Goal: Task Accomplishment & Management: Manage account settings

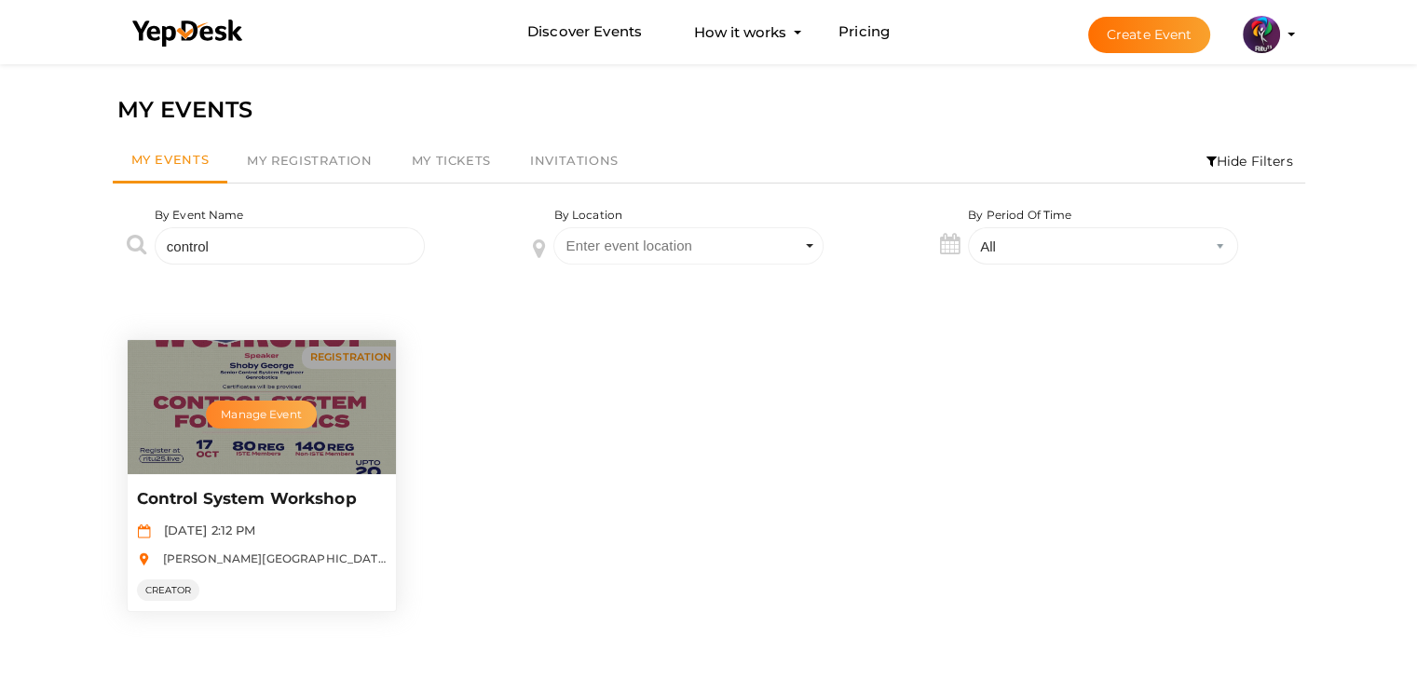
click at [267, 407] on button "Manage Event" at bounding box center [261, 415] width 110 height 28
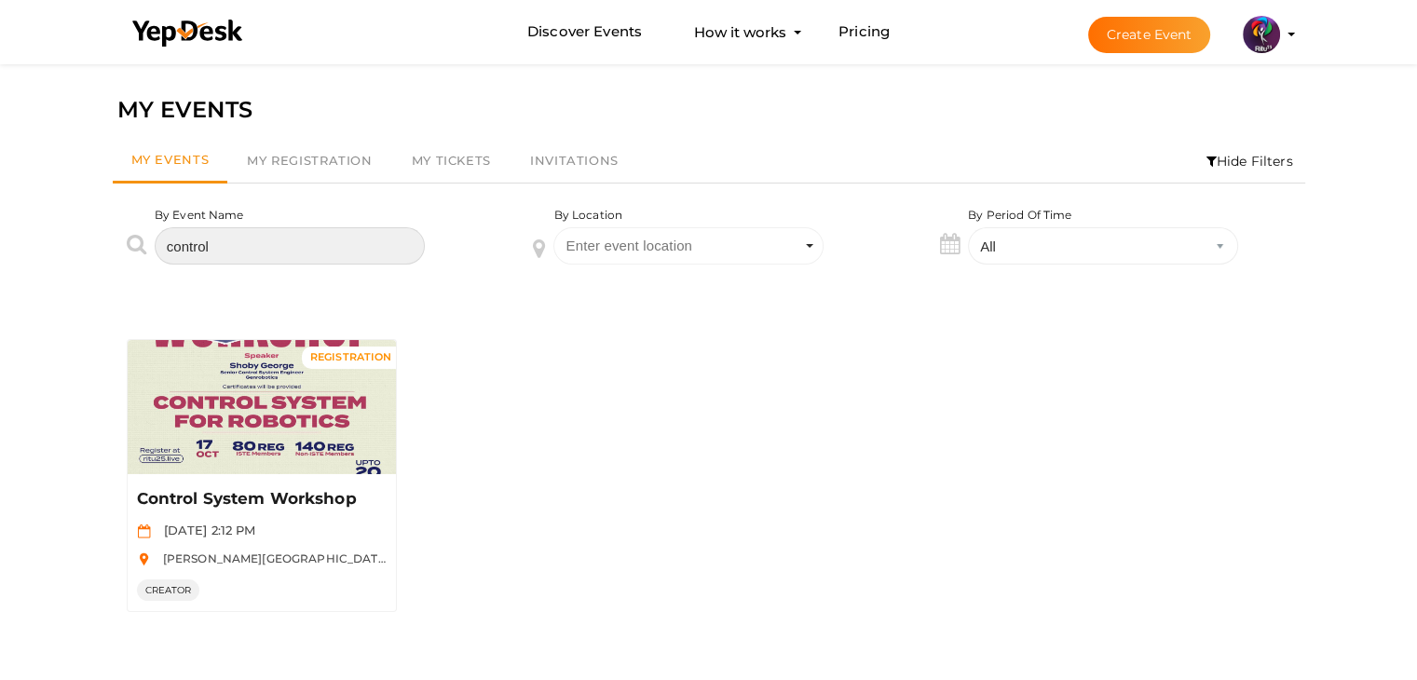
click at [216, 236] on input "control" at bounding box center [290, 245] width 270 height 37
type input "c"
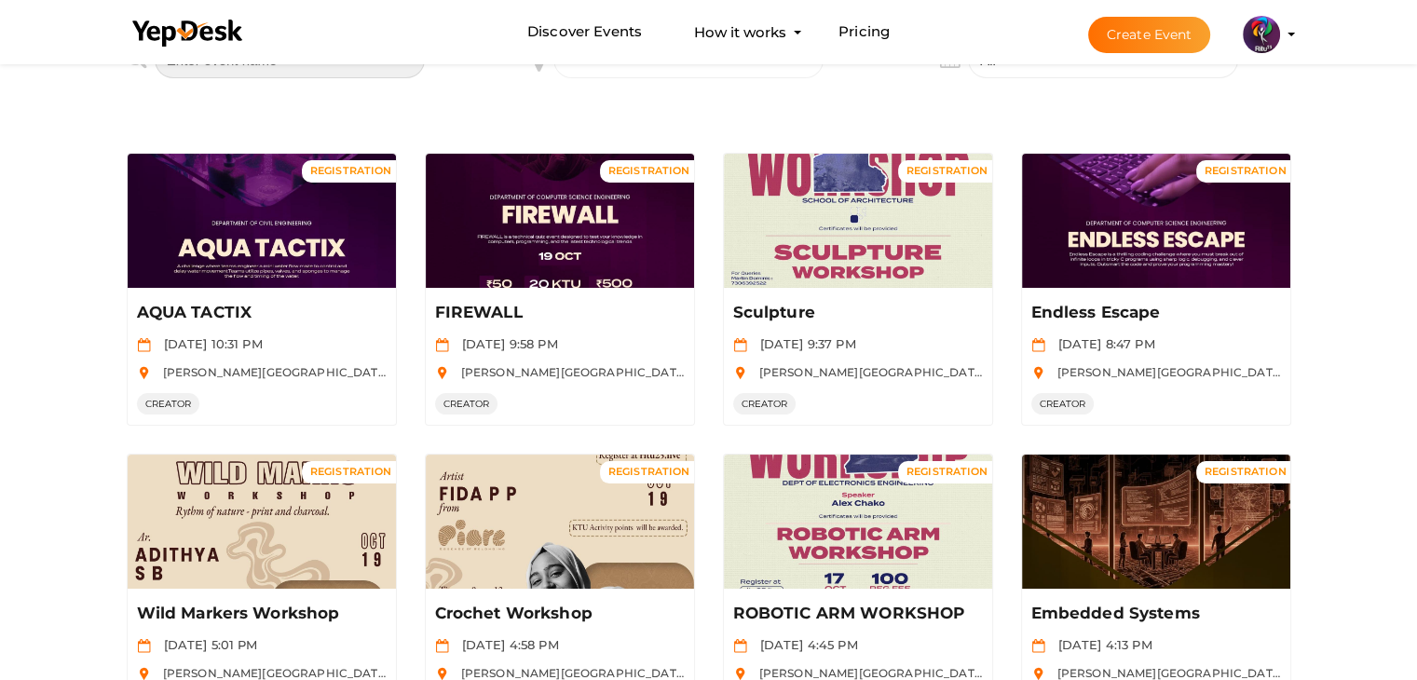
scroll to position [197, 0]
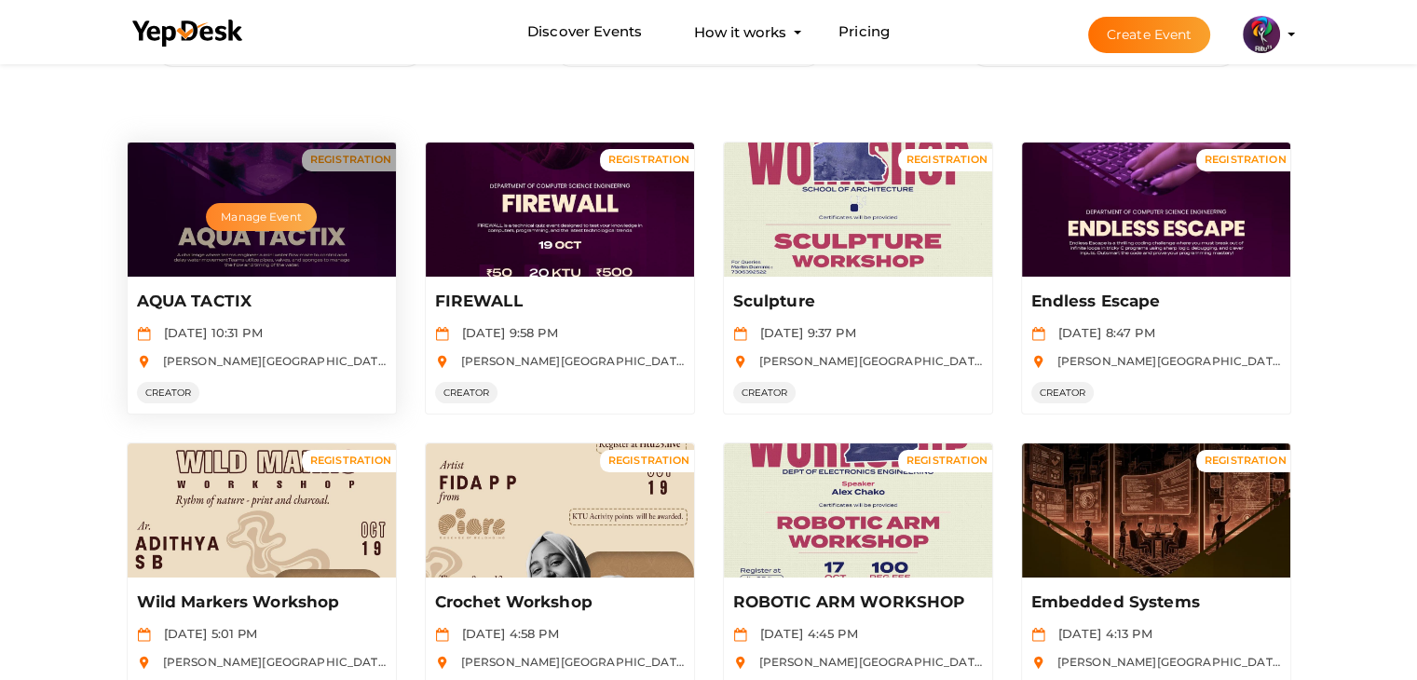
click at [287, 218] on button "Manage Event" at bounding box center [261, 217] width 110 height 28
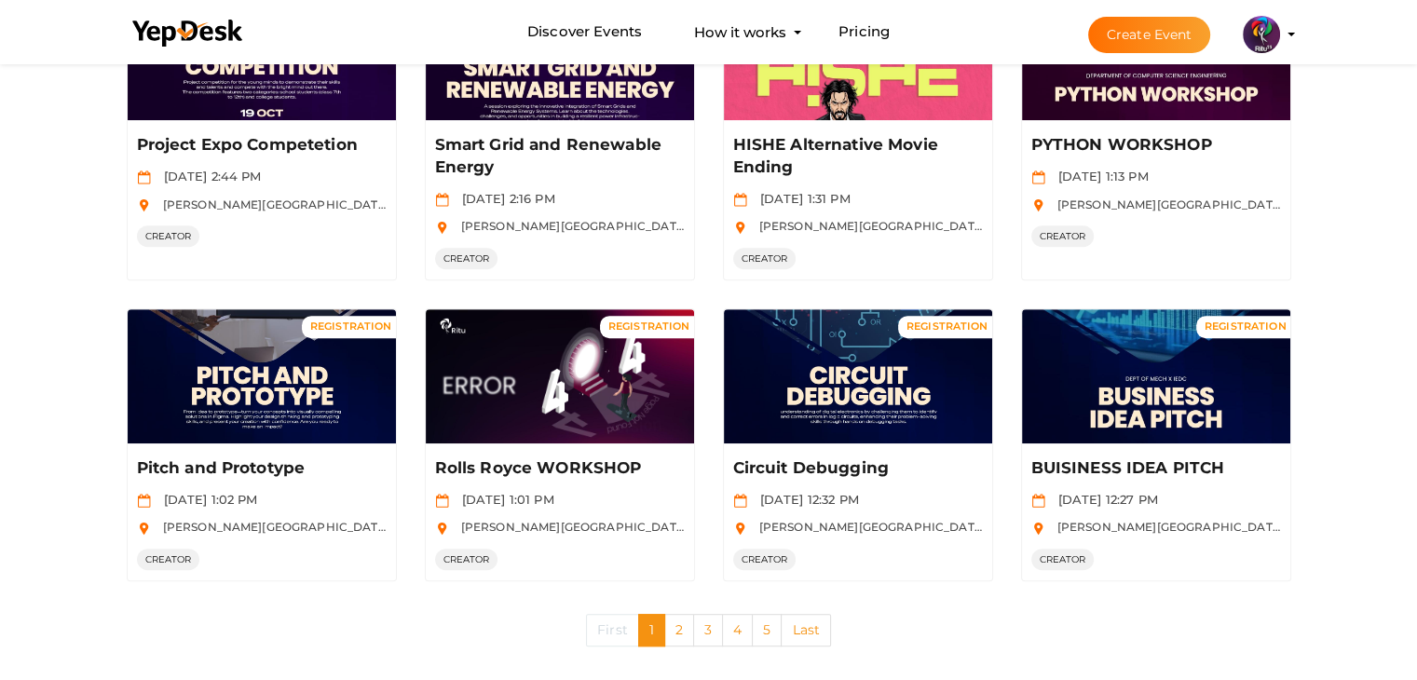
scroll to position [970, 0]
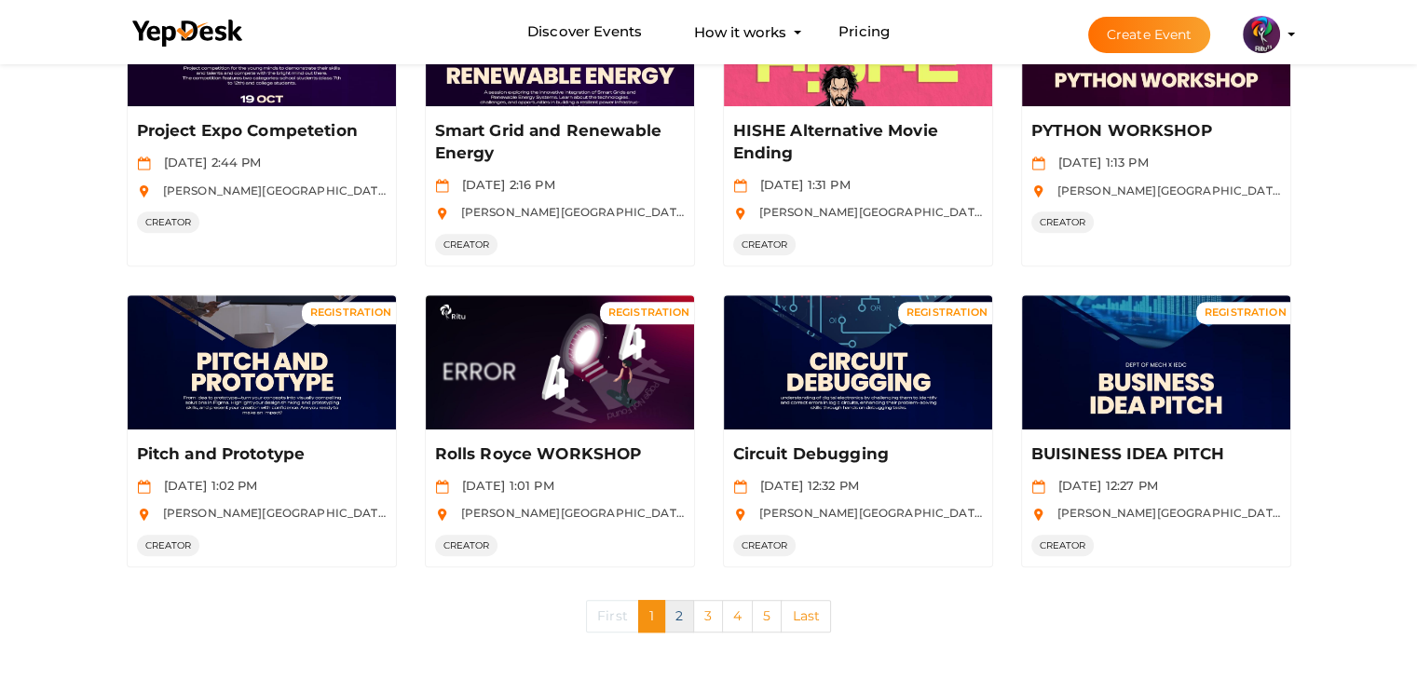
click at [677, 606] on link "2" at bounding box center [679, 616] width 30 height 33
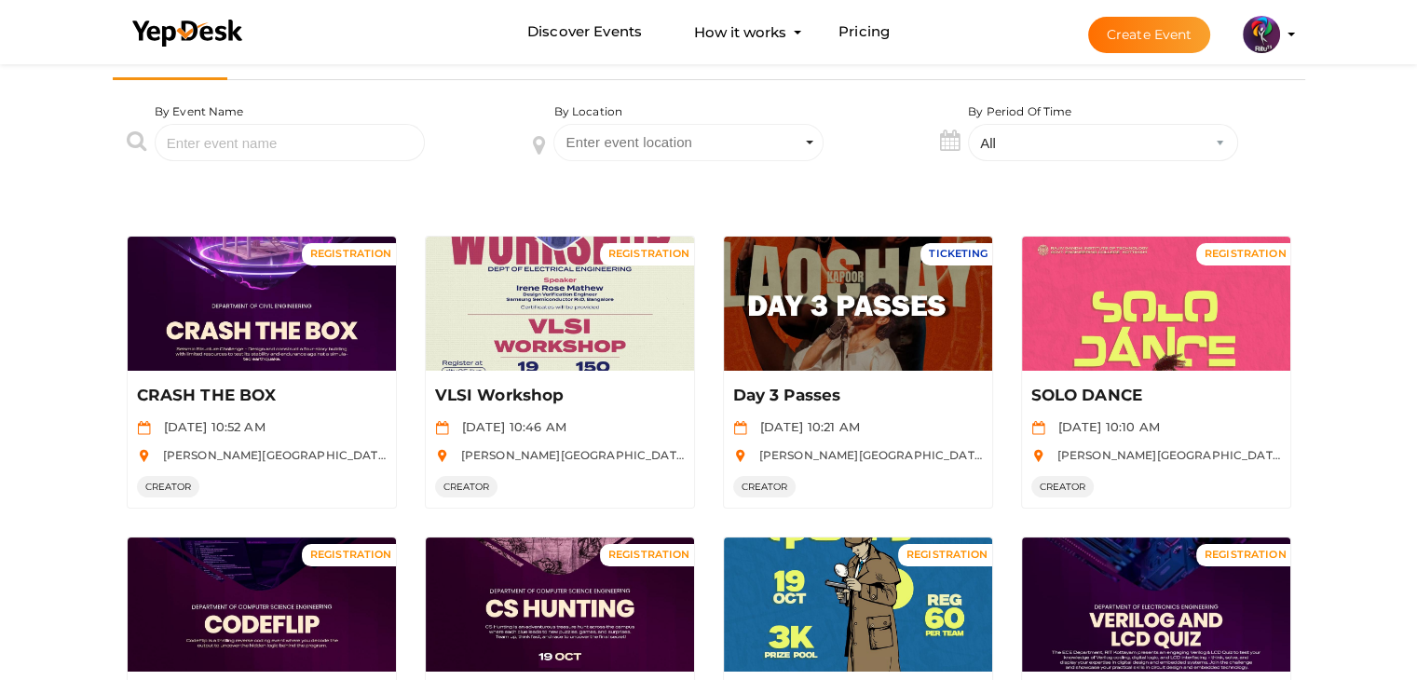
scroll to position [89, 0]
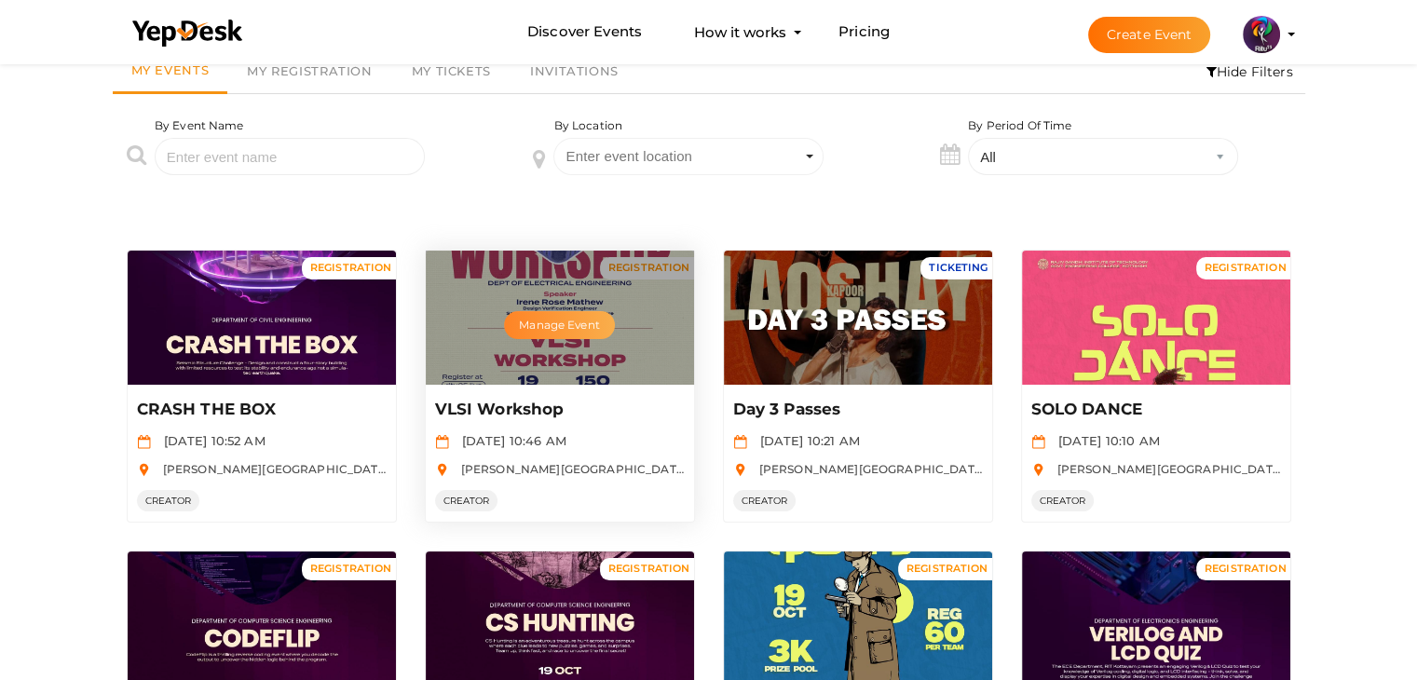
click at [566, 320] on button "Manage Event" at bounding box center [559, 325] width 110 height 28
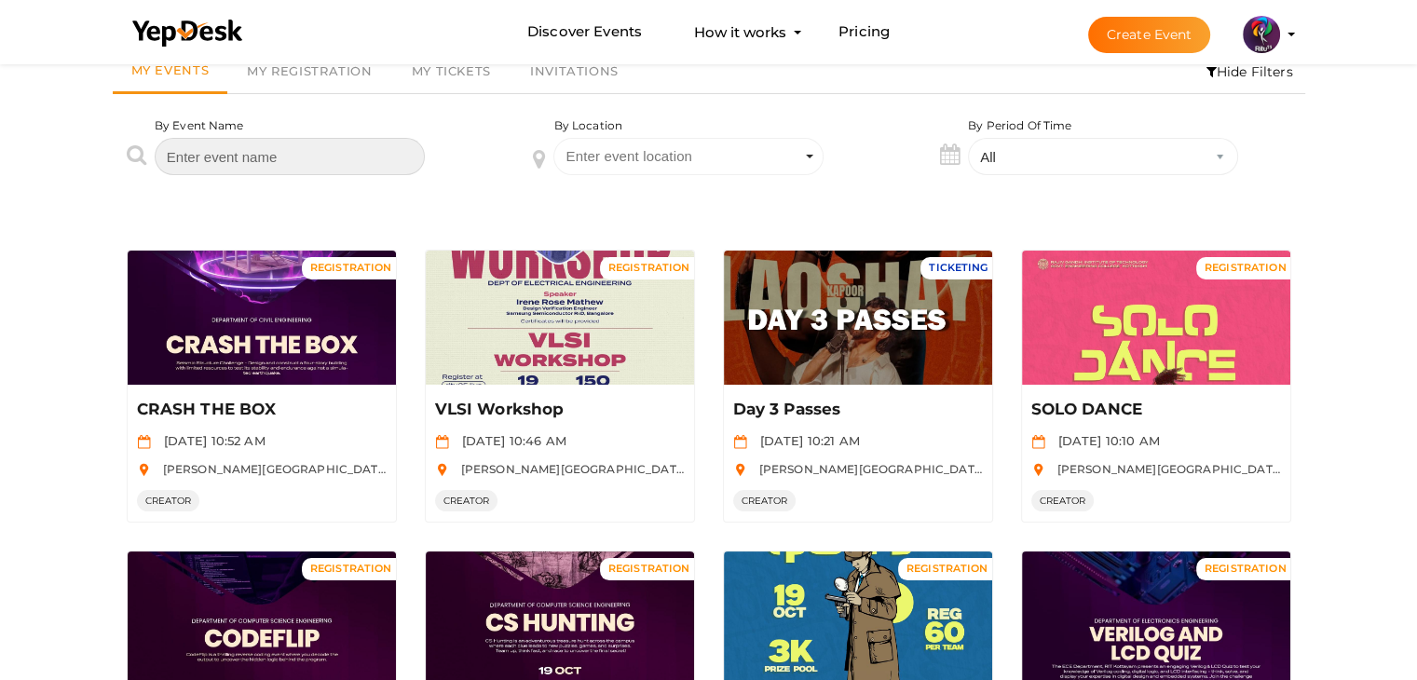
click at [280, 161] on input "text" at bounding box center [290, 156] width 270 height 37
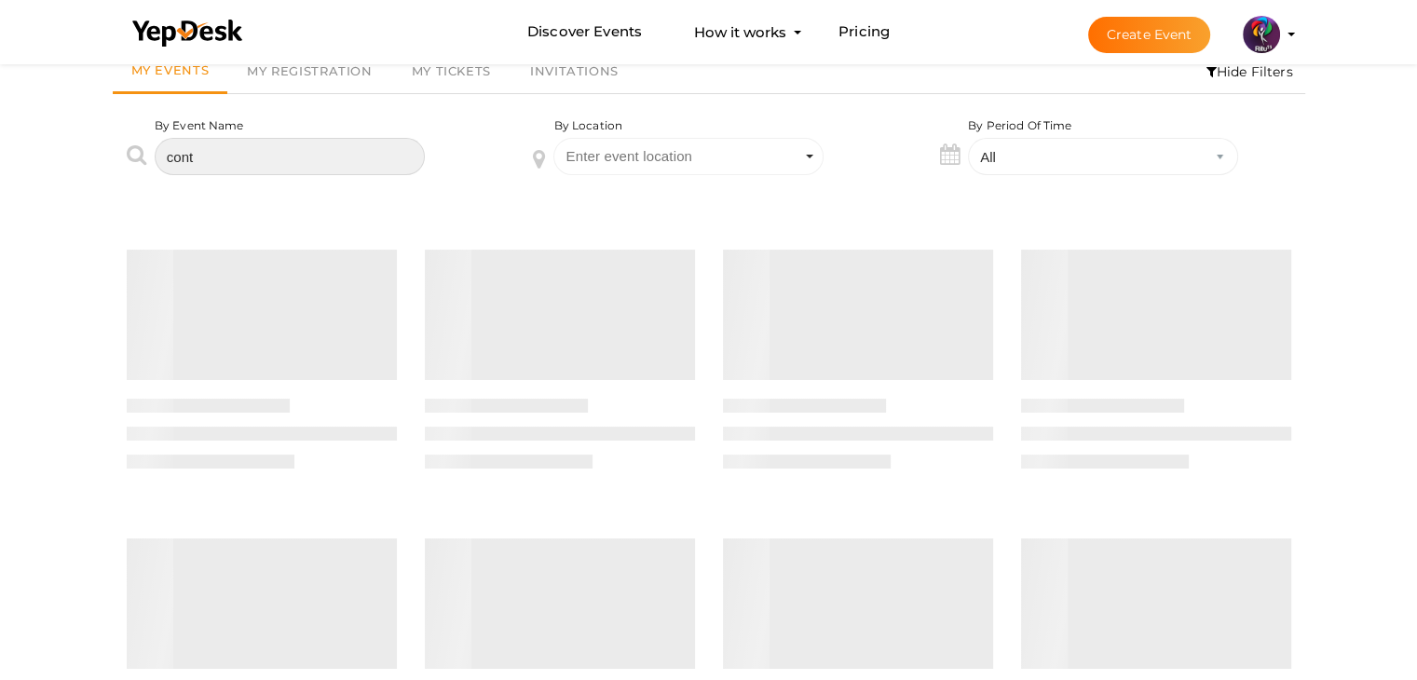
scroll to position [0, 0]
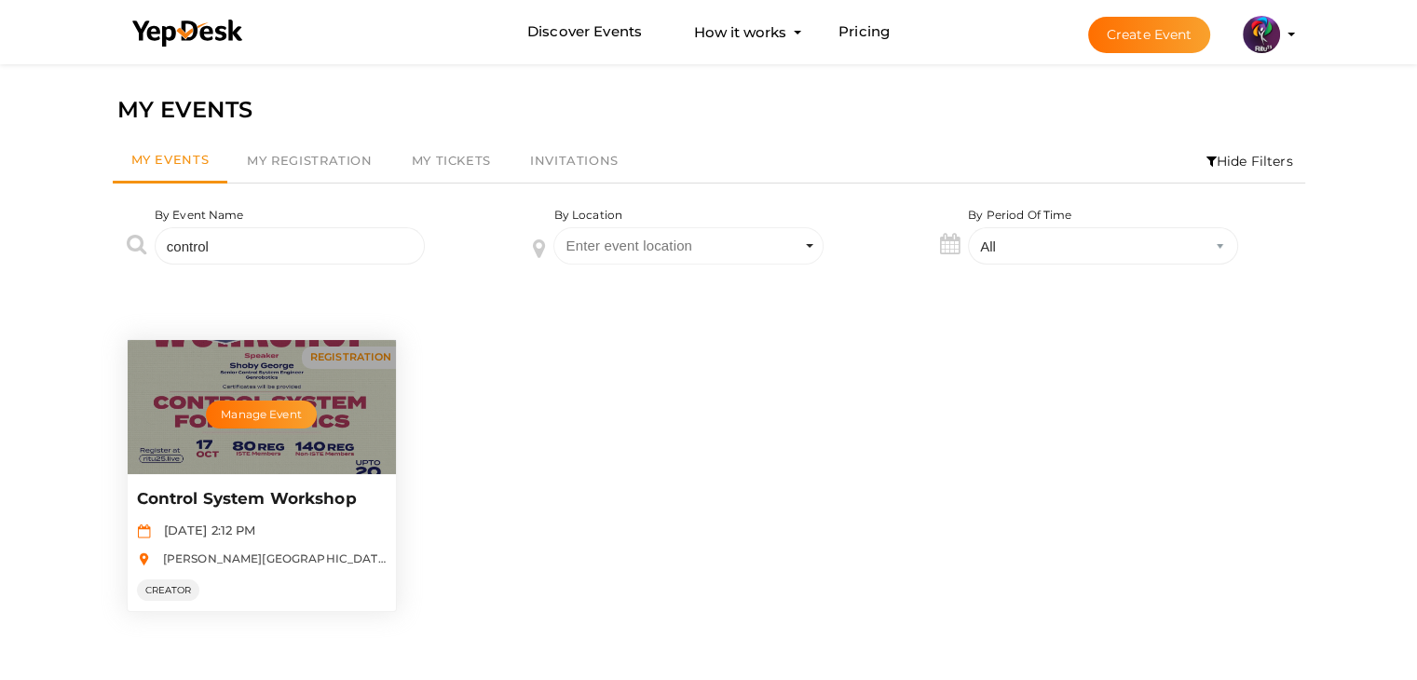
click at [354, 406] on div "Manage Event" at bounding box center [262, 407] width 268 height 134
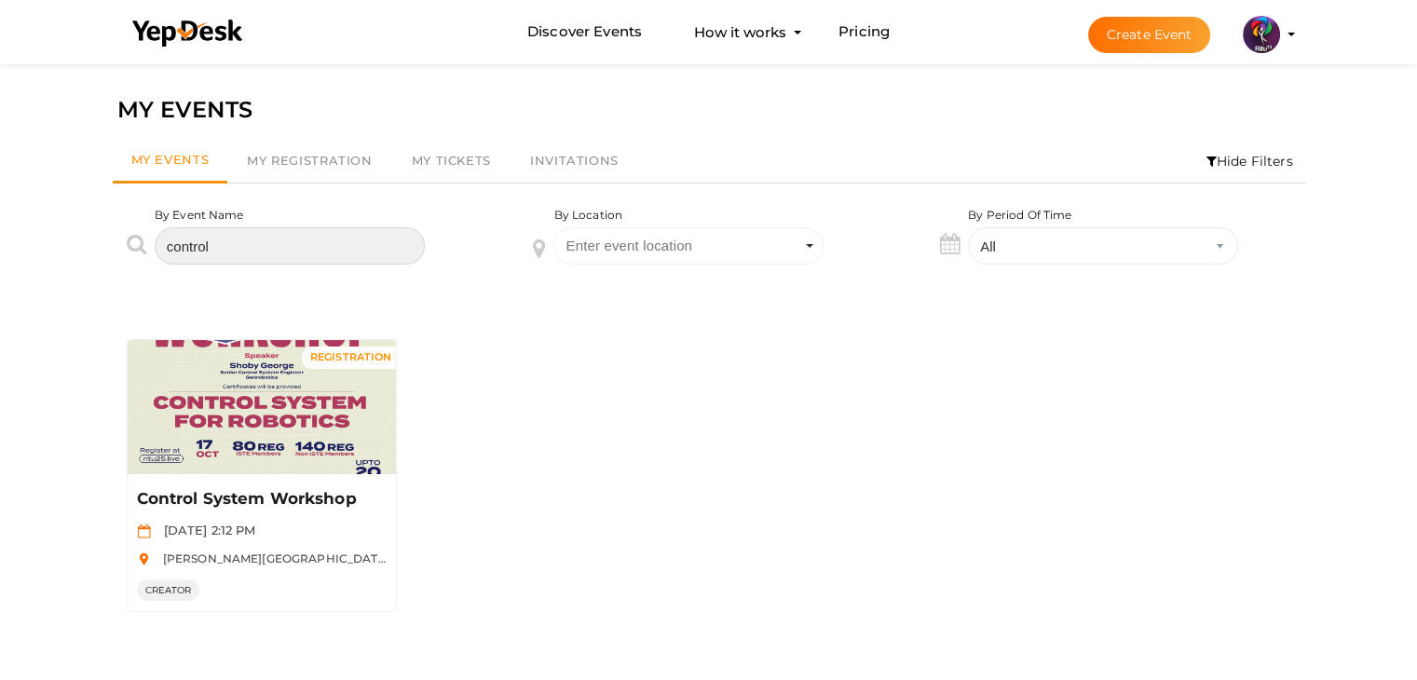
click at [310, 228] on input "control" at bounding box center [290, 245] width 270 height 37
type input "c"
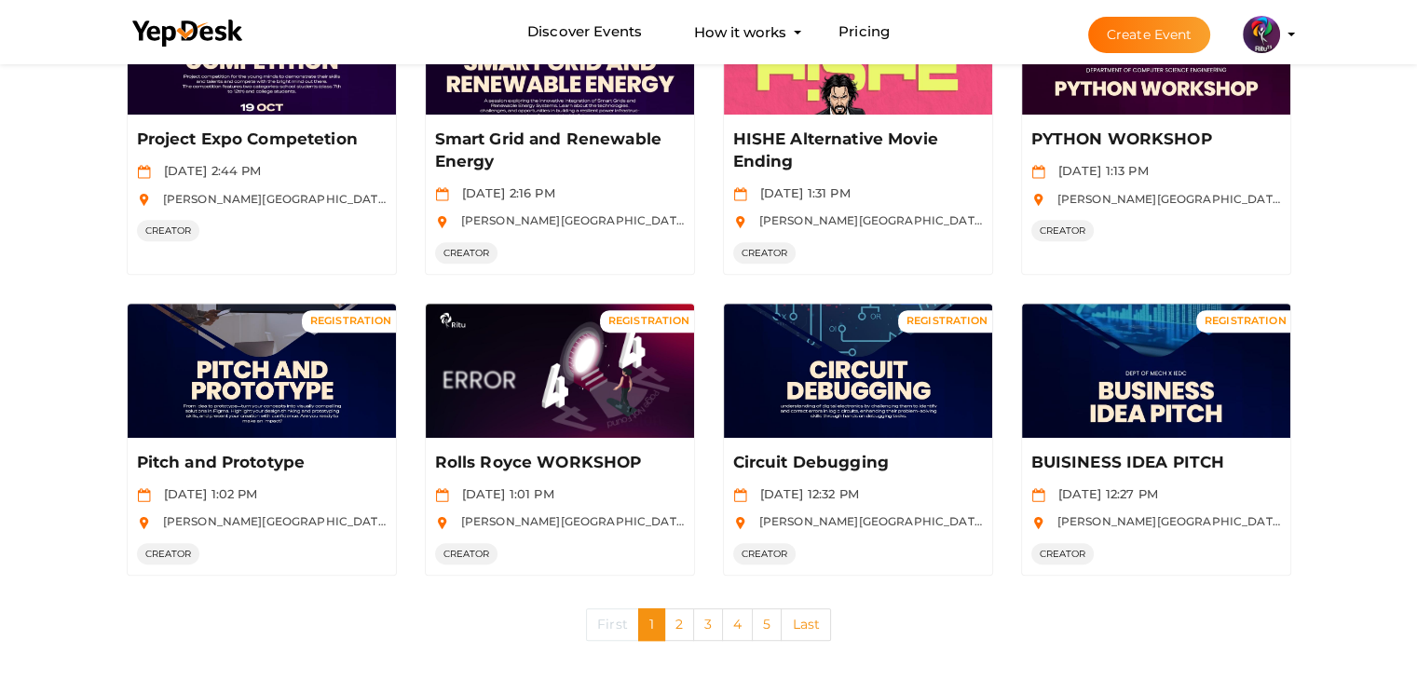
scroll to position [970, 0]
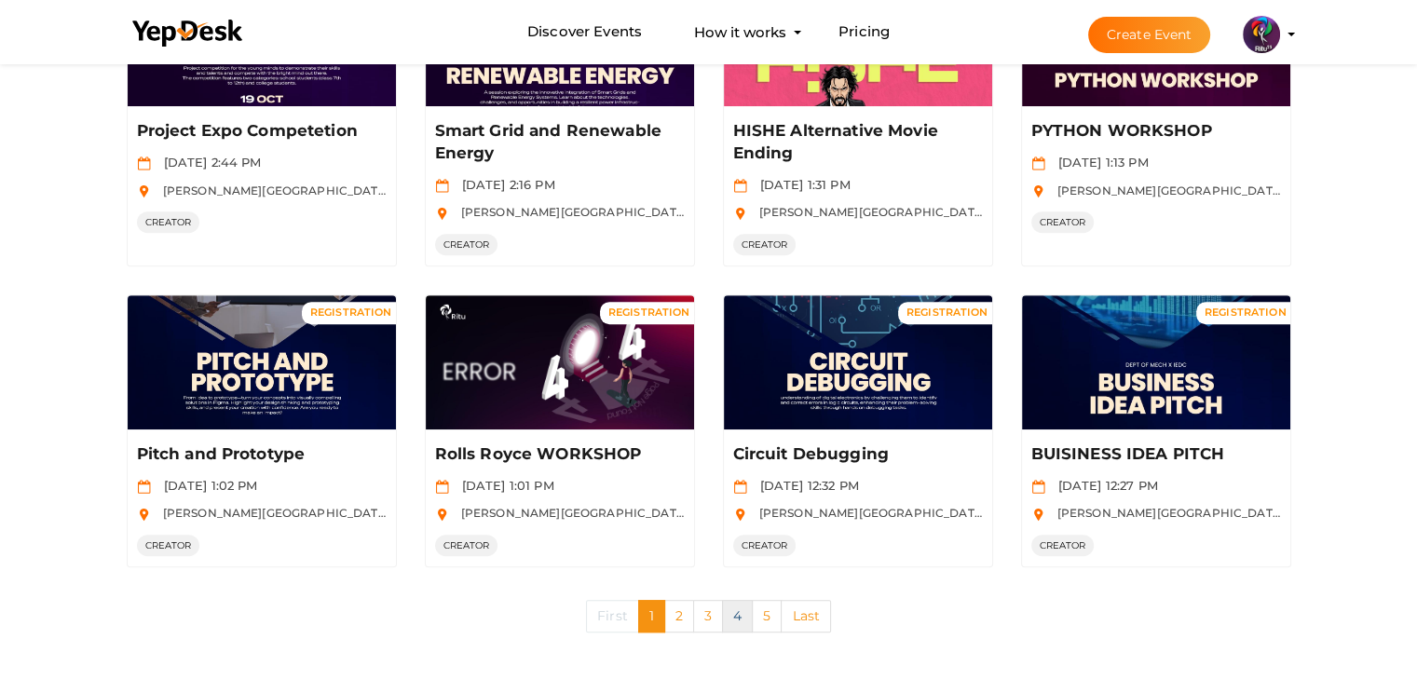
click at [730, 616] on link "4" at bounding box center [737, 616] width 31 height 33
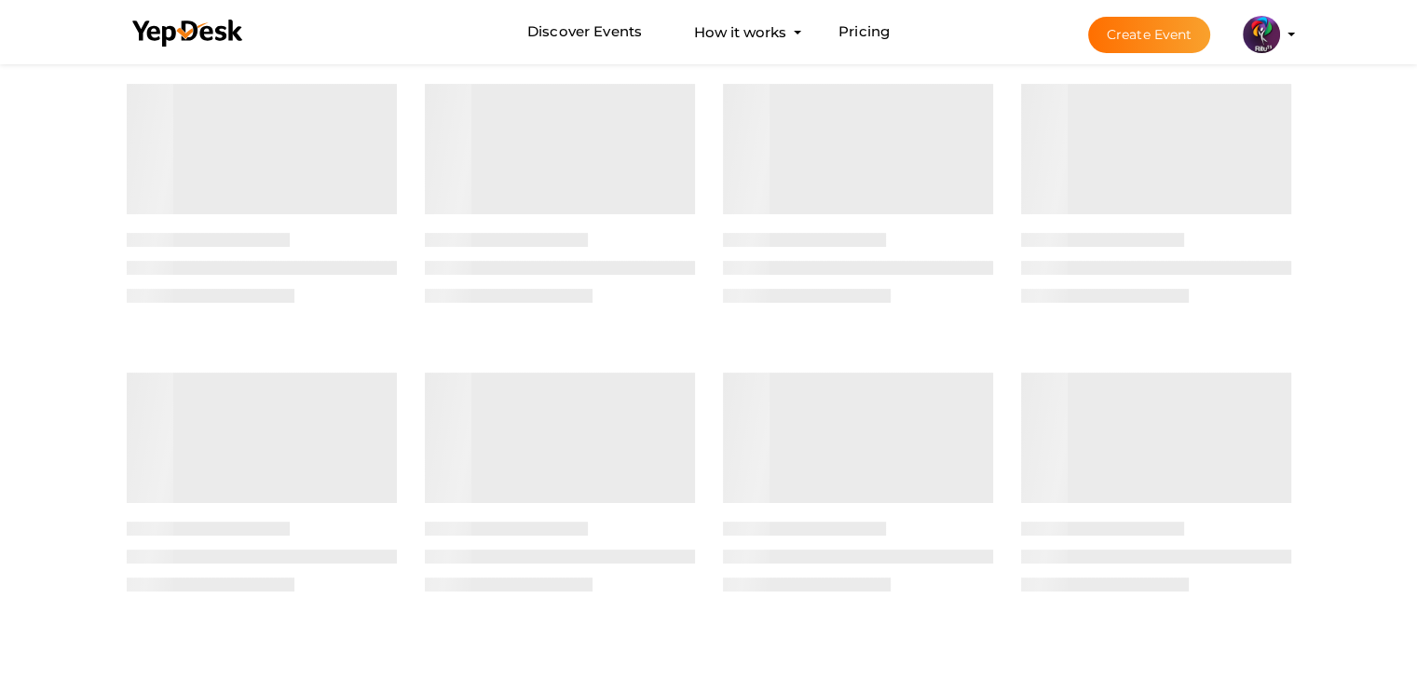
scroll to position [0, 0]
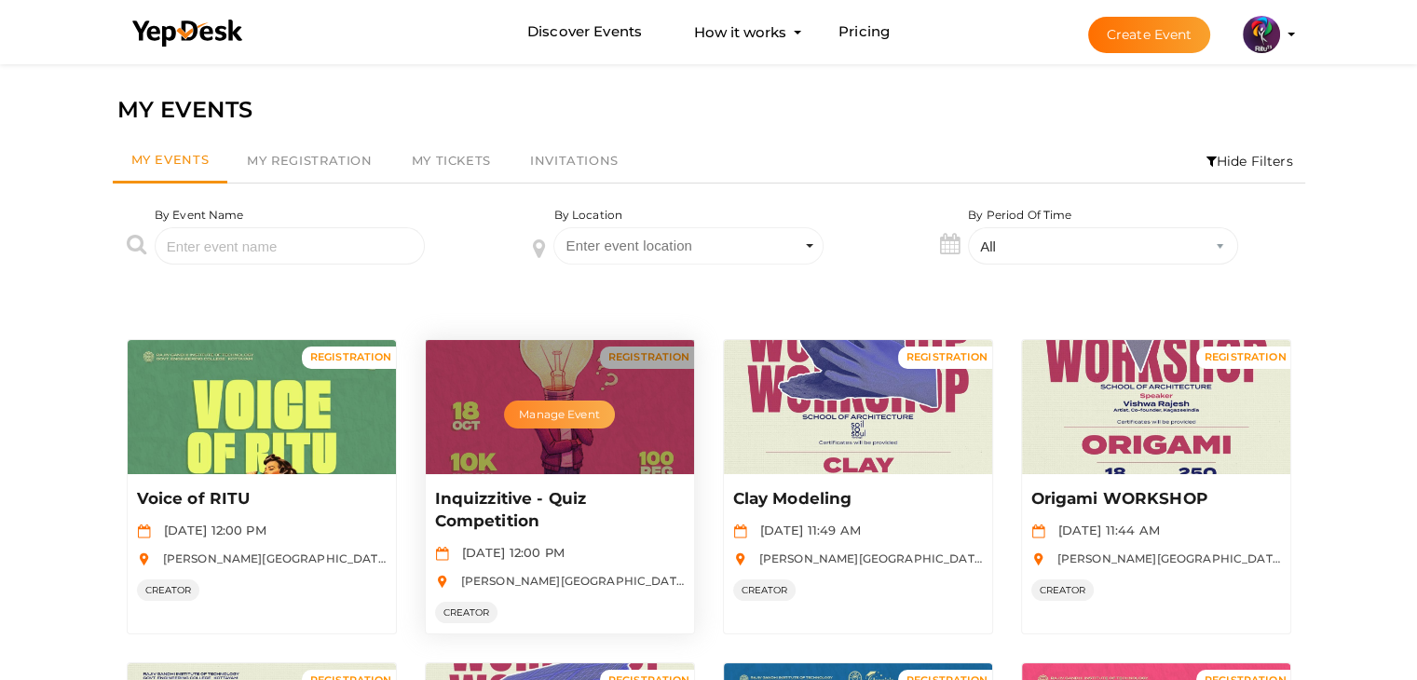
click at [535, 415] on button "Manage Event" at bounding box center [559, 415] width 110 height 28
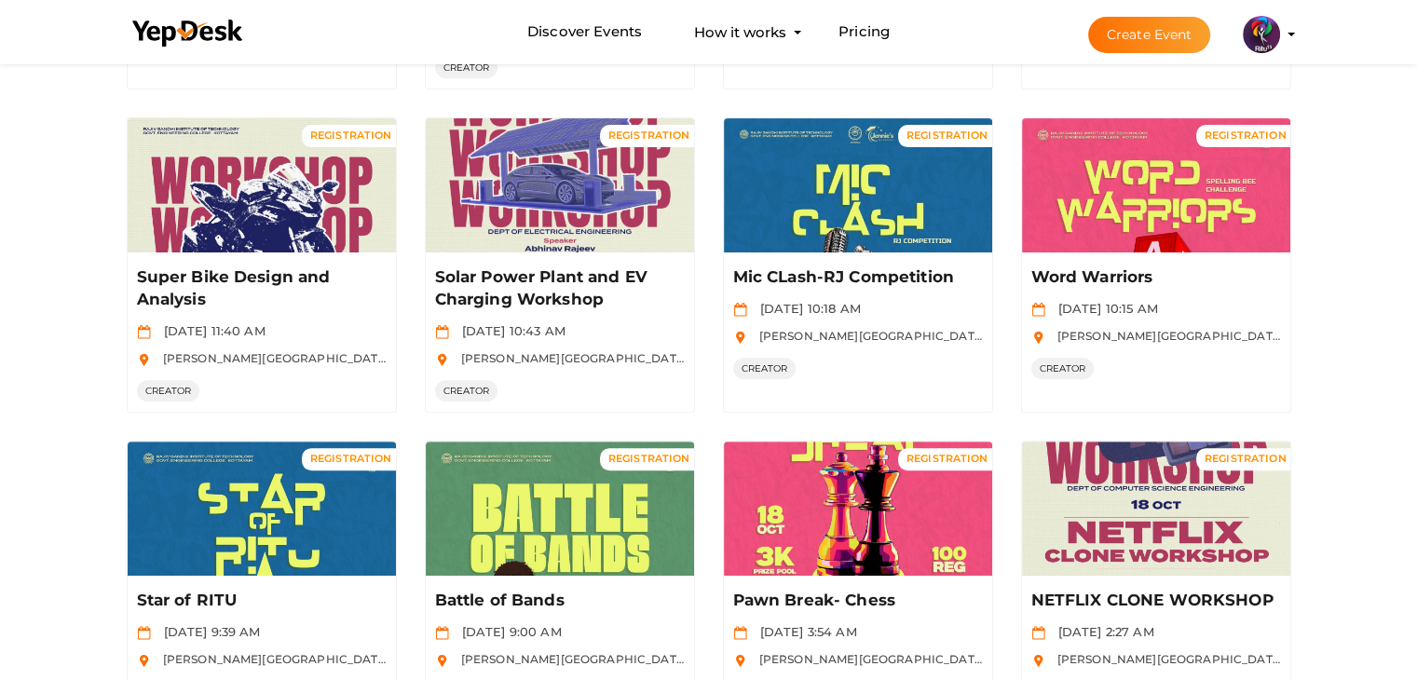
scroll to position [543, 0]
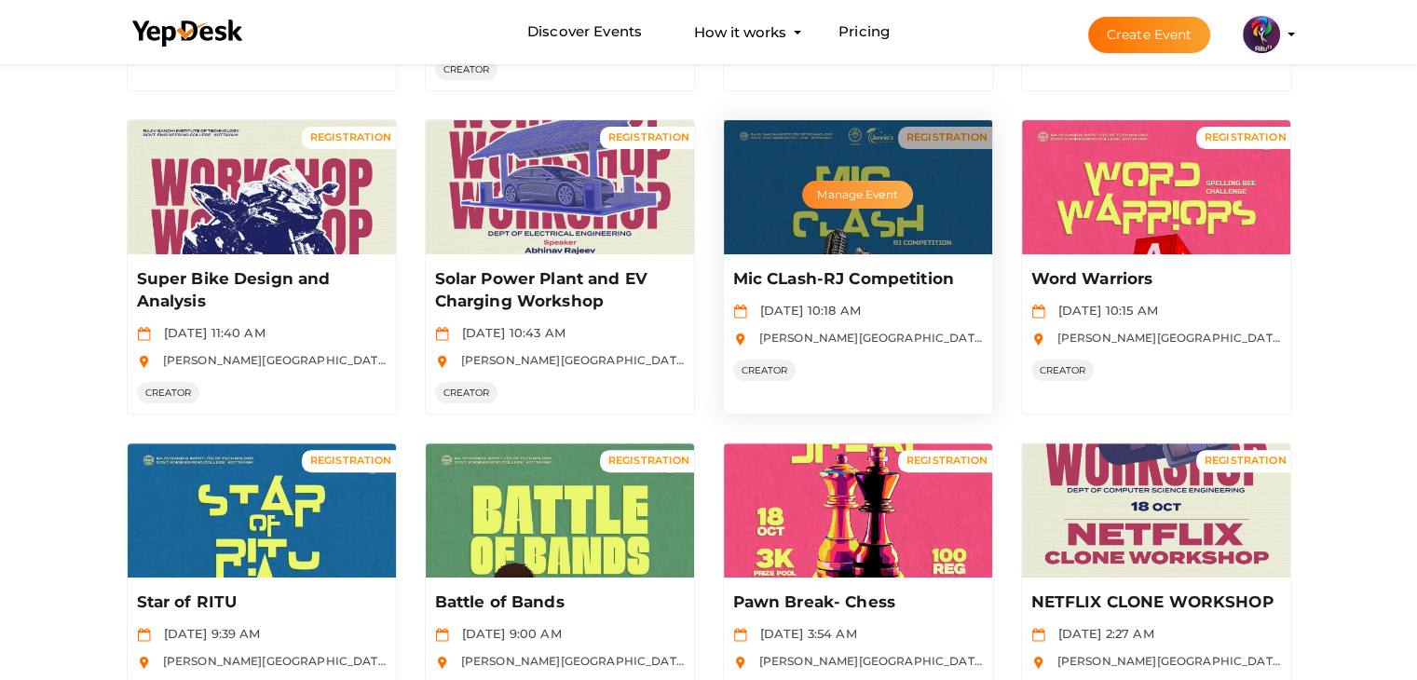
click at [877, 191] on button "Manage Event" at bounding box center [857, 195] width 110 height 28
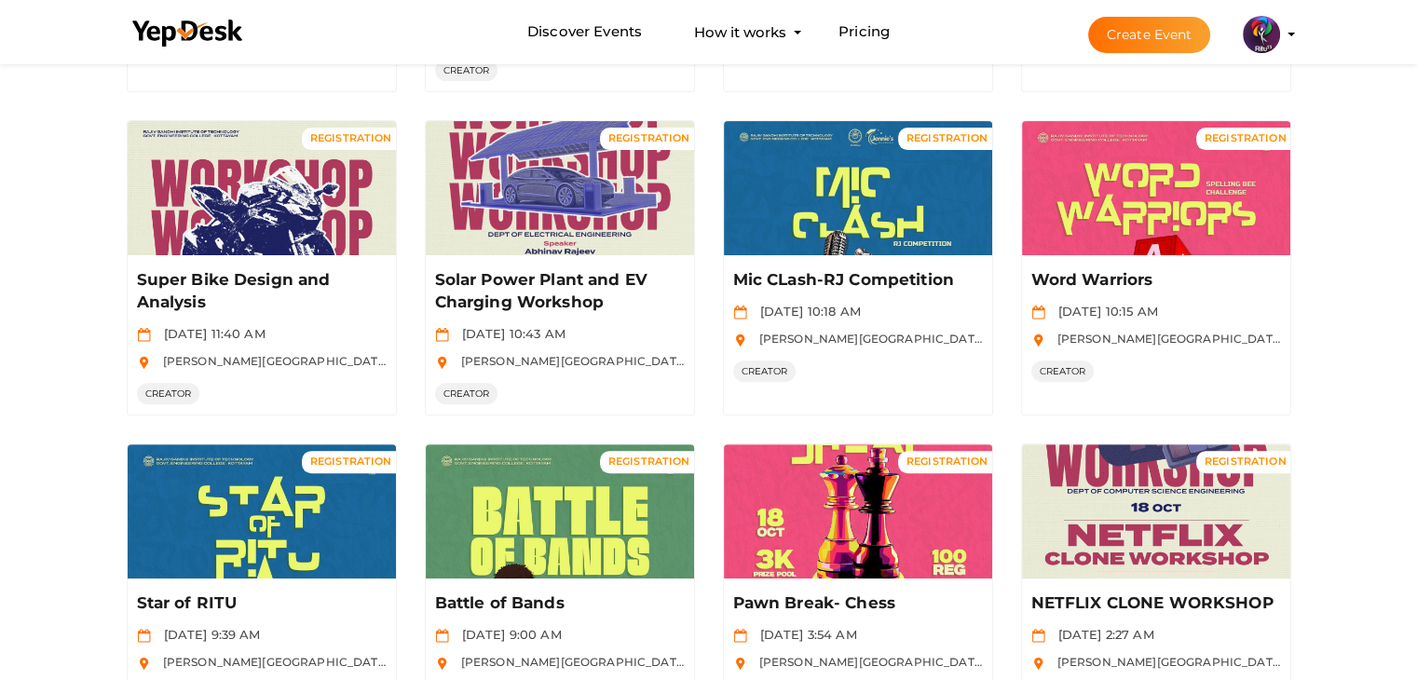
scroll to position [0, 0]
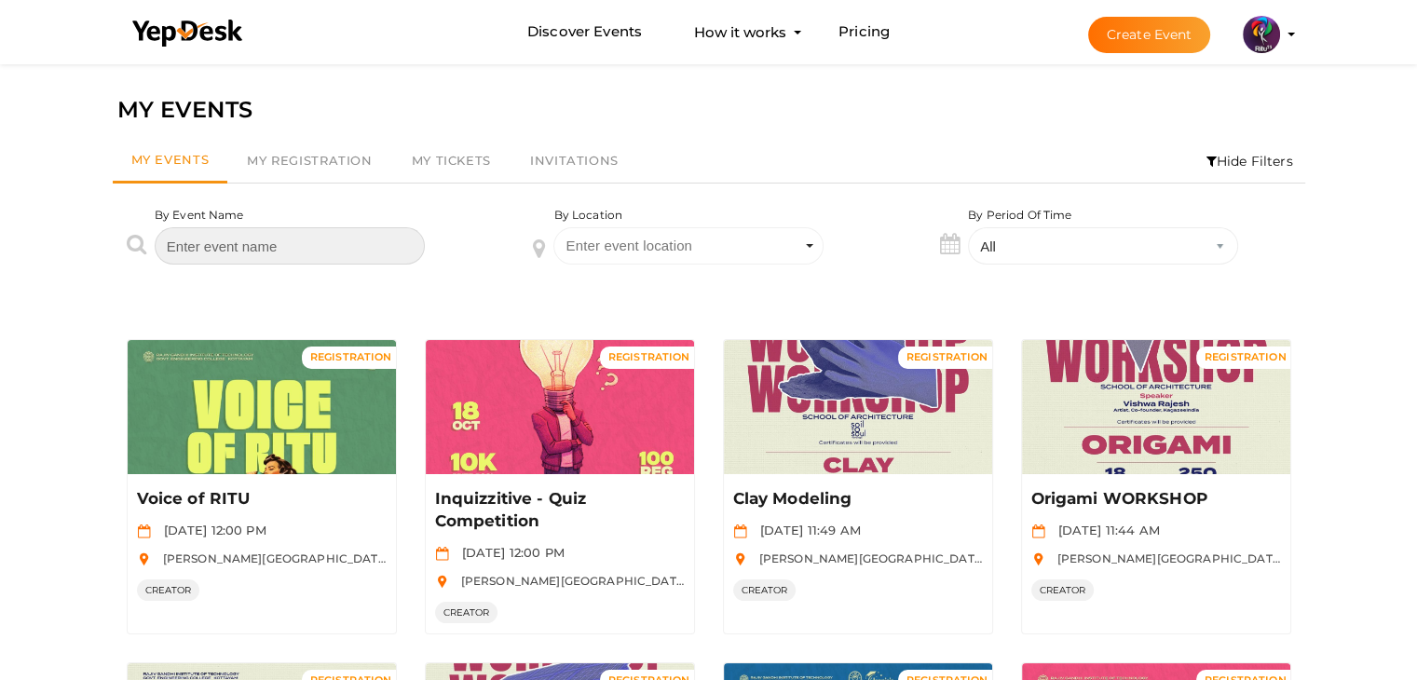
click at [324, 231] on input "text" at bounding box center [290, 245] width 270 height 37
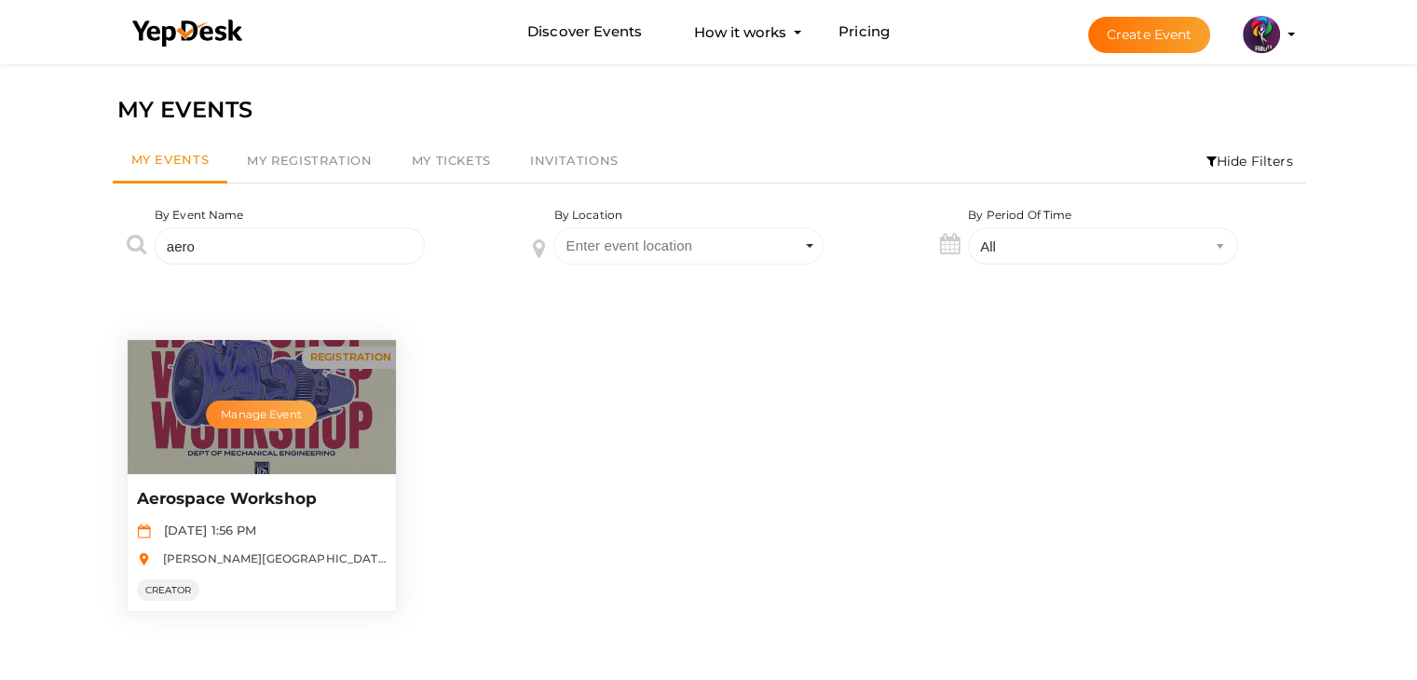
click at [250, 407] on button "Manage Event" at bounding box center [261, 415] width 110 height 28
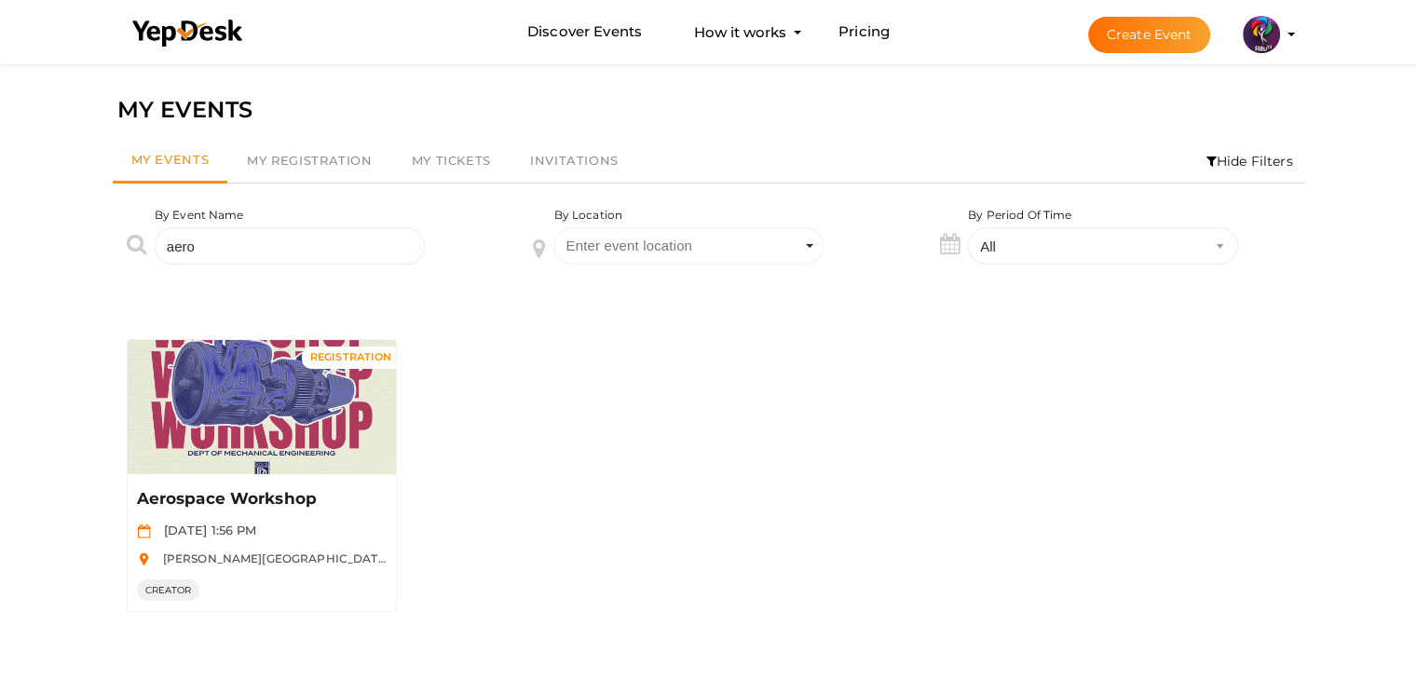
drag, startPoint x: 265, startPoint y: 265, endPoint x: 258, endPoint y: 235, distance: 30.5
click at [258, 235] on div "By Event Name aero" at bounding box center [302, 250] width 407 height 86
click at [258, 235] on input "aero" at bounding box center [290, 245] width 270 height 37
type input "a"
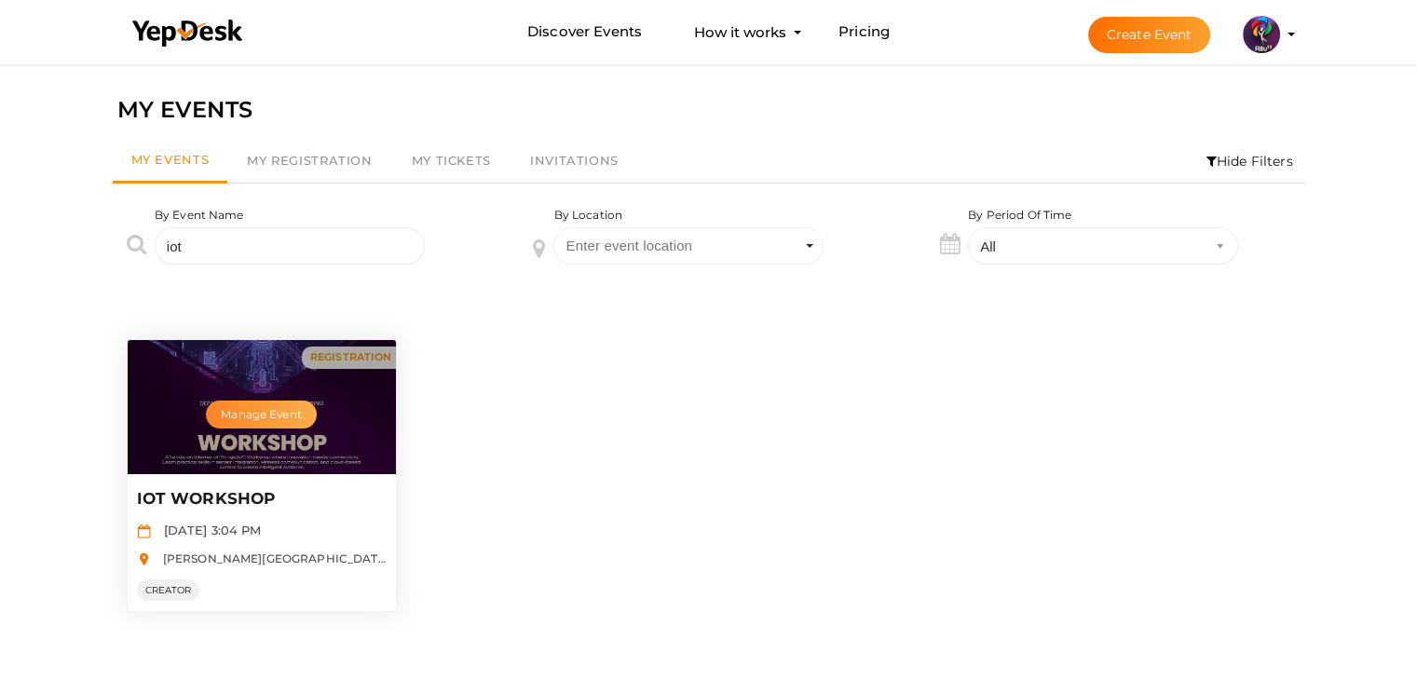
click at [270, 406] on button "Manage Event" at bounding box center [261, 415] width 110 height 28
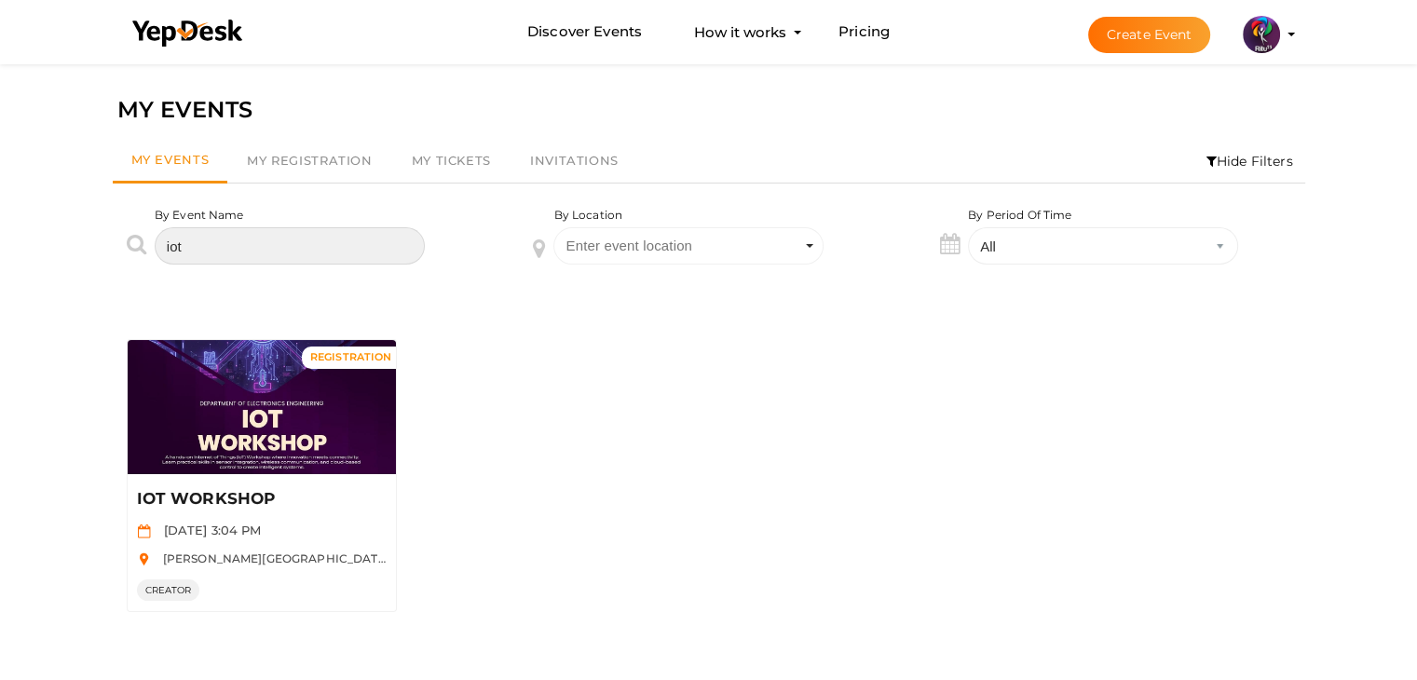
click at [366, 251] on input "iot" at bounding box center [290, 245] width 270 height 37
type input "i"
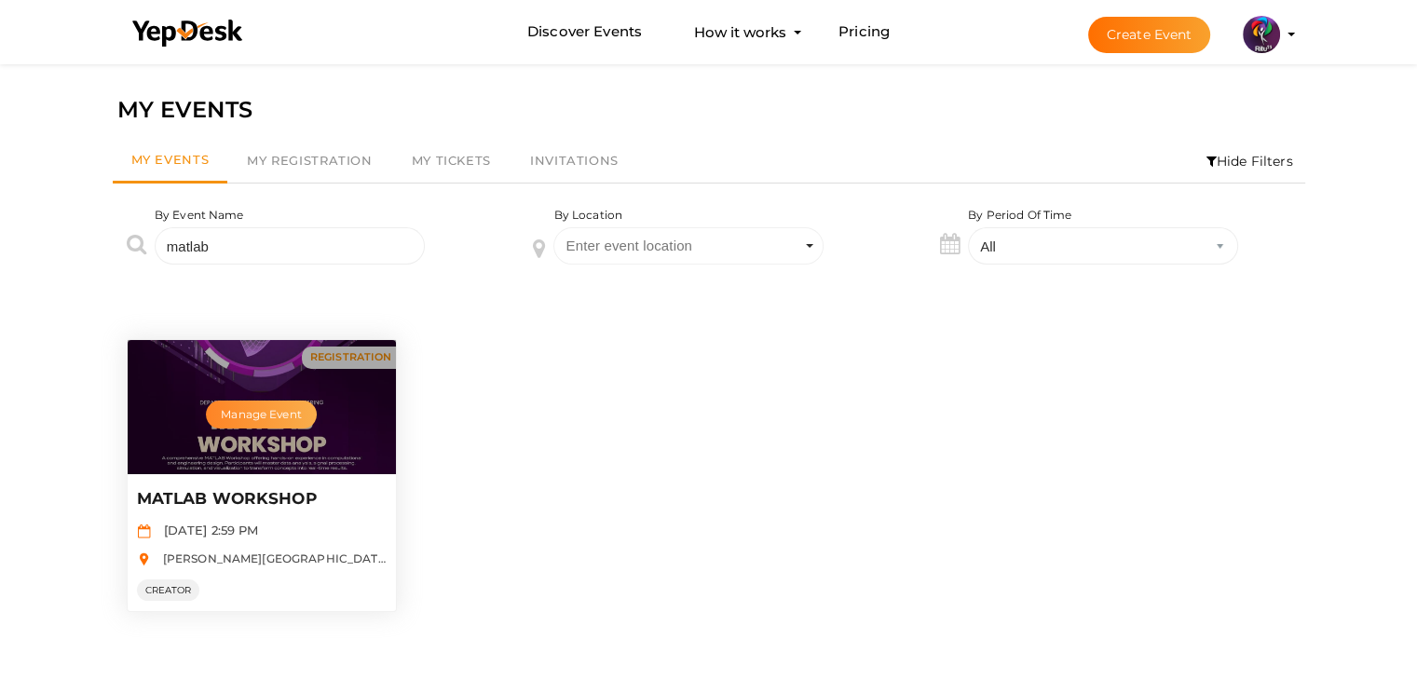
click at [278, 409] on button "Manage Event" at bounding box center [261, 415] width 110 height 28
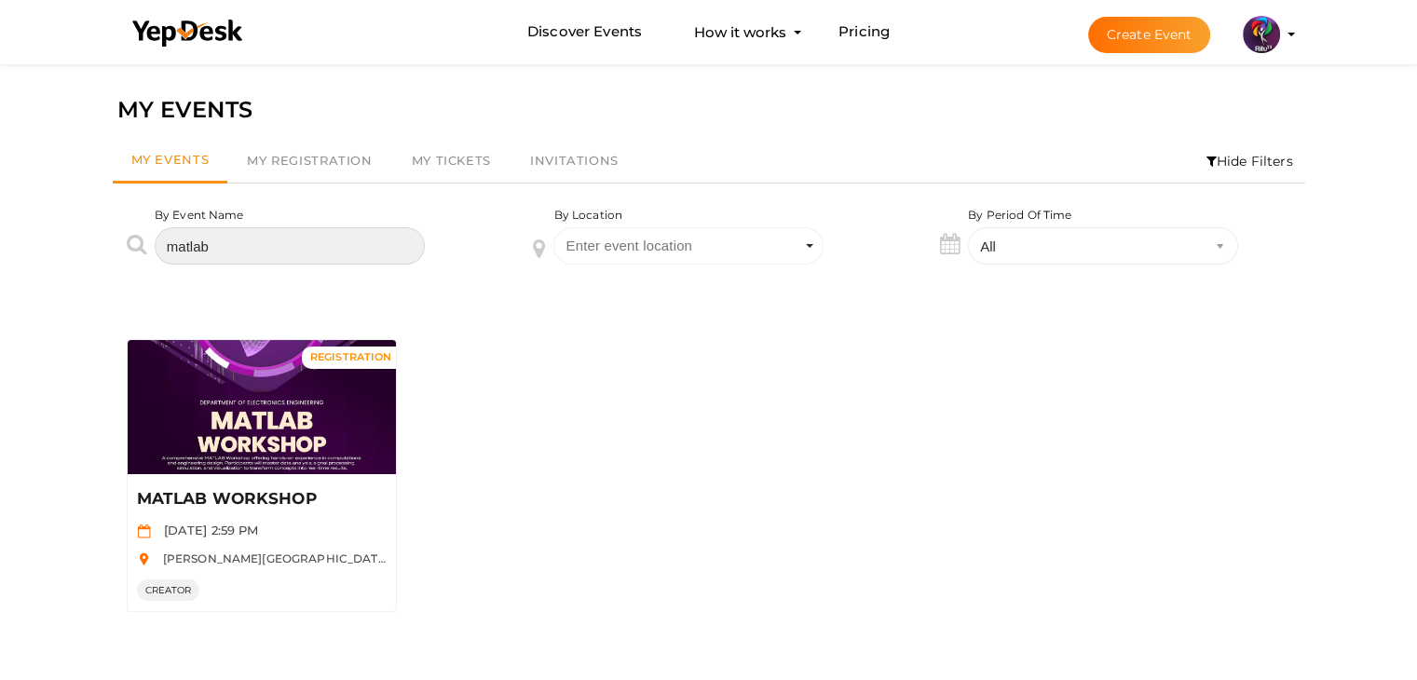
click at [318, 242] on input "matlab" at bounding box center [290, 245] width 270 height 37
type input "m"
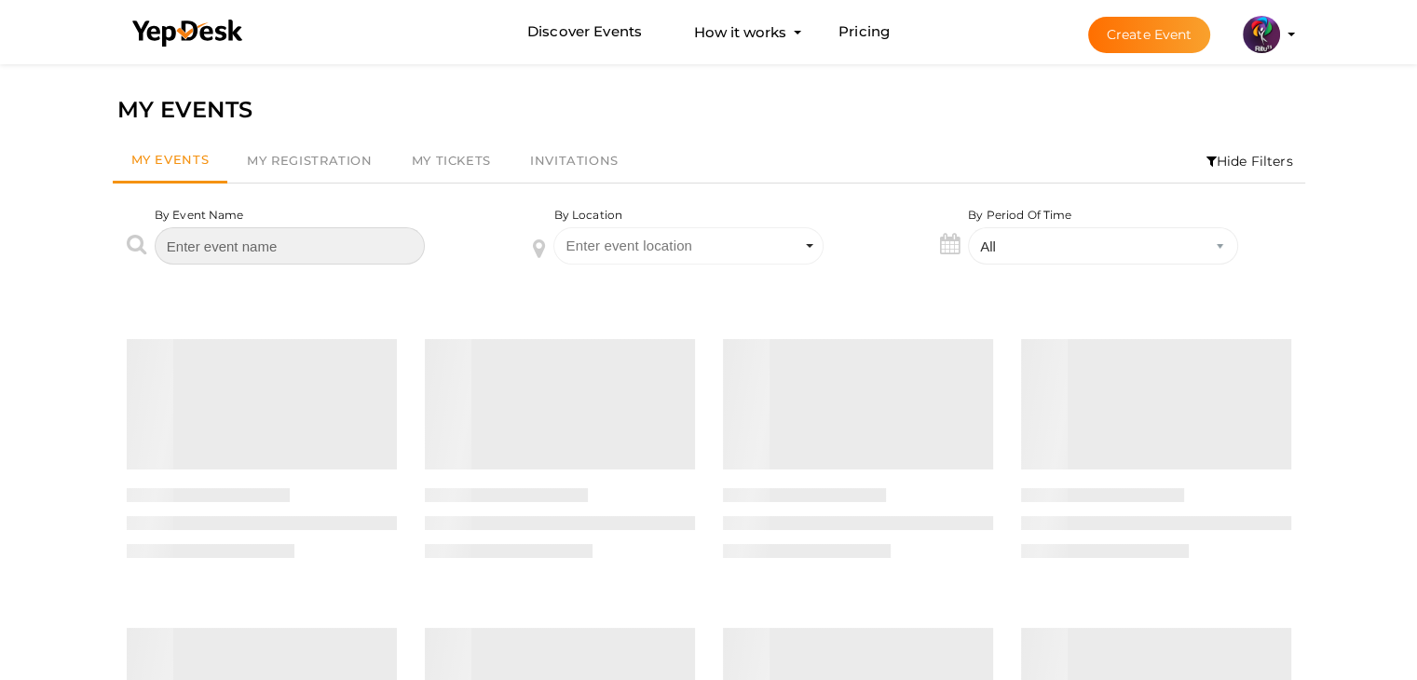
click at [318, 242] on input "text" at bounding box center [290, 245] width 270 height 37
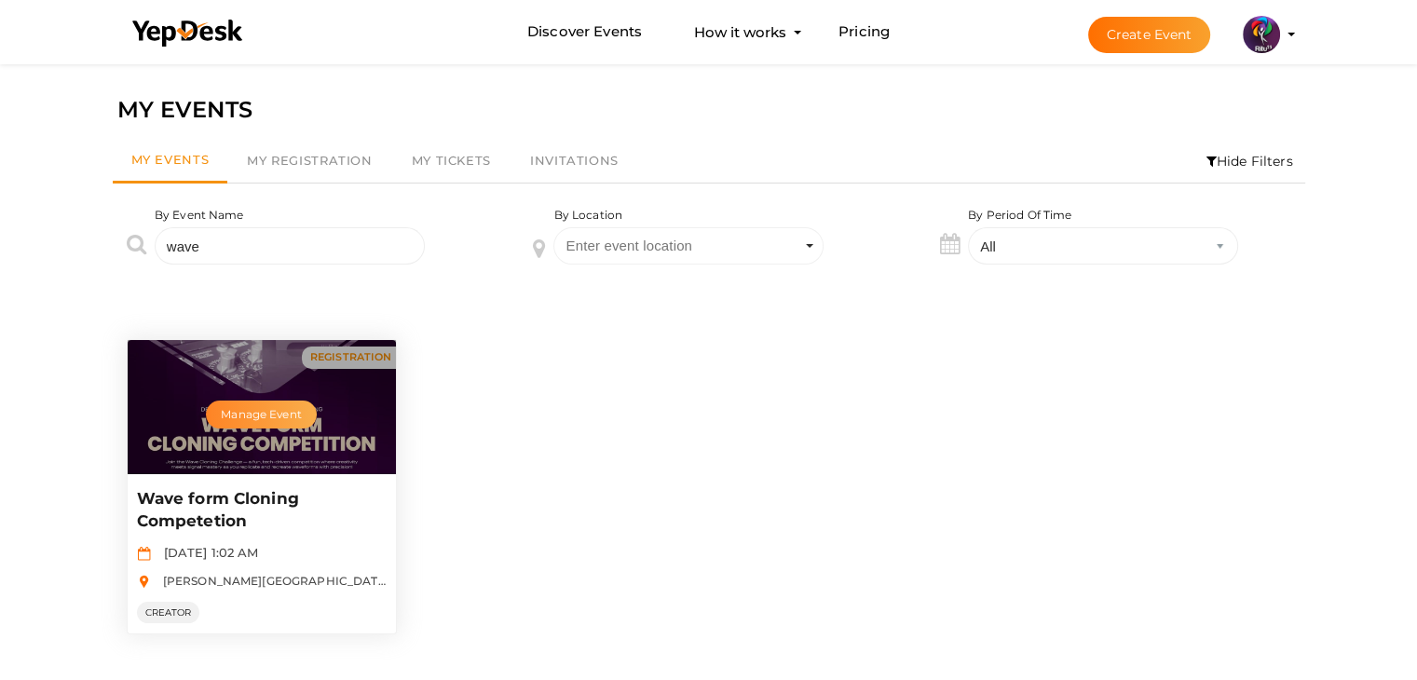
click at [246, 417] on button "Manage Event" at bounding box center [261, 415] width 110 height 28
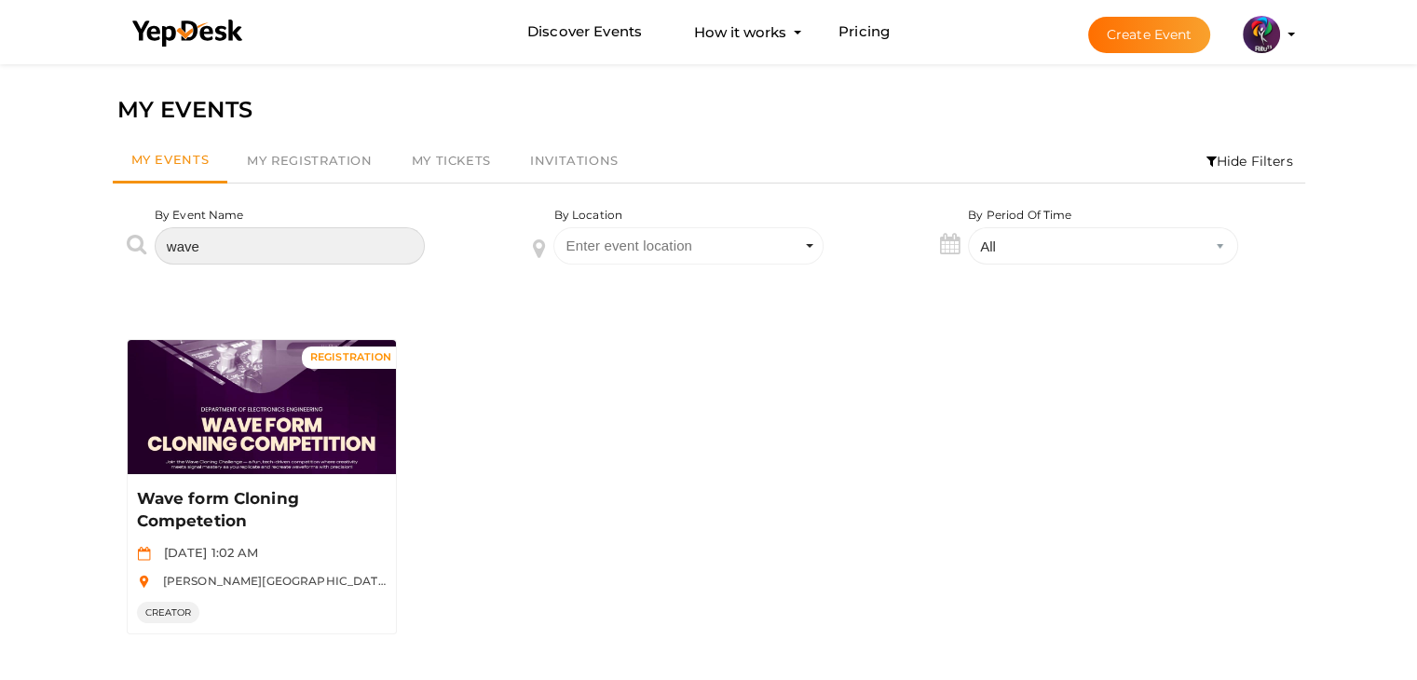
click at [324, 242] on input "wave" at bounding box center [290, 245] width 270 height 37
type input "w"
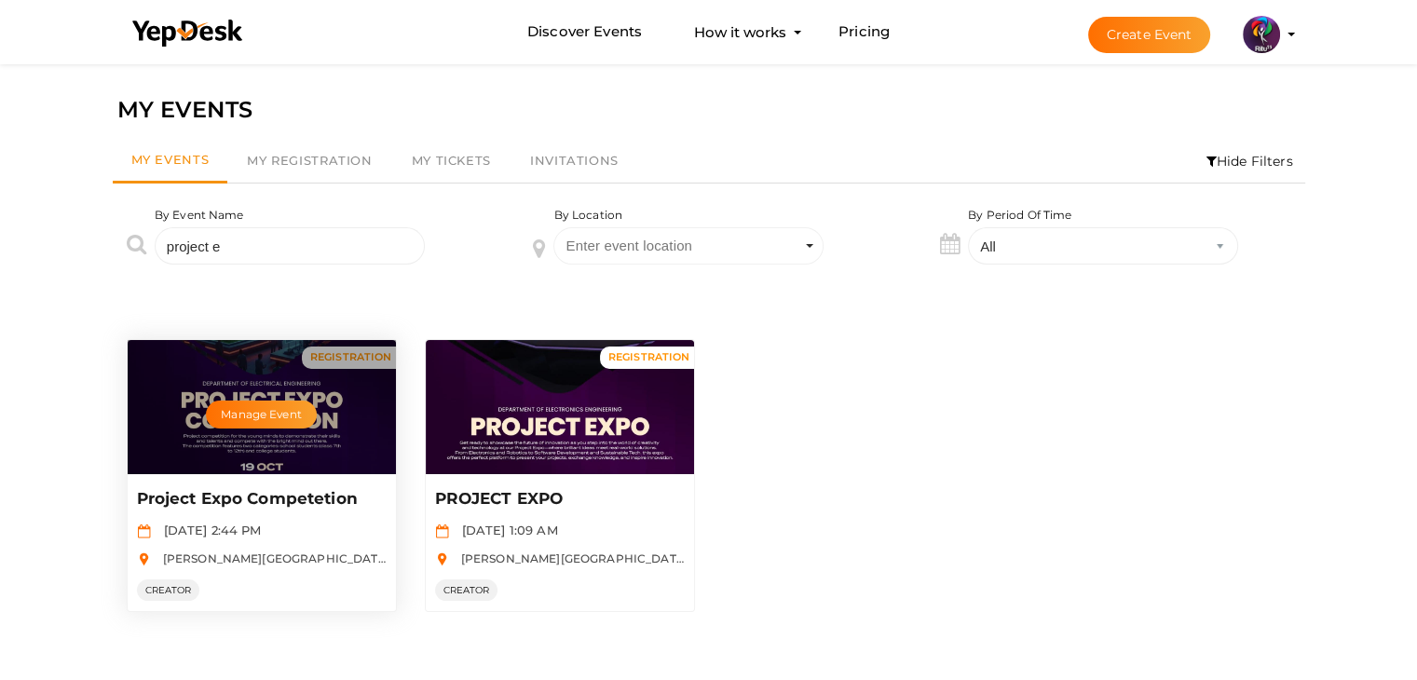
click at [317, 450] on div "Manage Event" at bounding box center [262, 407] width 268 height 134
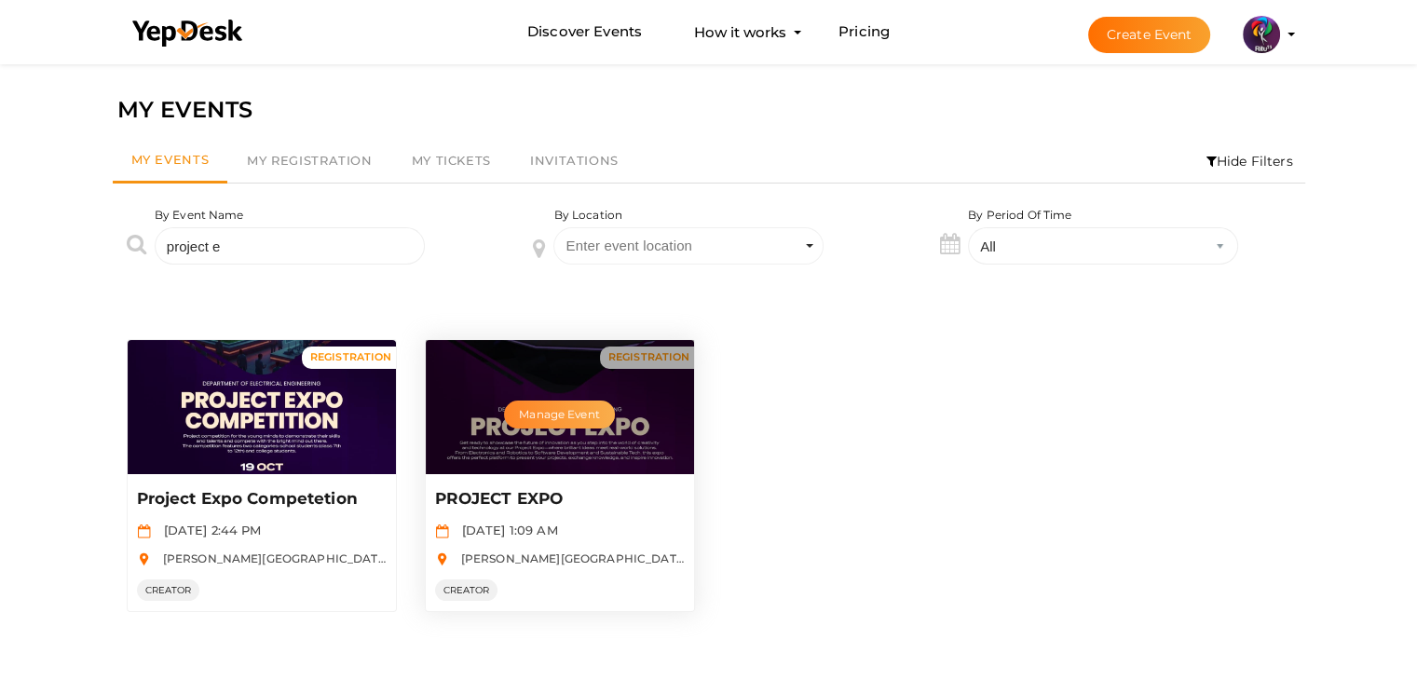
click at [557, 418] on button "Manage Event" at bounding box center [559, 415] width 110 height 28
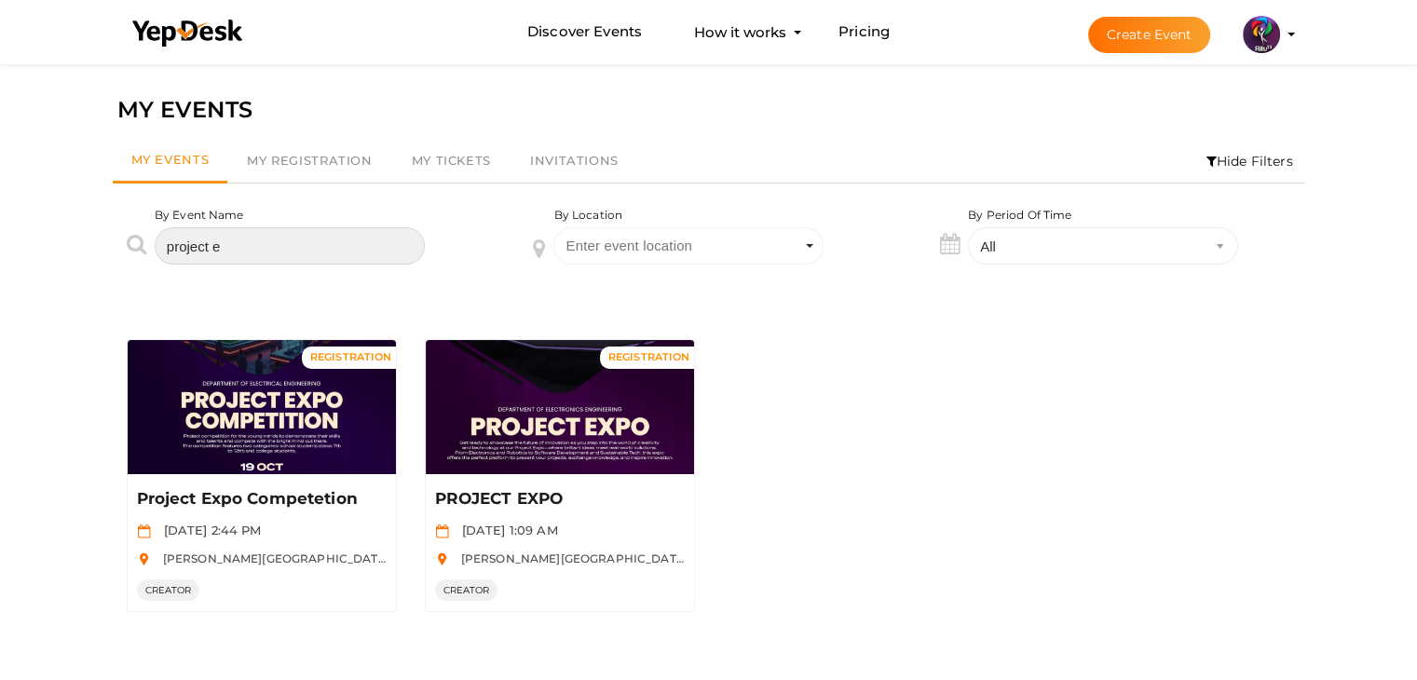
click at [276, 255] on input "project e" at bounding box center [290, 245] width 270 height 37
type input "p"
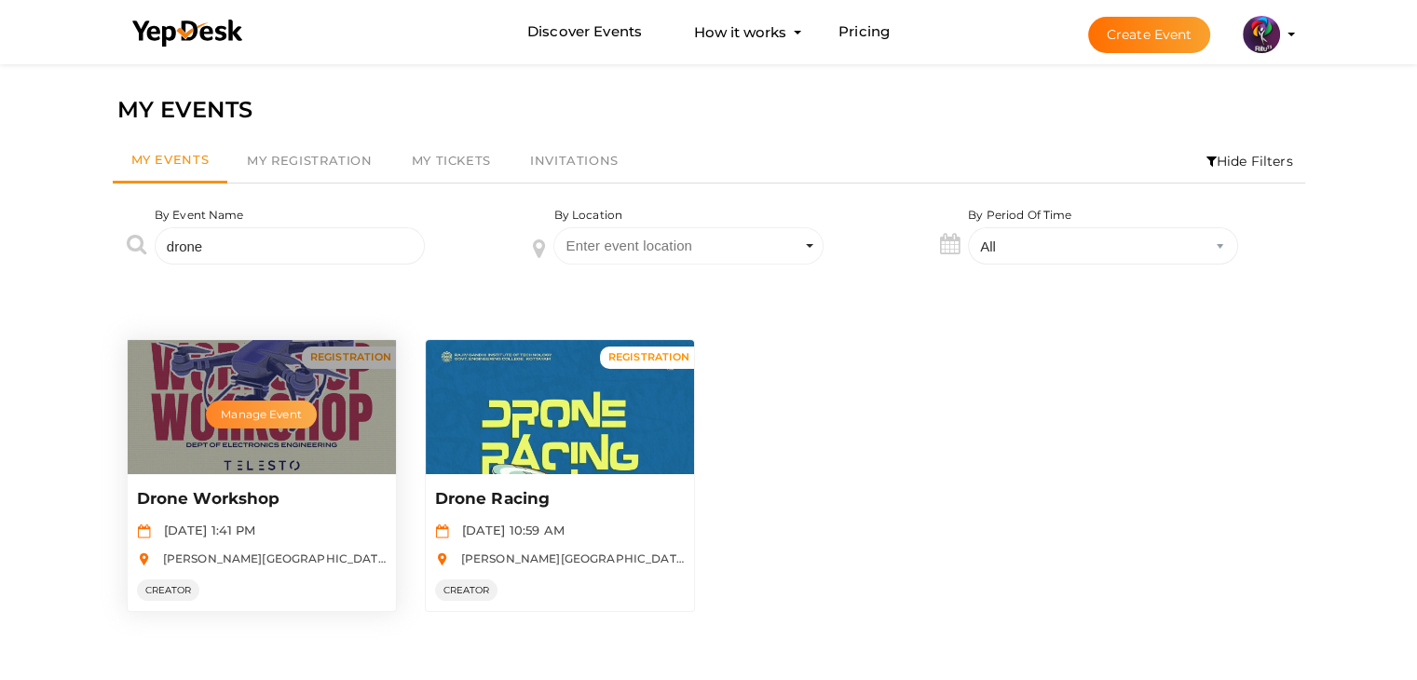
click at [288, 414] on button "Manage Event" at bounding box center [261, 415] width 110 height 28
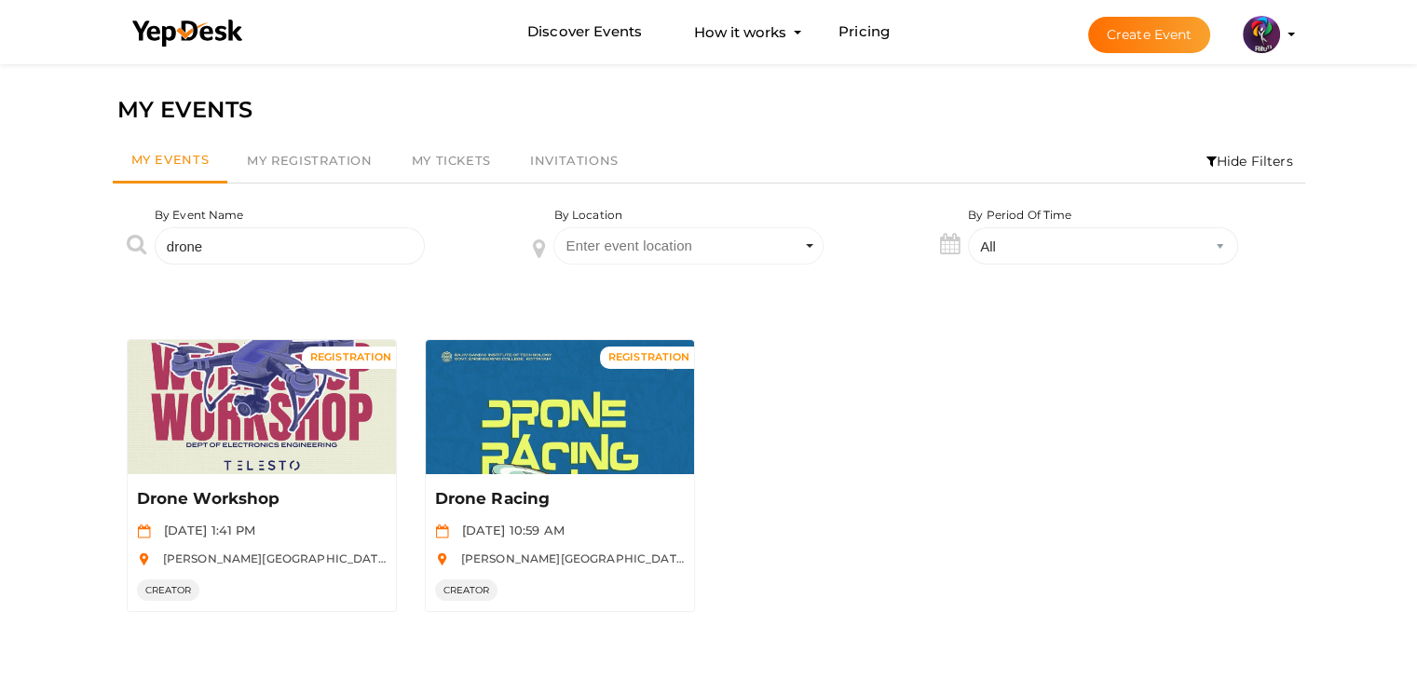
click at [424, 122] on div "MY EVENTS" at bounding box center [708, 109] width 1183 height 35
click at [280, 254] on input "drone" at bounding box center [290, 245] width 270 height 37
type input "d"
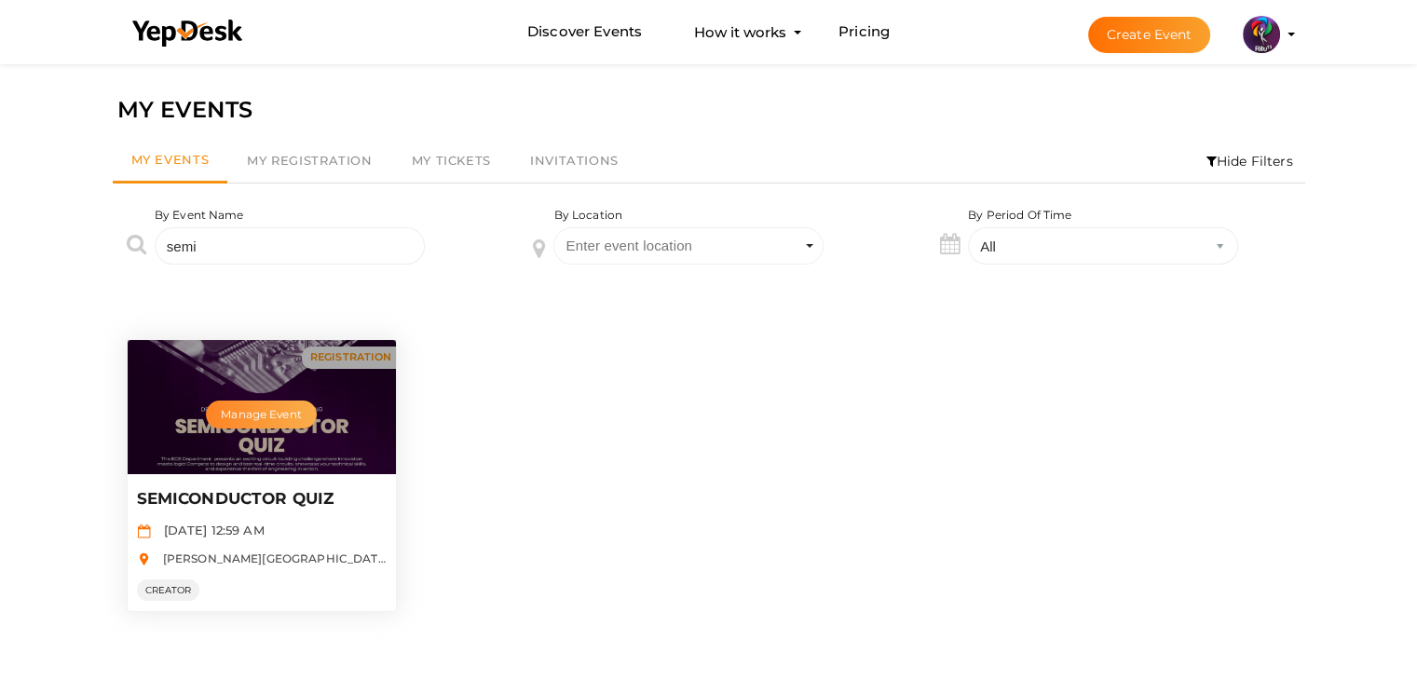
click at [269, 416] on button "Manage Event" at bounding box center [261, 415] width 110 height 28
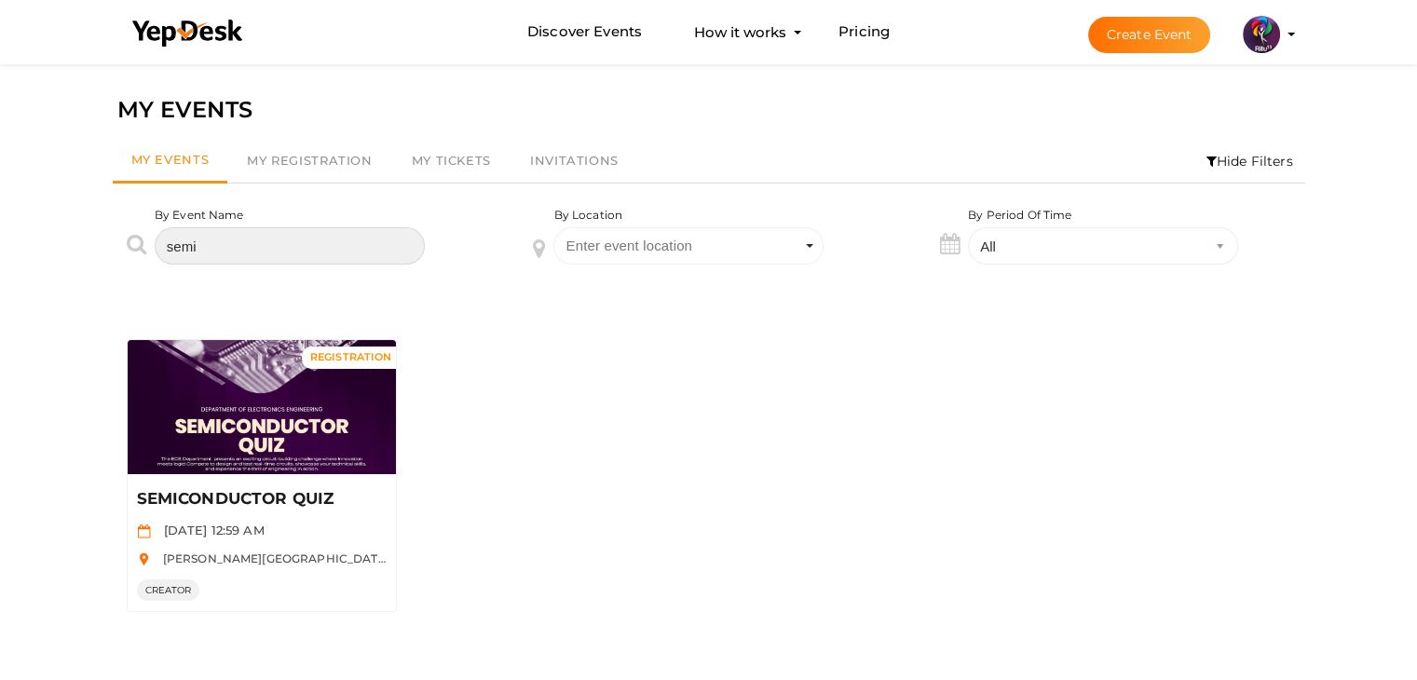
click at [272, 252] on input "semi" at bounding box center [290, 245] width 270 height 37
type input "s"
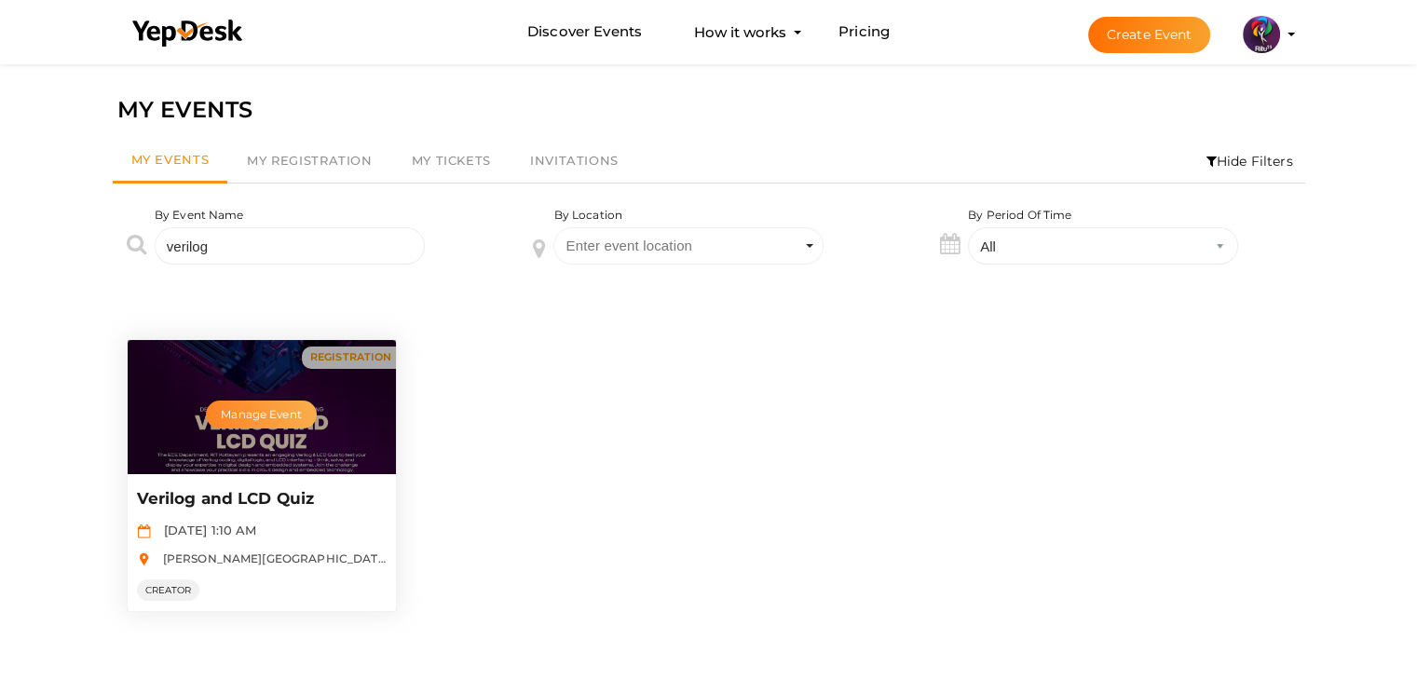
click at [253, 404] on button "Manage Event" at bounding box center [261, 415] width 110 height 28
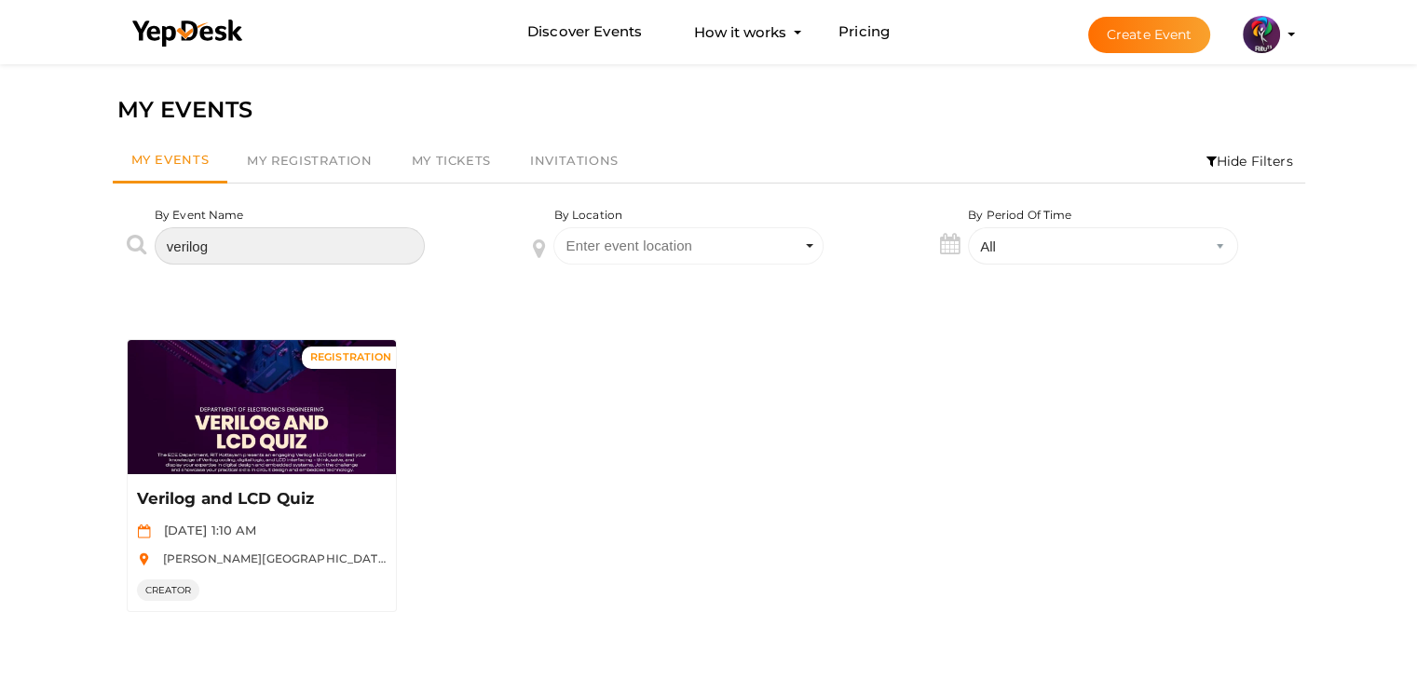
click at [295, 249] on input "verilog" at bounding box center [290, 245] width 270 height 37
type input "v"
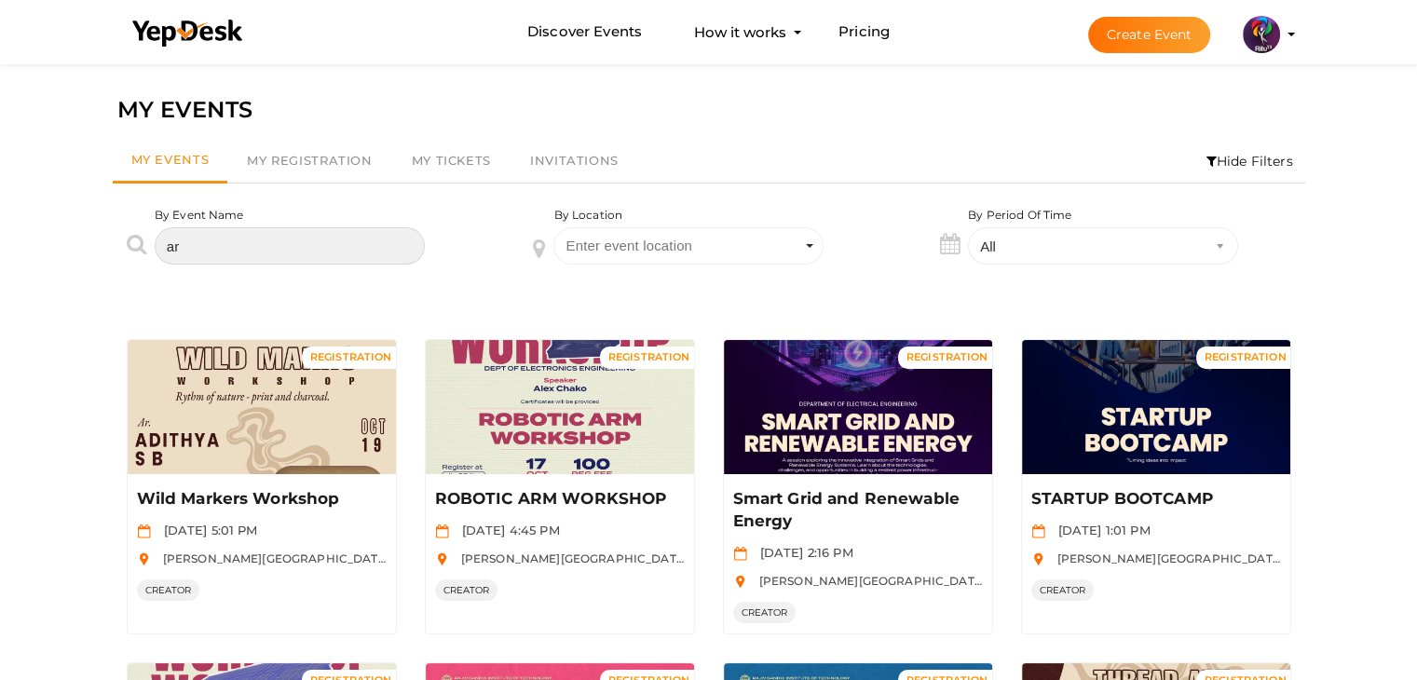
type input "a"
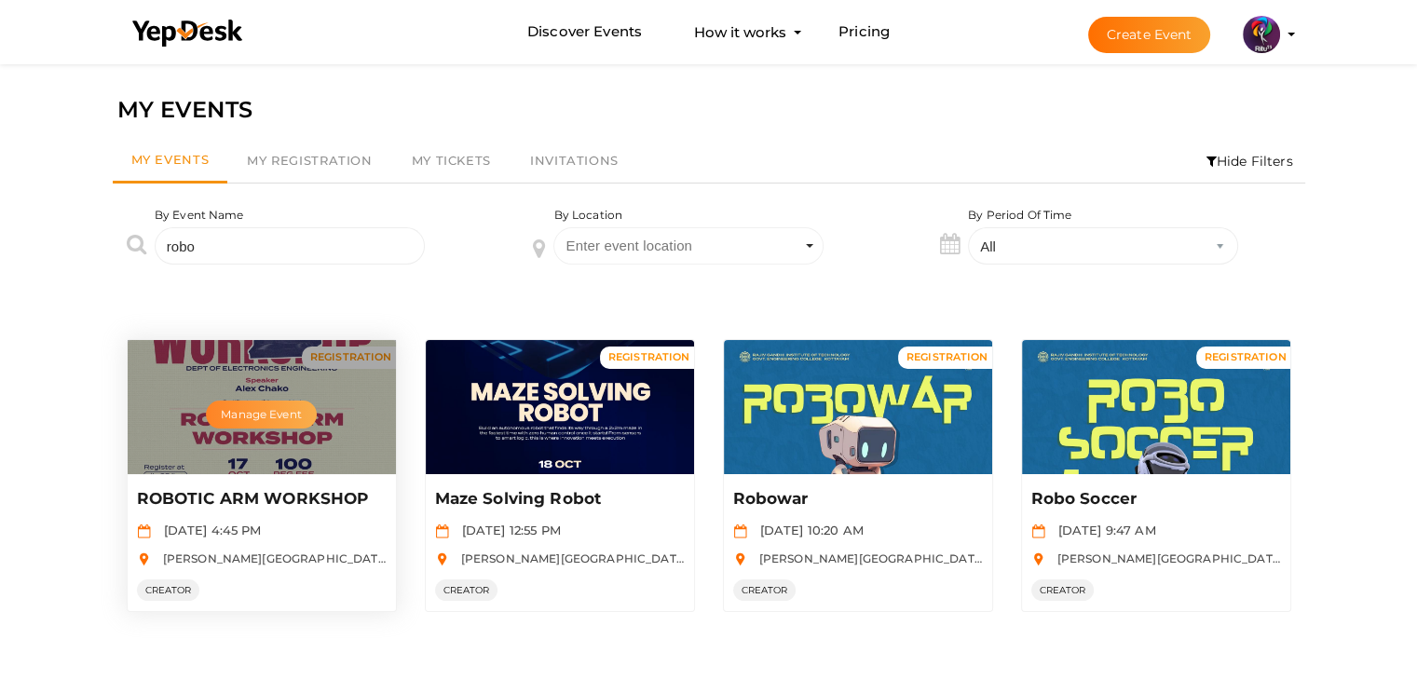
click at [272, 404] on button "Manage Event" at bounding box center [261, 415] width 110 height 28
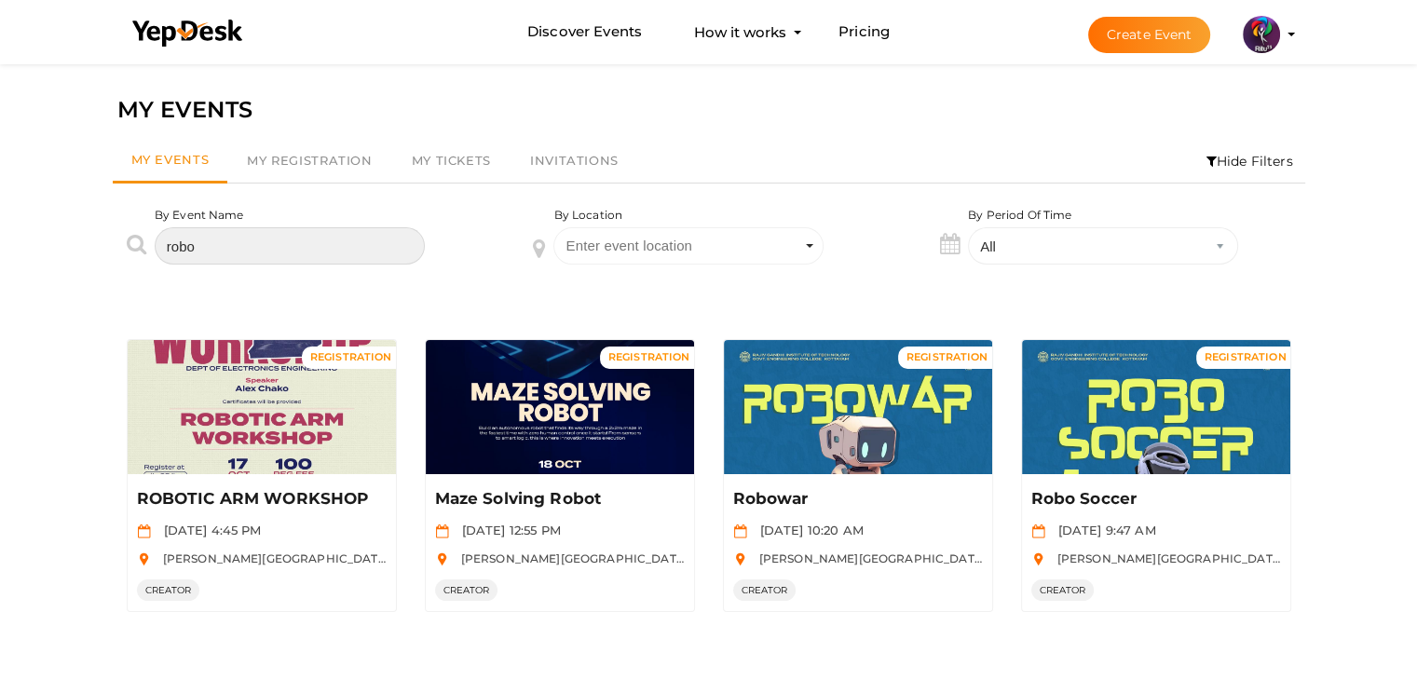
click at [328, 255] on input "robo" at bounding box center [290, 245] width 270 height 37
type input "r"
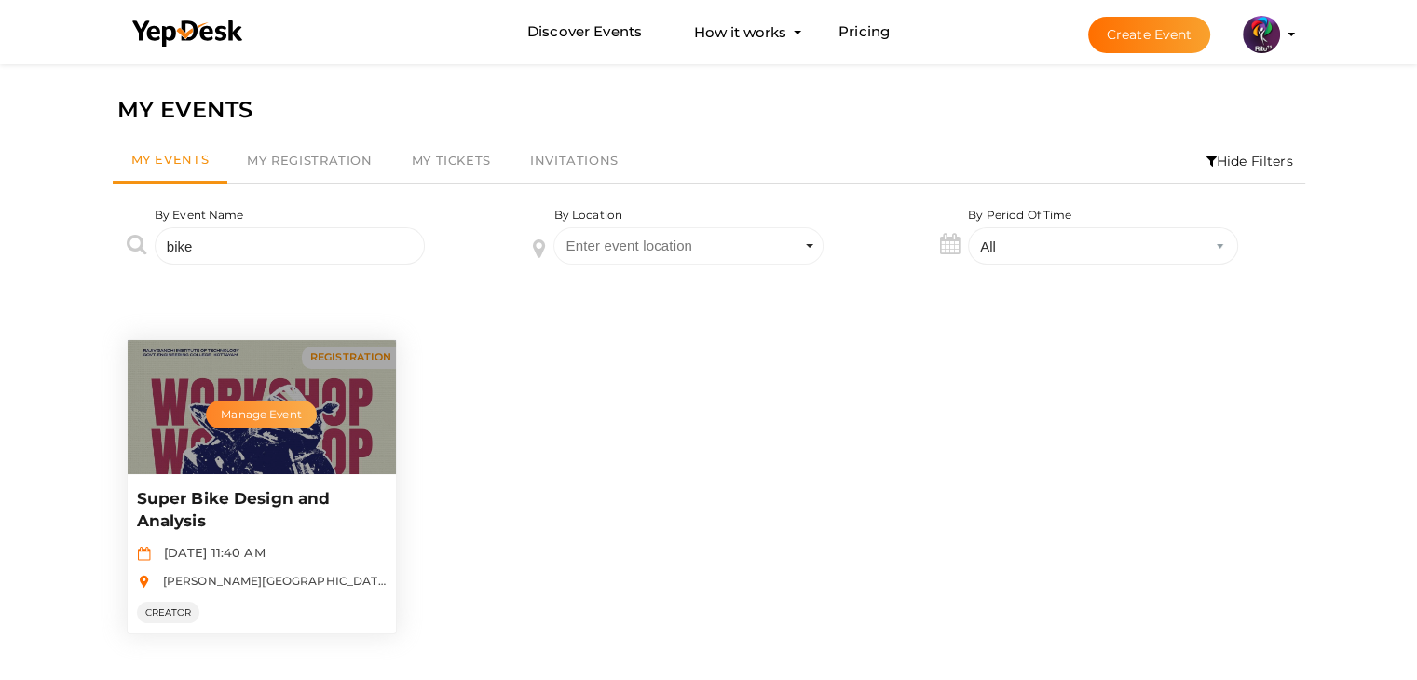
click at [262, 410] on button "Manage Event" at bounding box center [261, 415] width 110 height 28
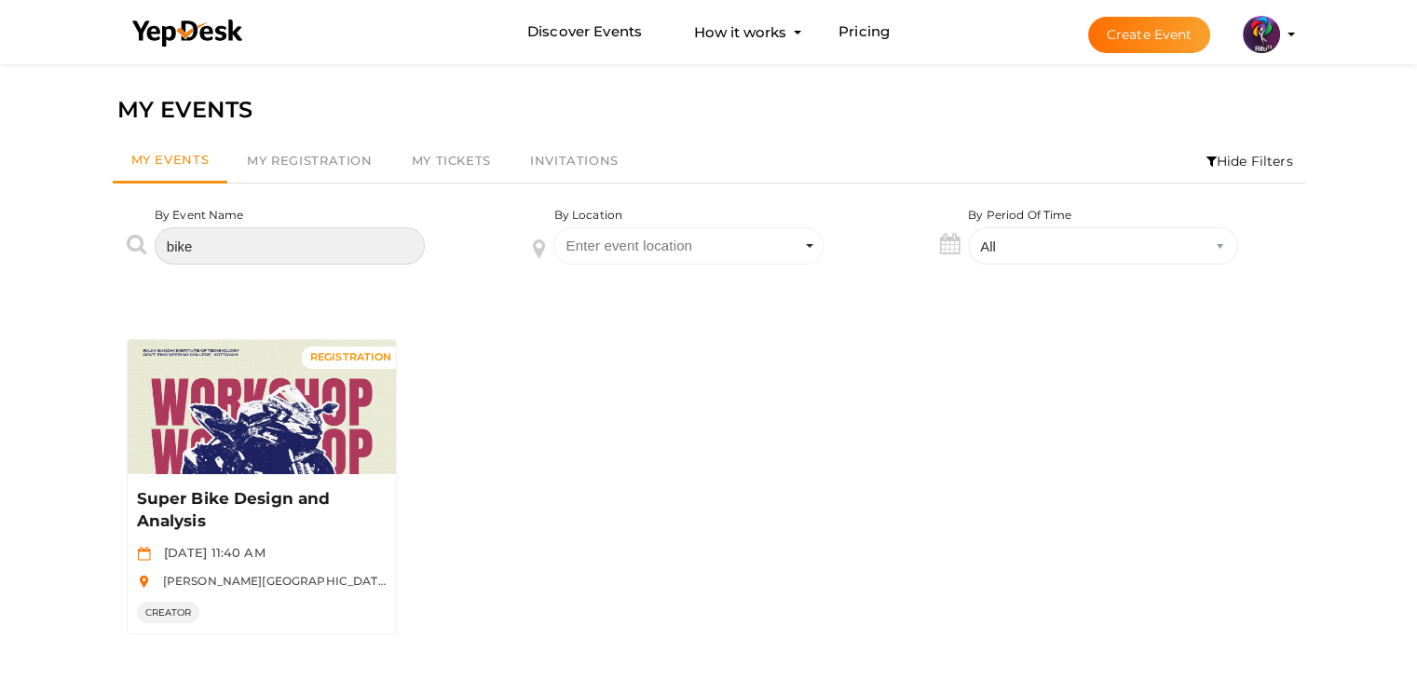
click at [333, 228] on input "bike" at bounding box center [290, 245] width 270 height 37
type input "b"
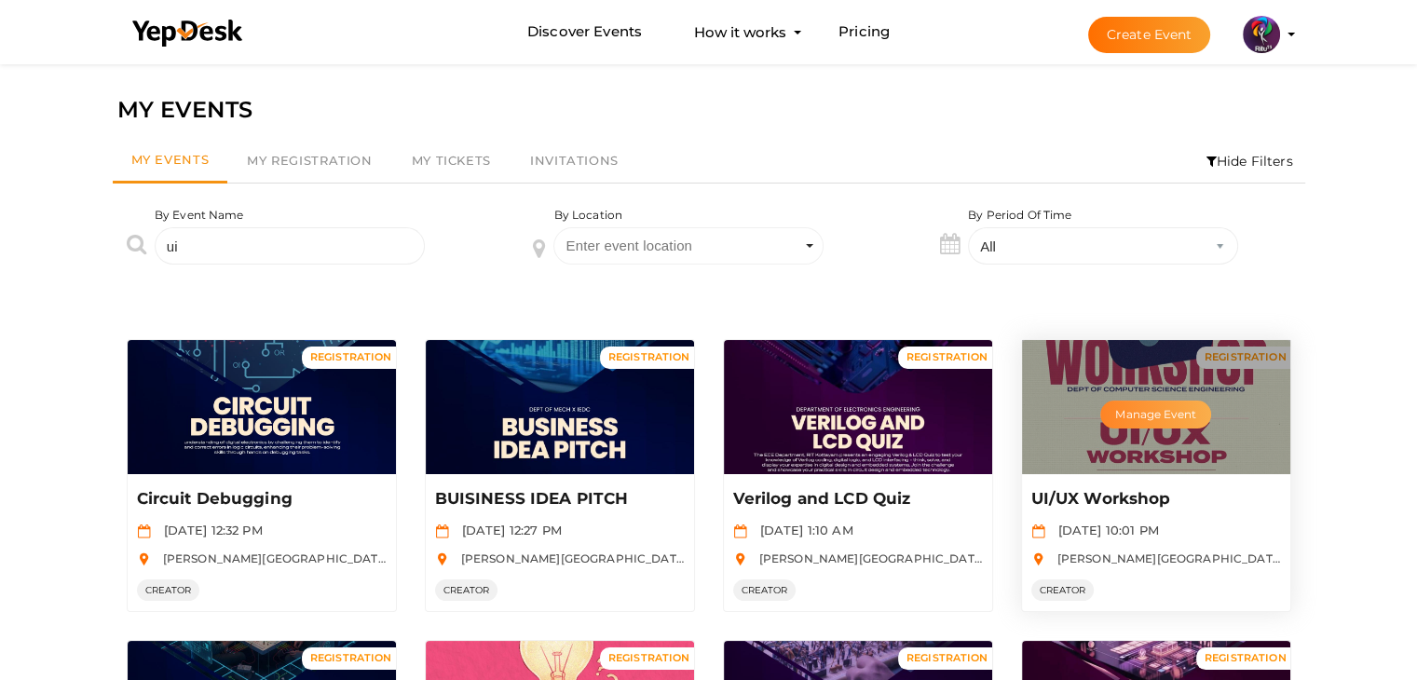
click at [1156, 411] on button "Manage Event" at bounding box center [1155, 415] width 110 height 28
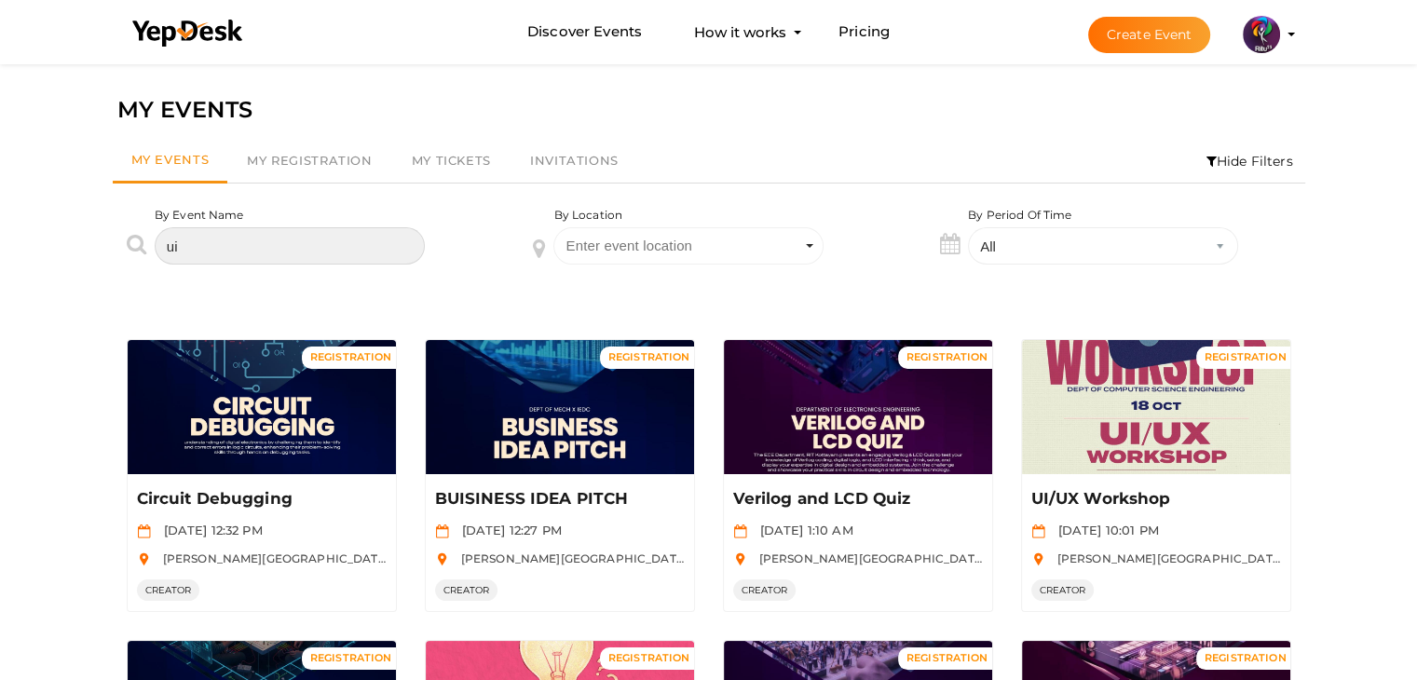
click at [255, 254] on input "ui" at bounding box center [290, 245] width 270 height 37
type input "u"
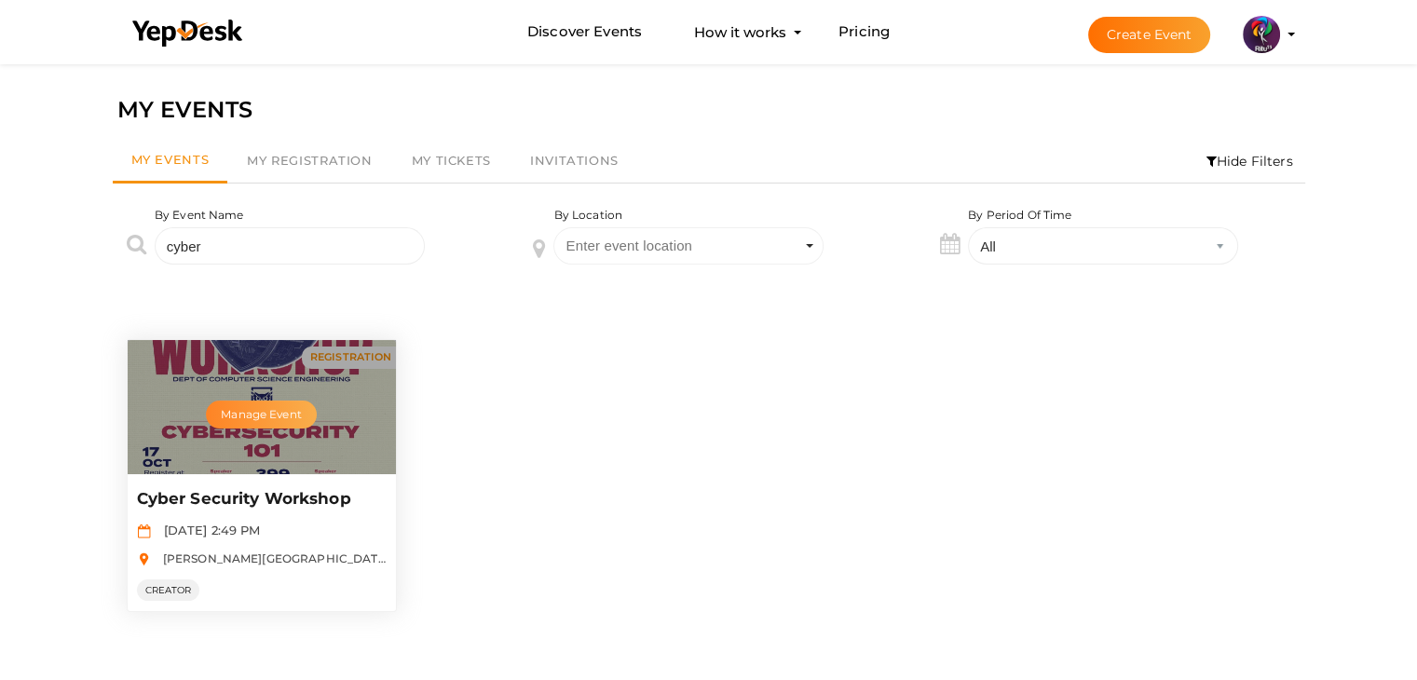
click at [284, 422] on button "Manage Event" at bounding box center [261, 415] width 110 height 28
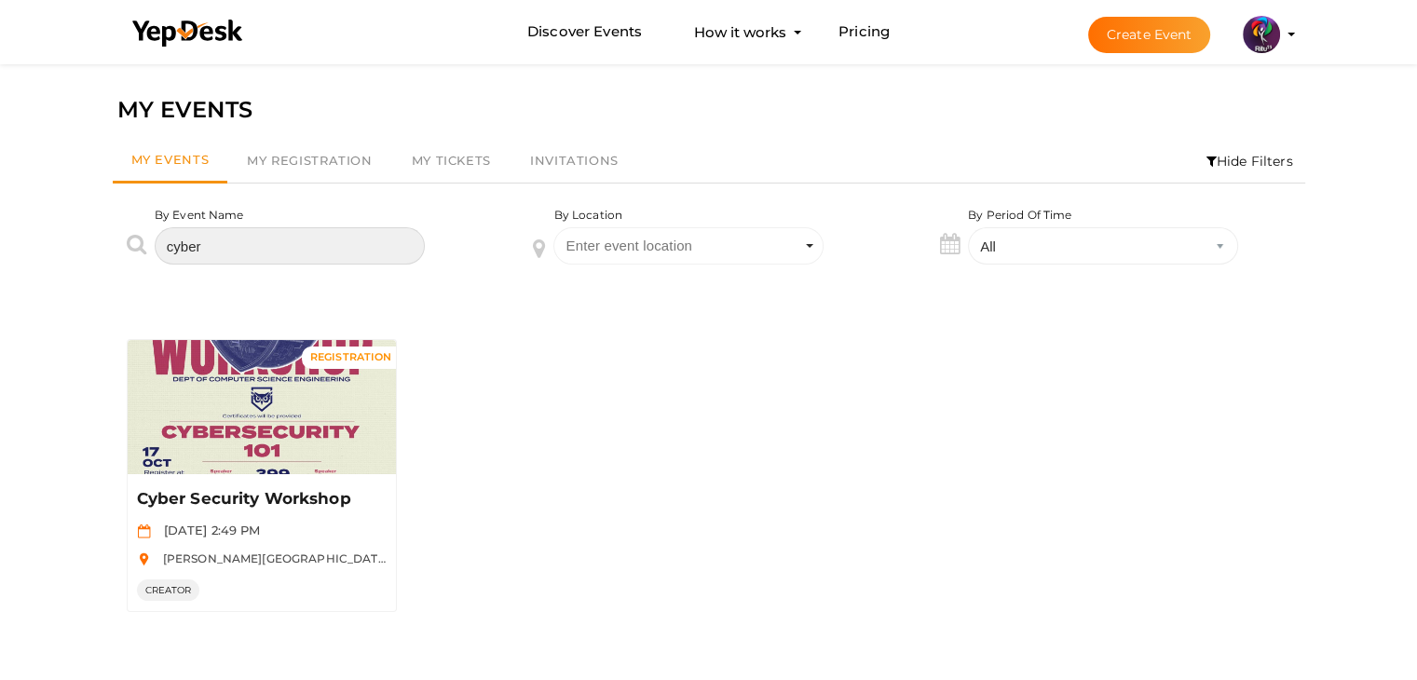
click at [251, 251] on input "cyber" at bounding box center [290, 245] width 270 height 37
type input "c"
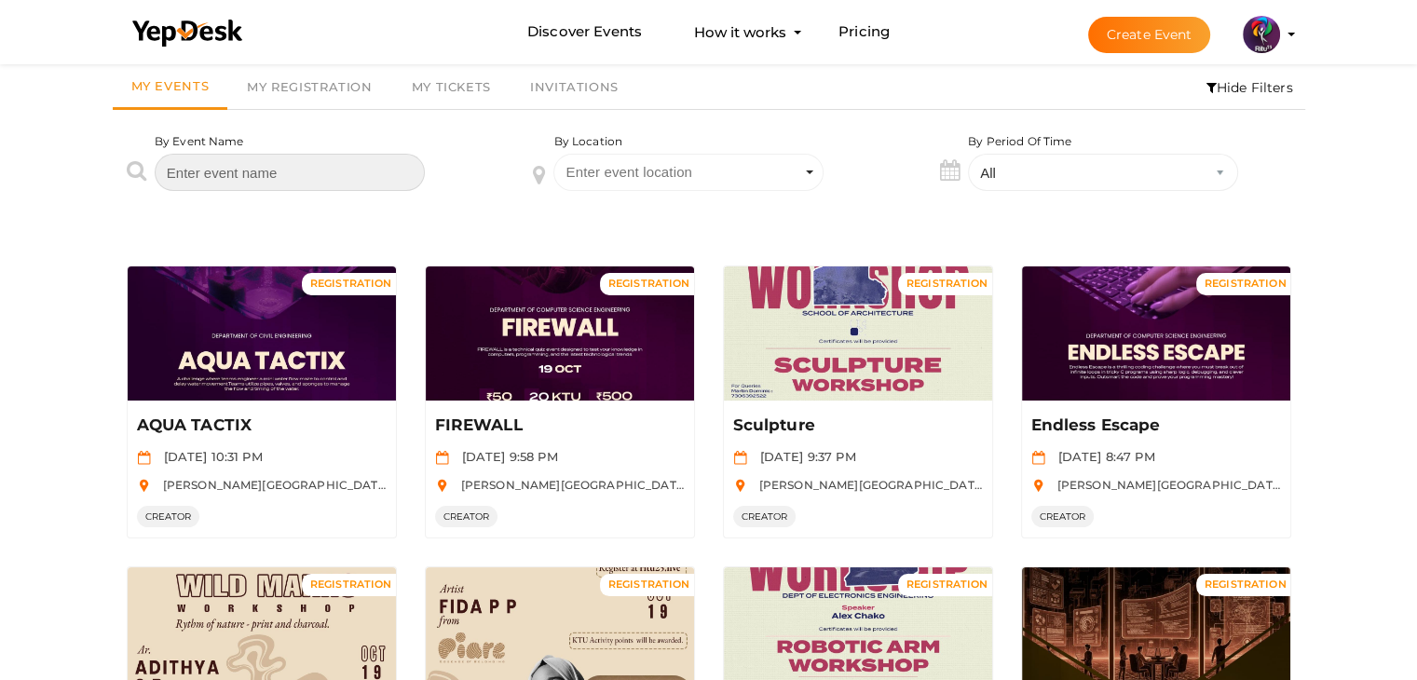
scroll to position [72, 0]
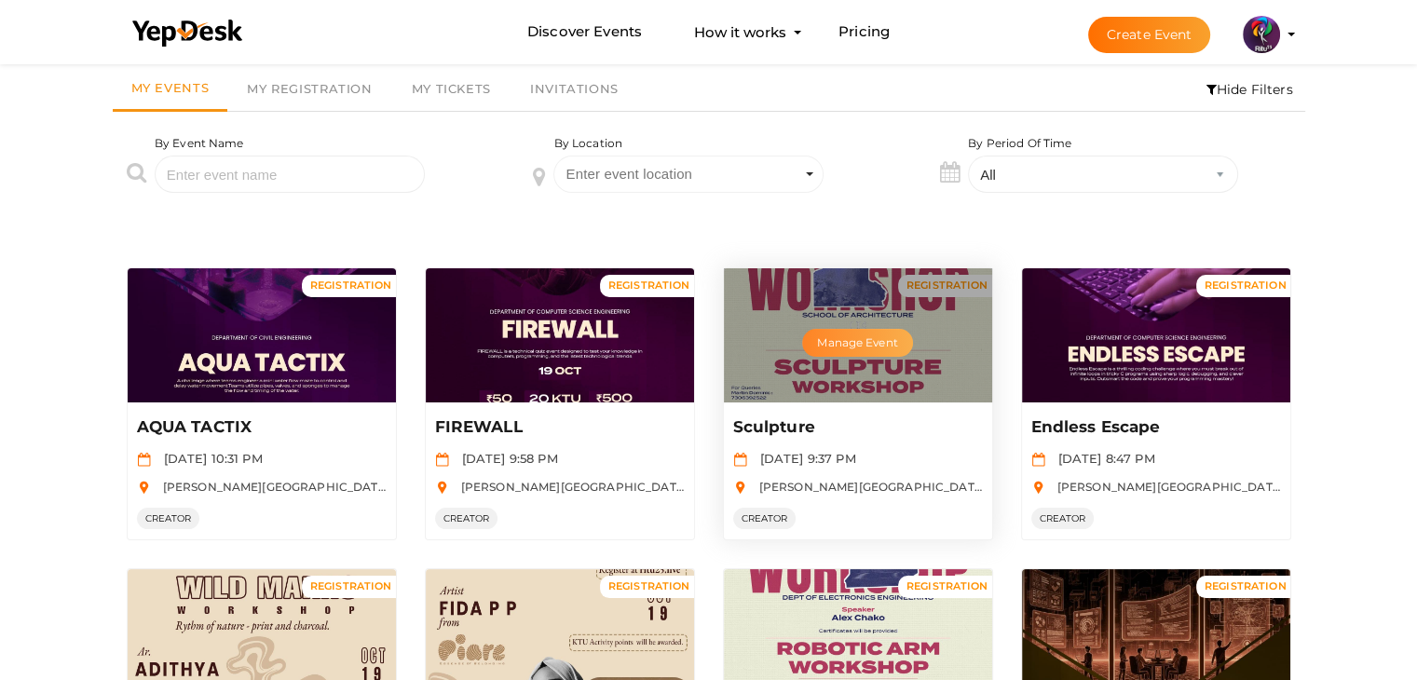
click at [869, 344] on button "Manage Event" at bounding box center [857, 343] width 110 height 28
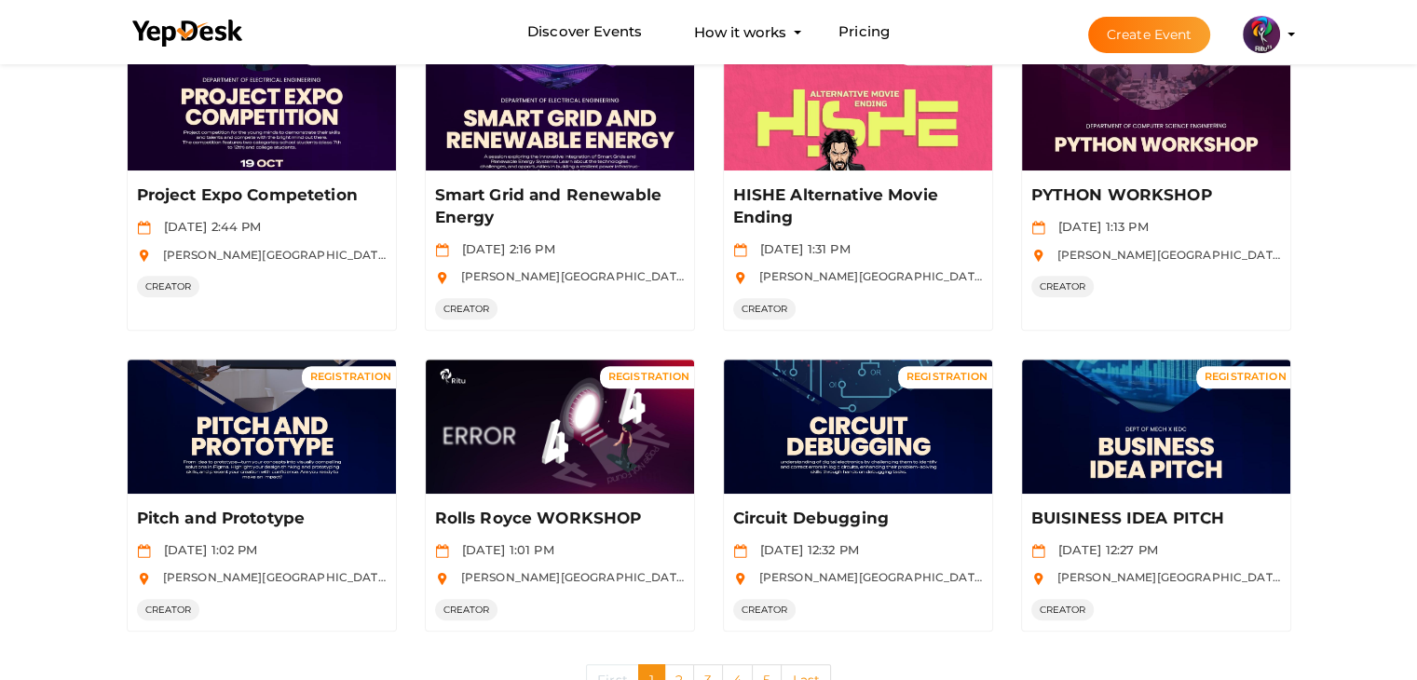
scroll to position [970, 0]
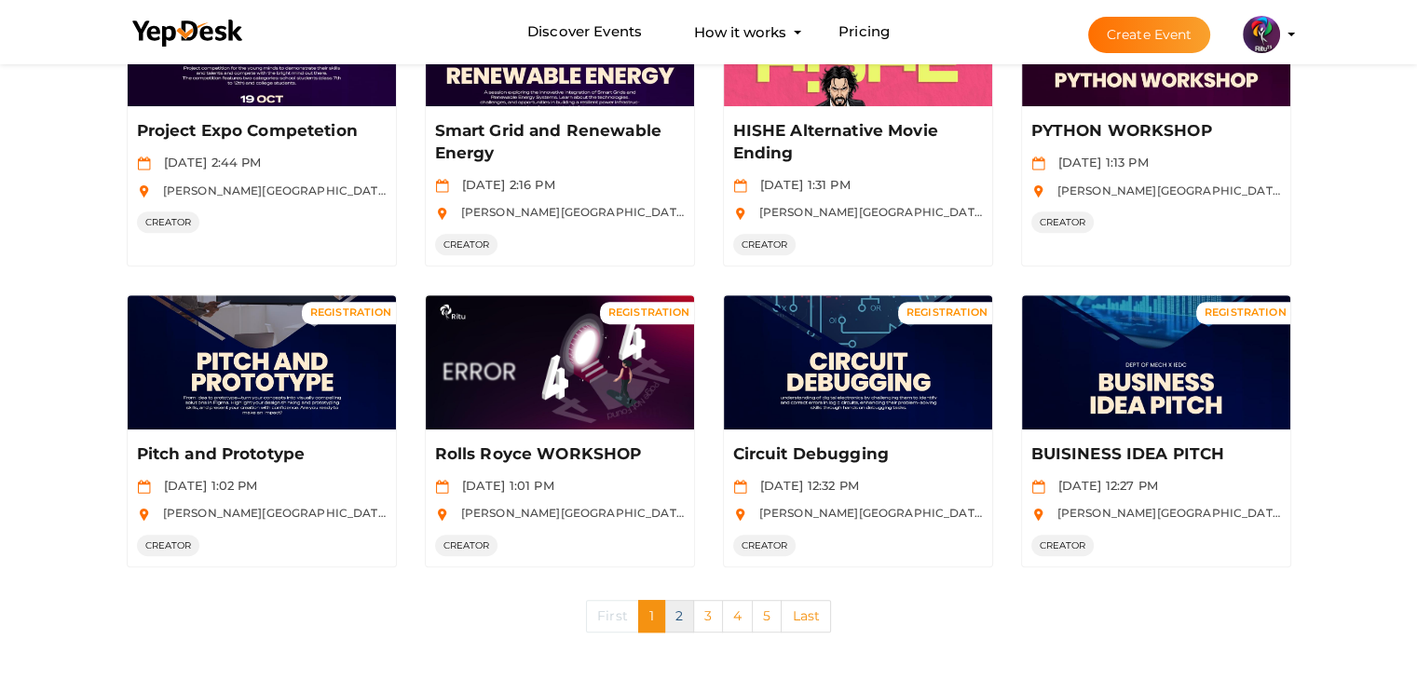
click at [675, 613] on link "2" at bounding box center [679, 616] width 30 height 33
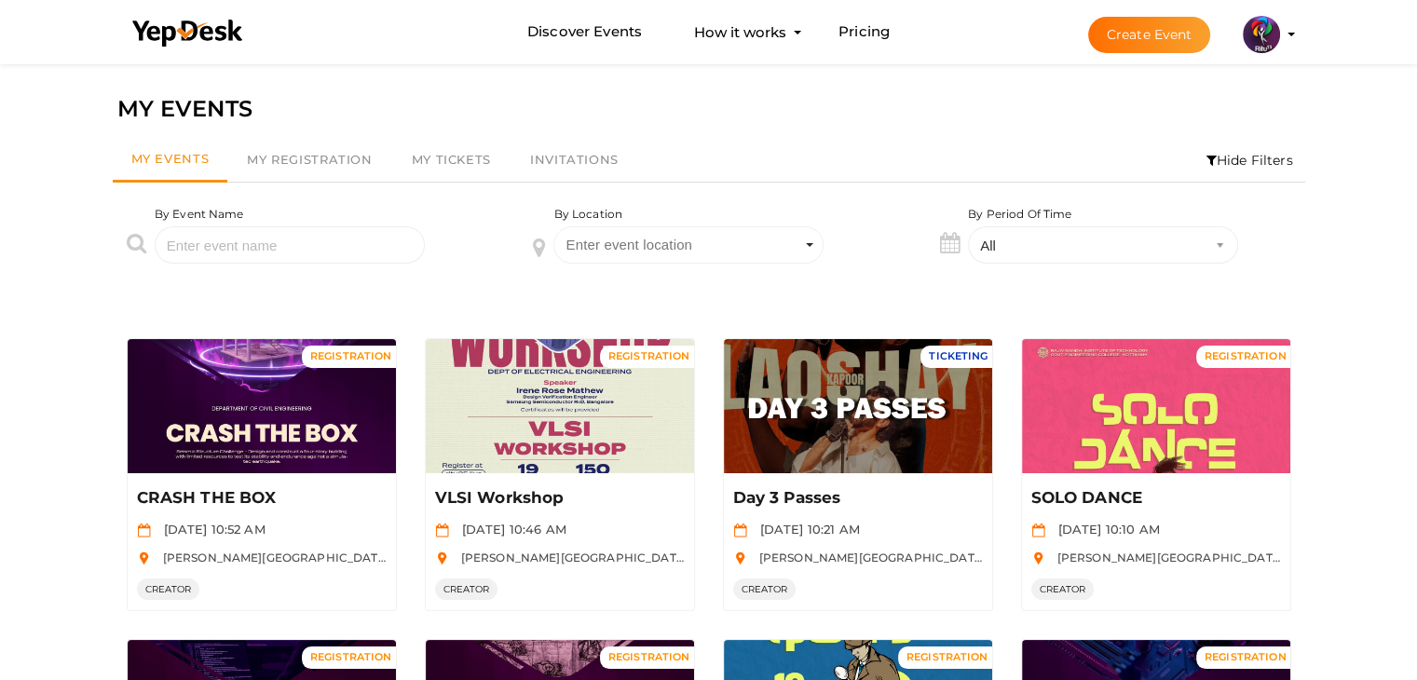
scroll to position [0, 0]
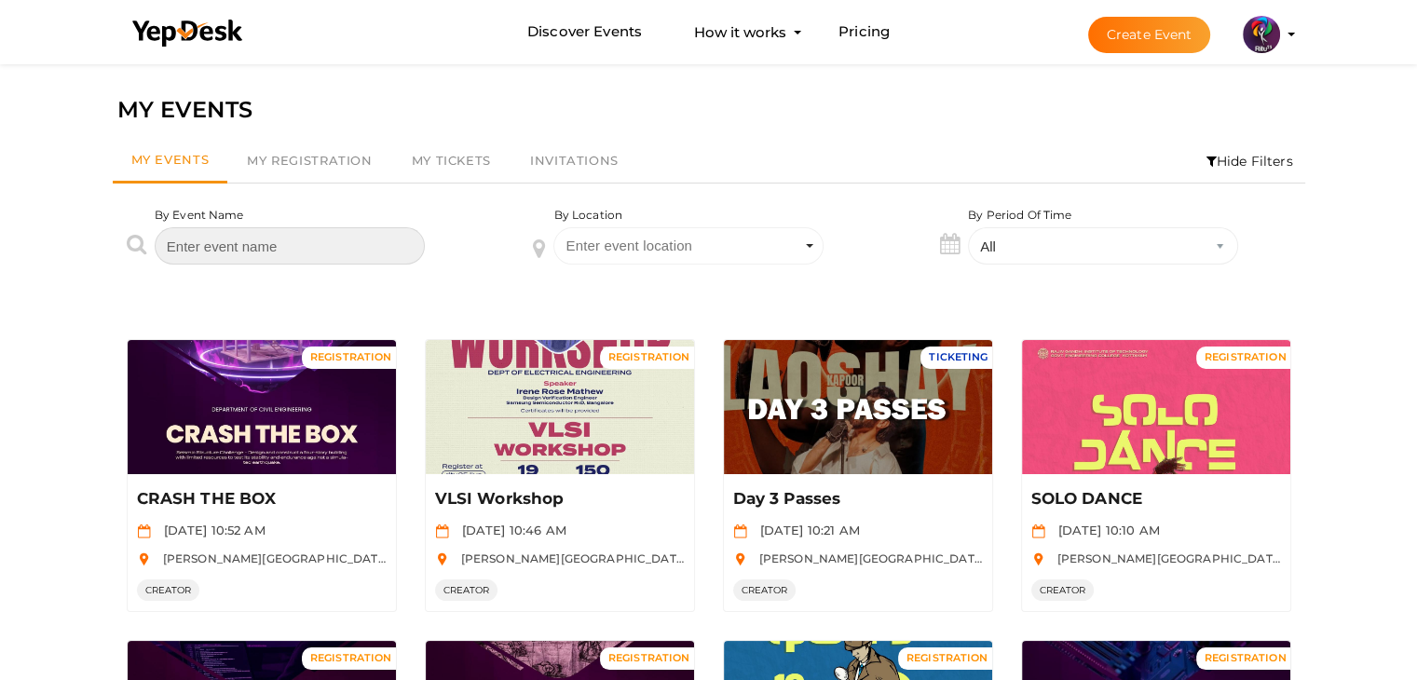
click at [240, 251] on input "text" at bounding box center [290, 245] width 270 height 37
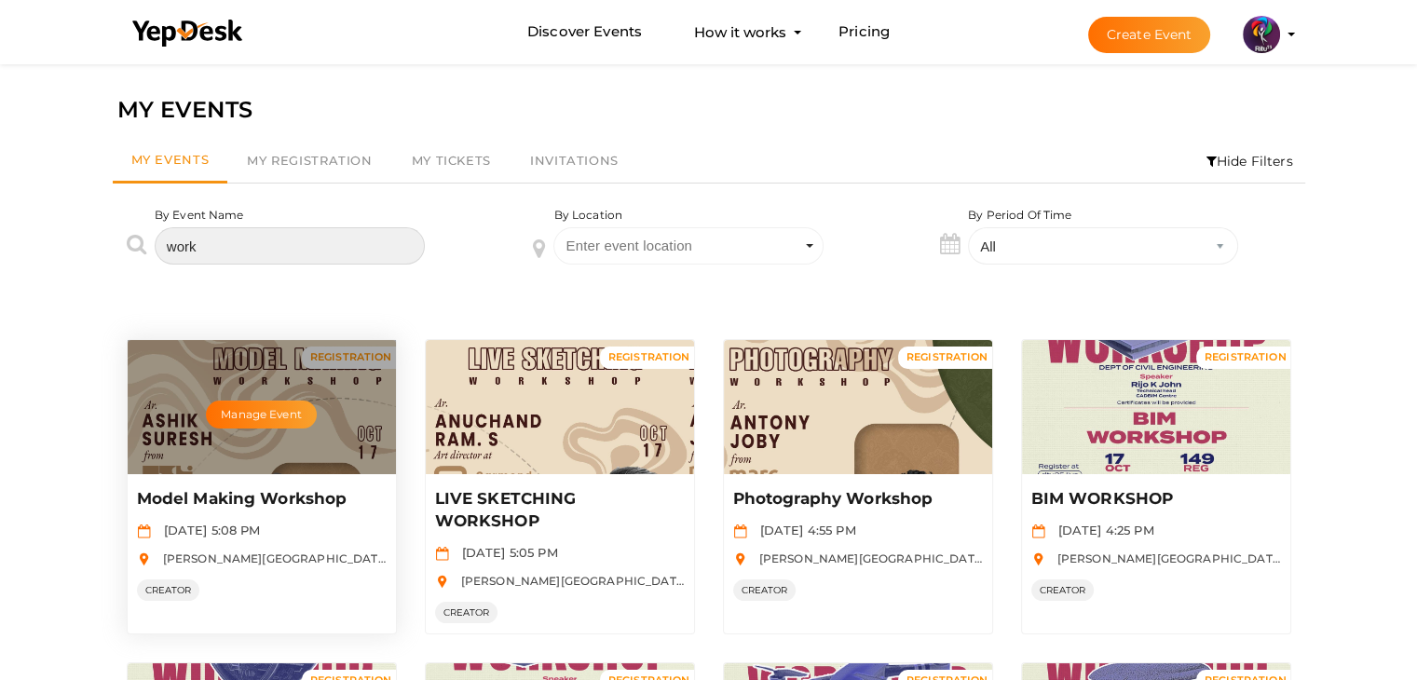
type input "work"
click at [341, 411] on div "Manage Event" at bounding box center [262, 407] width 268 height 134
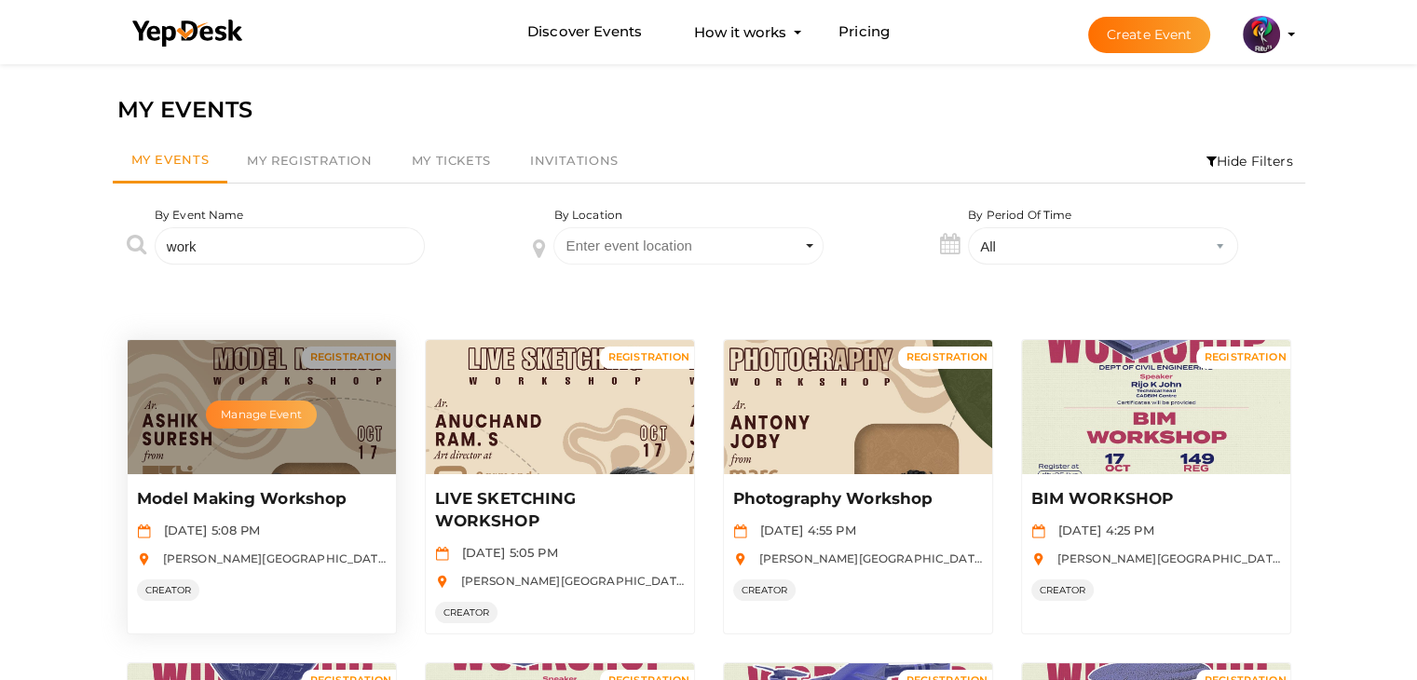
click at [247, 411] on button "Manage Event" at bounding box center [261, 415] width 110 height 28
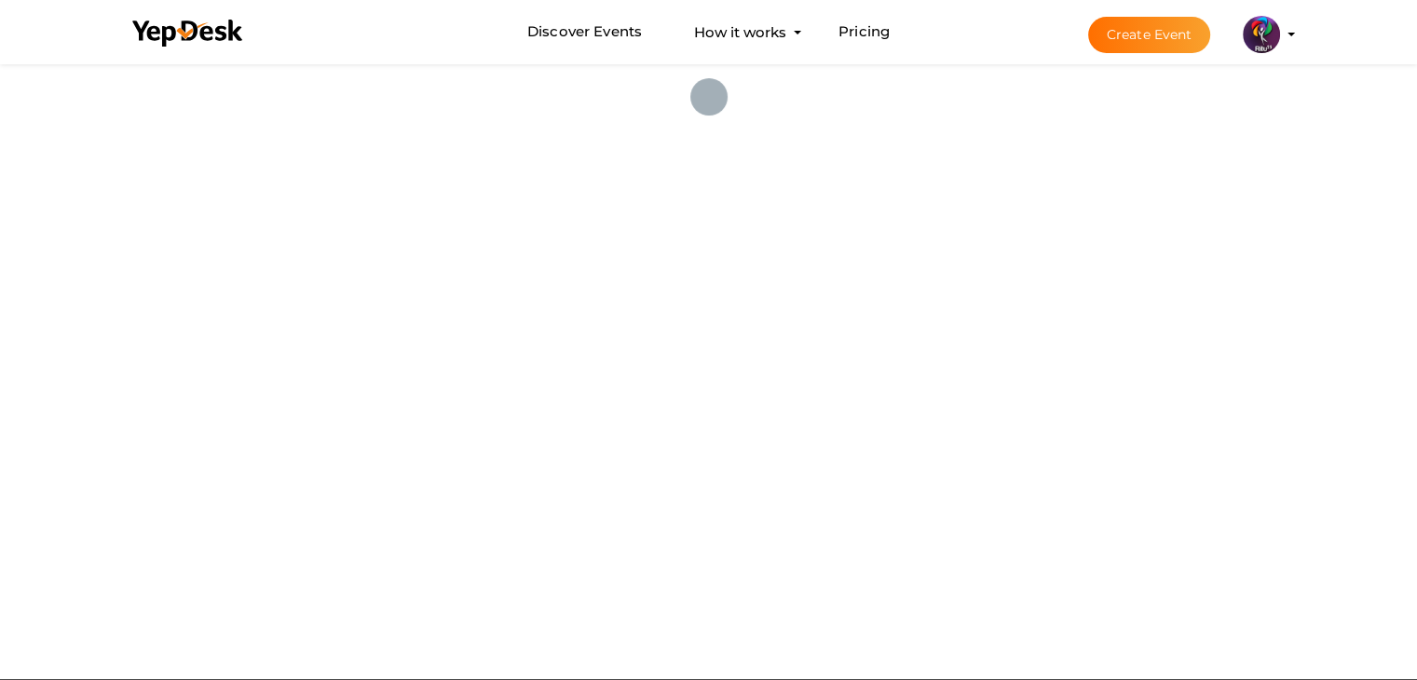
click at [875, 323] on div at bounding box center [708, 369] width 1417 height 619
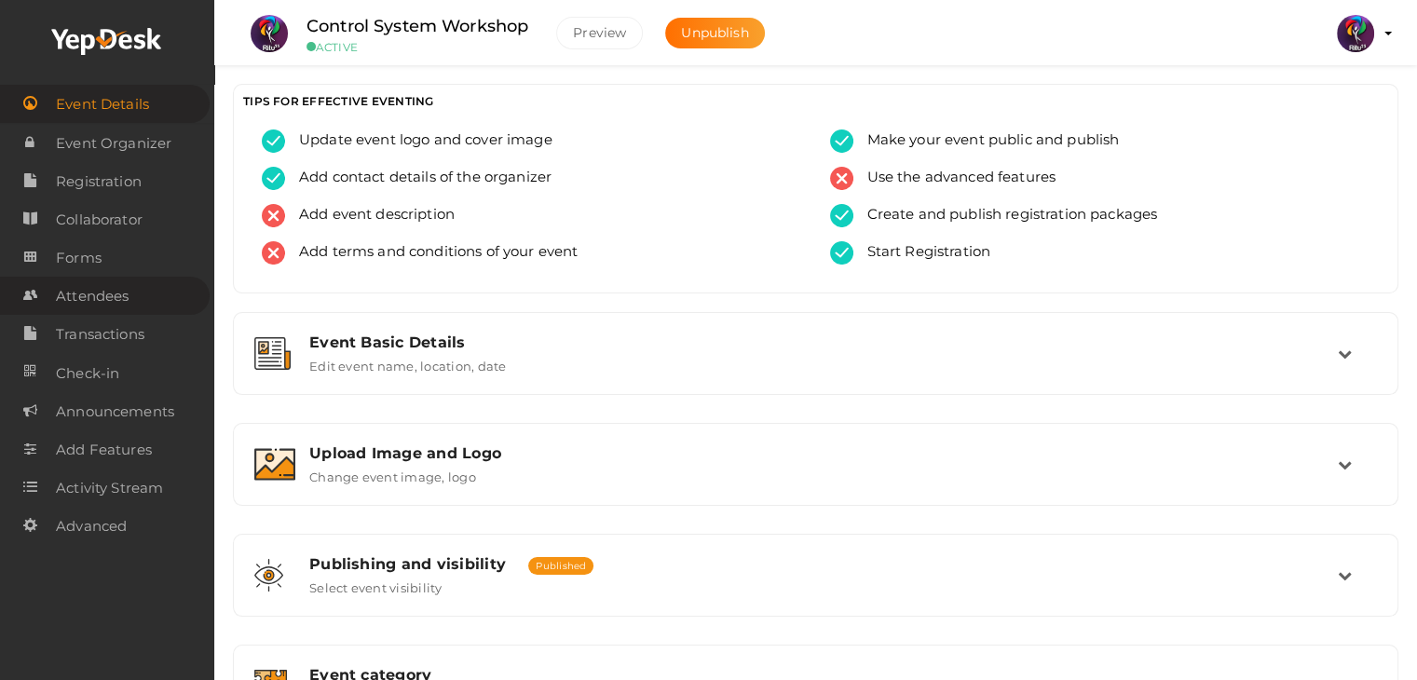
click at [121, 303] on span "Attendees" at bounding box center [92, 296] width 73 height 37
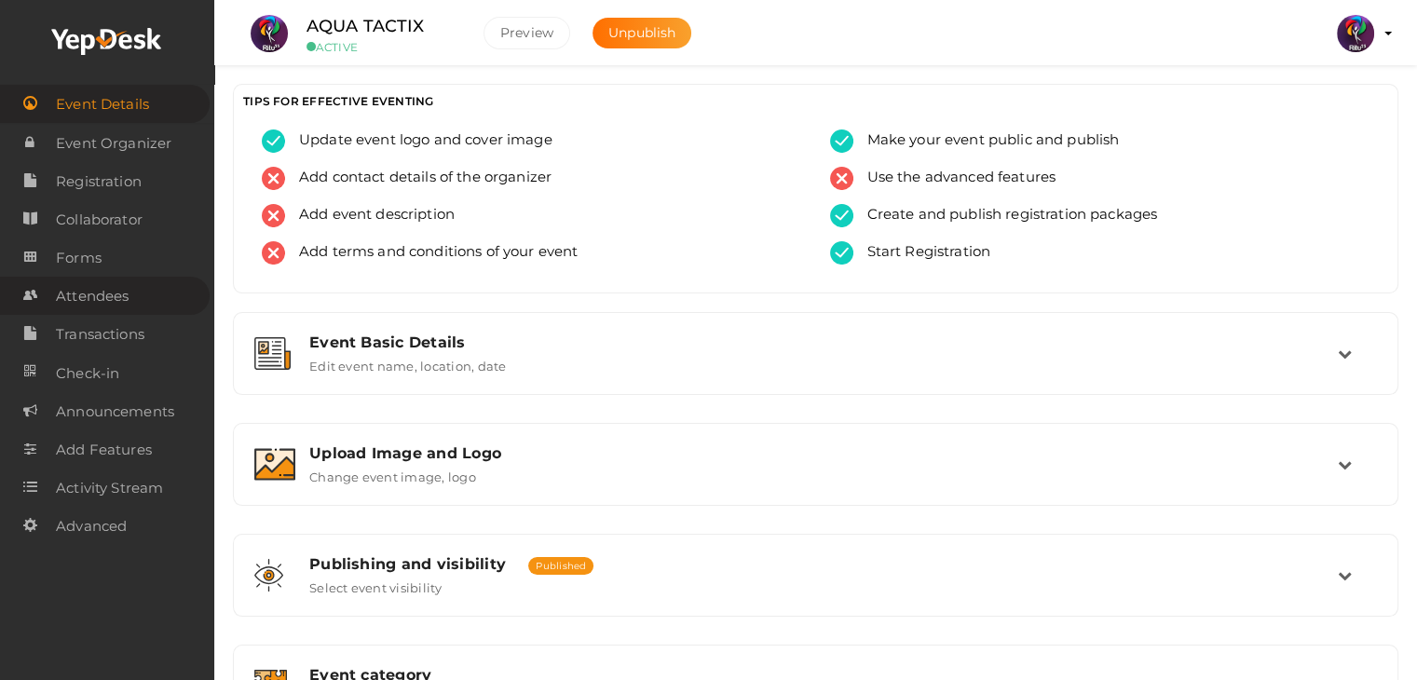
click at [127, 309] on span "Attendees" at bounding box center [92, 296] width 73 height 37
click at [134, 184] on span "Registration" at bounding box center [99, 181] width 86 height 37
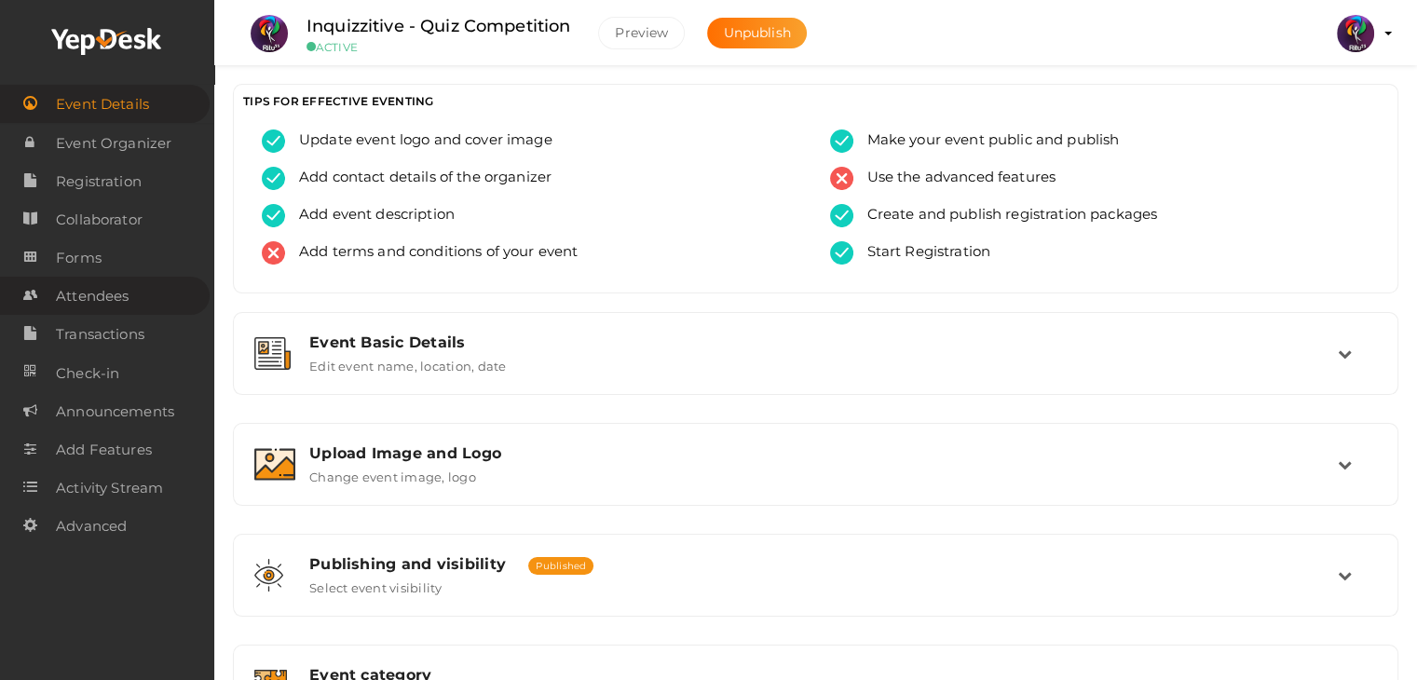
click at [122, 311] on span "Attendees" at bounding box center [92, 296] width 73 height 37
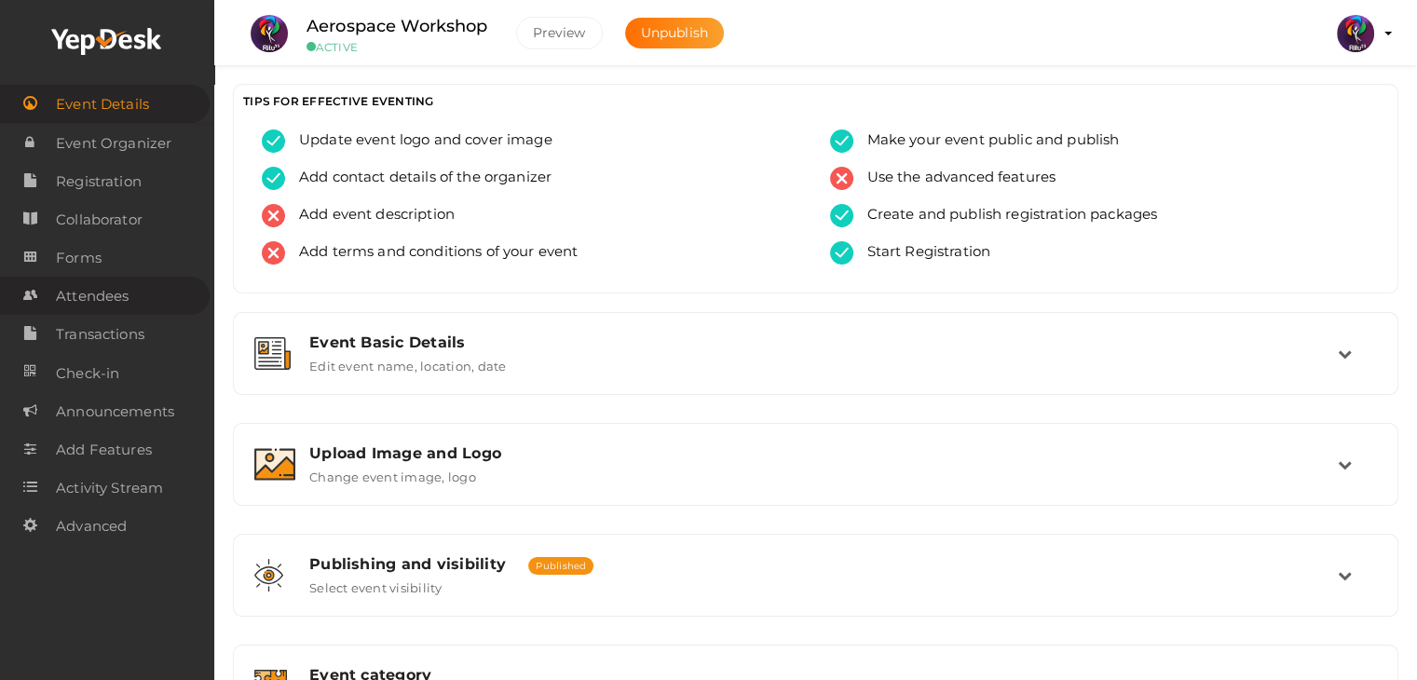
click at [107, 290] on span "Attendees" at bounding box center [92, 296] width 73 height 37
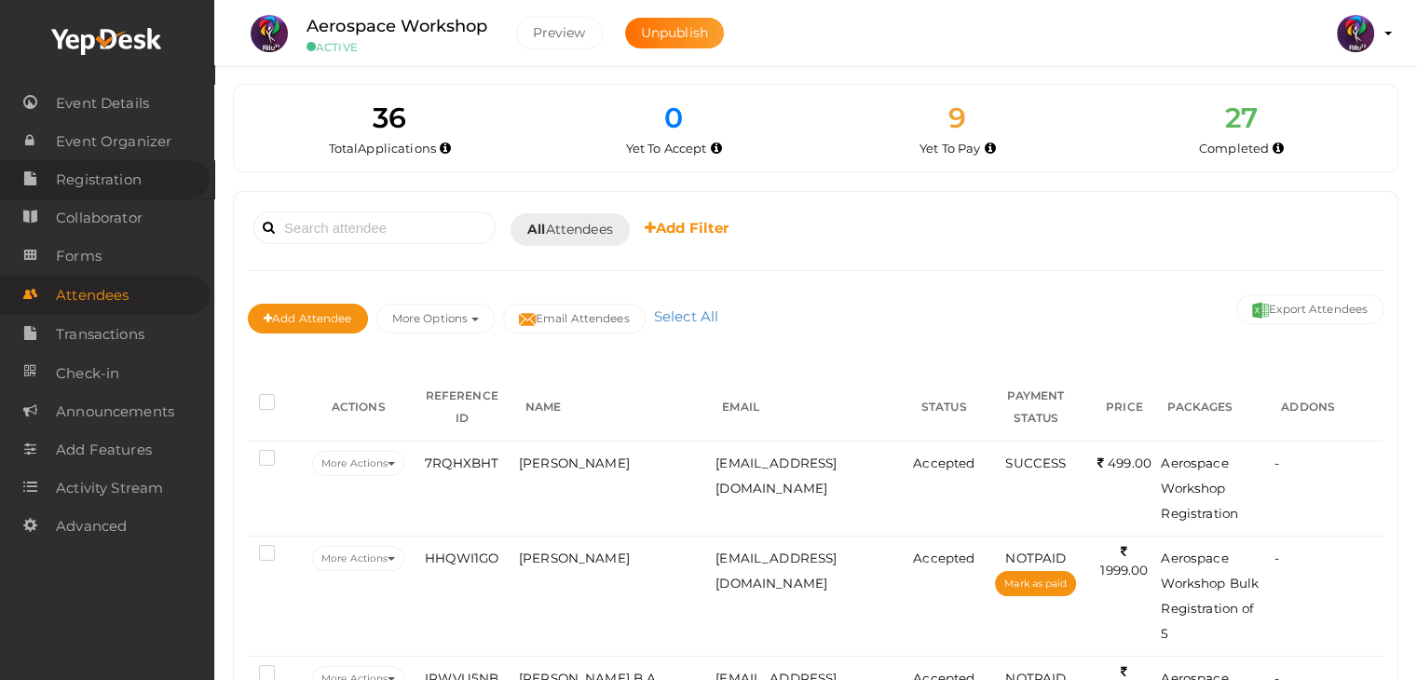
click at [108, 172] on span "Registration" at bounding box center [99, 179] width 86 height 37
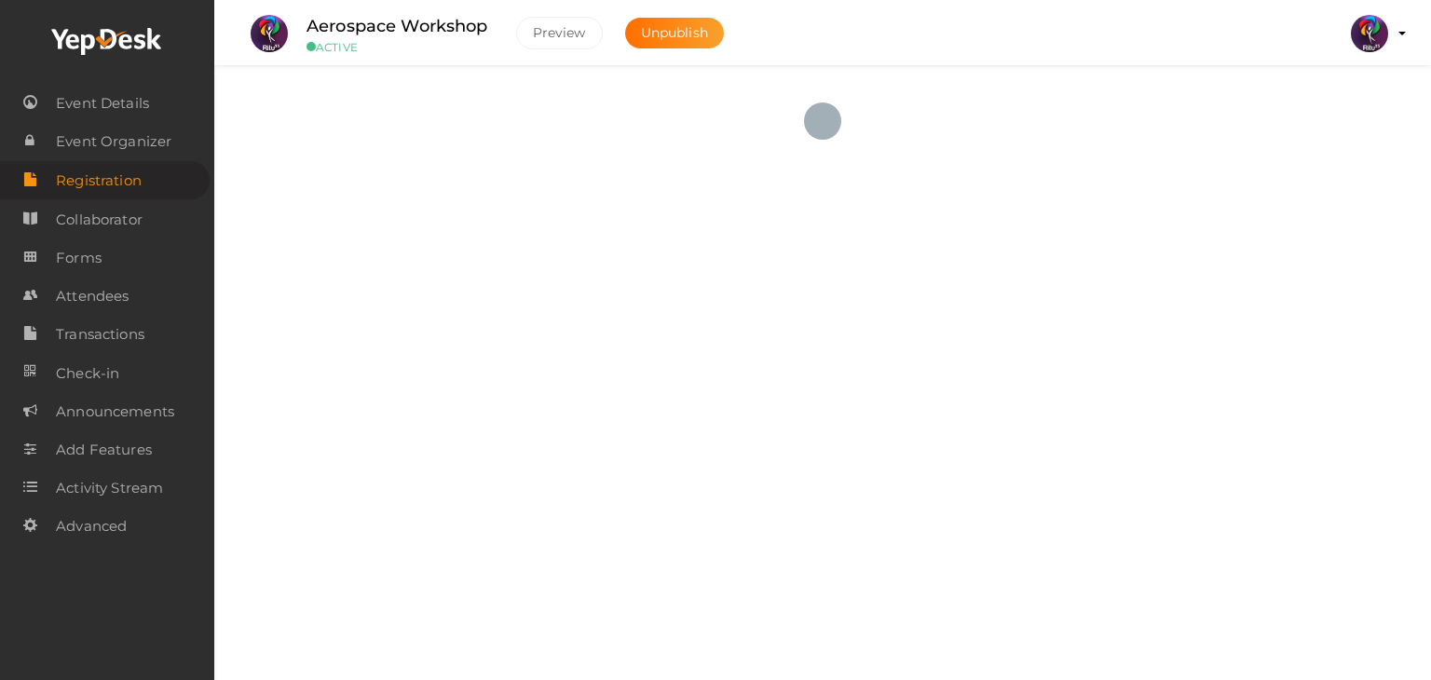
checkbox input "true"
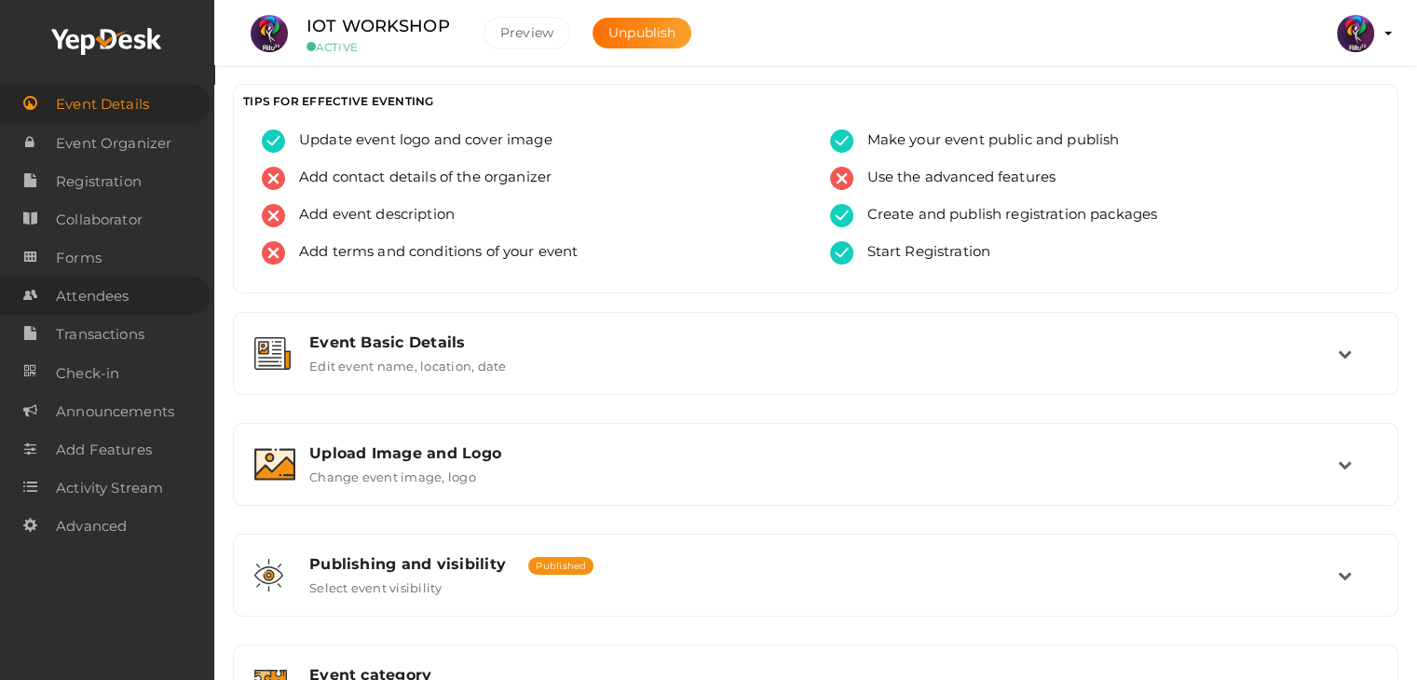
click at [116, 299] on span "Attendees" at bounding box center [92, 296] width 73 height 37
click at [85, 285] on span "Attendees" at bounding box center [92, 296] width 73 height 37
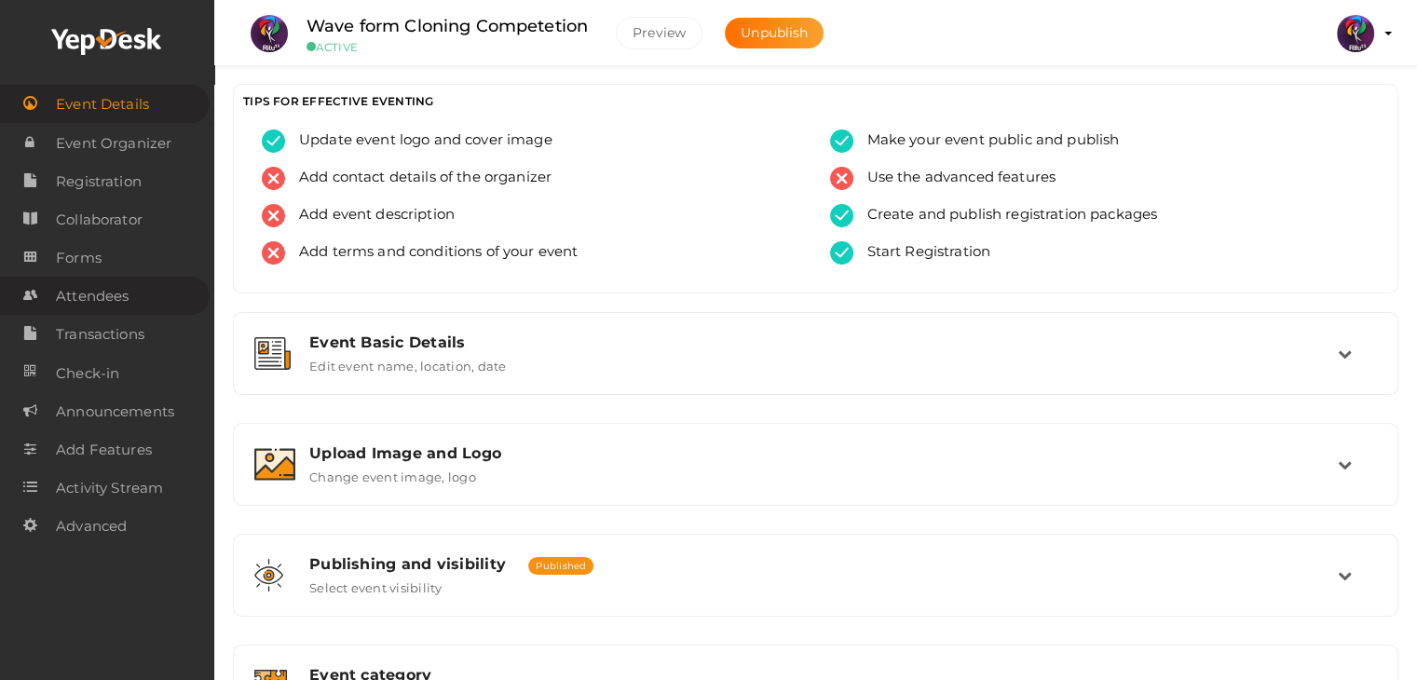
click at [108, 300] on span "Attendees" at bounding box center [92, 296] width 73 height 37
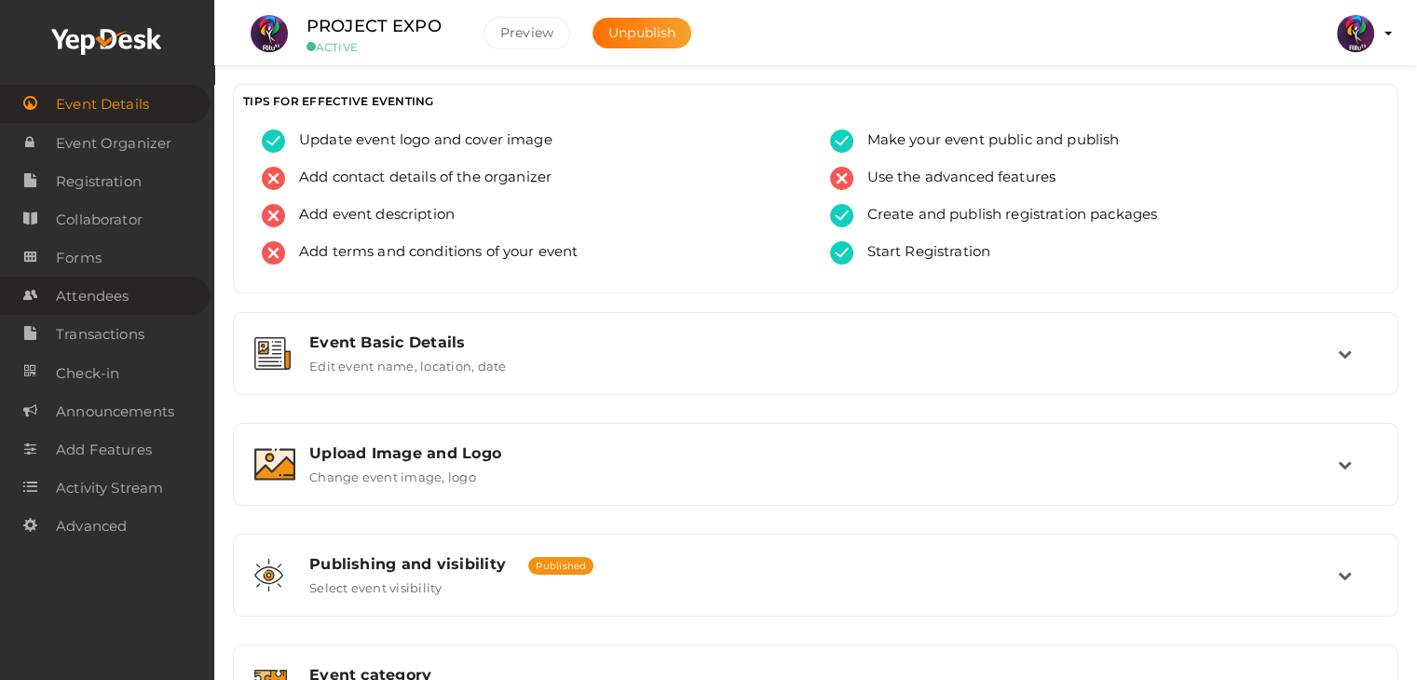
click at [98, 290] on span "Attendees" at bounding box center [92, 296] width 73 height 37
click at [116, 283] on span "Attendees" at bounding box center [92, 296] width 73 height 37
click at [102, 292] on span "Attendees" at bounding box center [92, 296] width 73 height 37
click at [117, 292] on span "Attendees" at bounding box center [92, 296] width 73 height 37
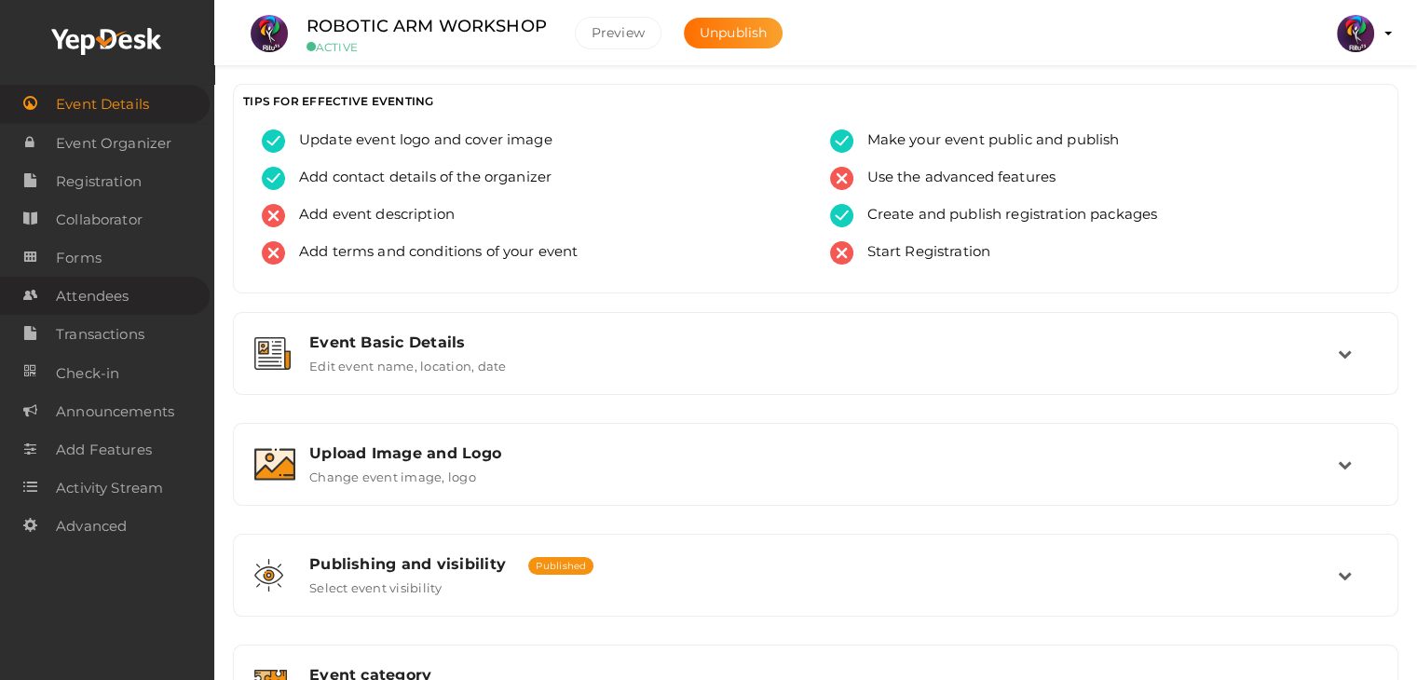
click at [116, 309] on span "Attendees" at bounding box center [92, 296] width 73 height 37
click at [73, 286] on span "Attendees" at bounding box center [92, 296] width 73 height 37
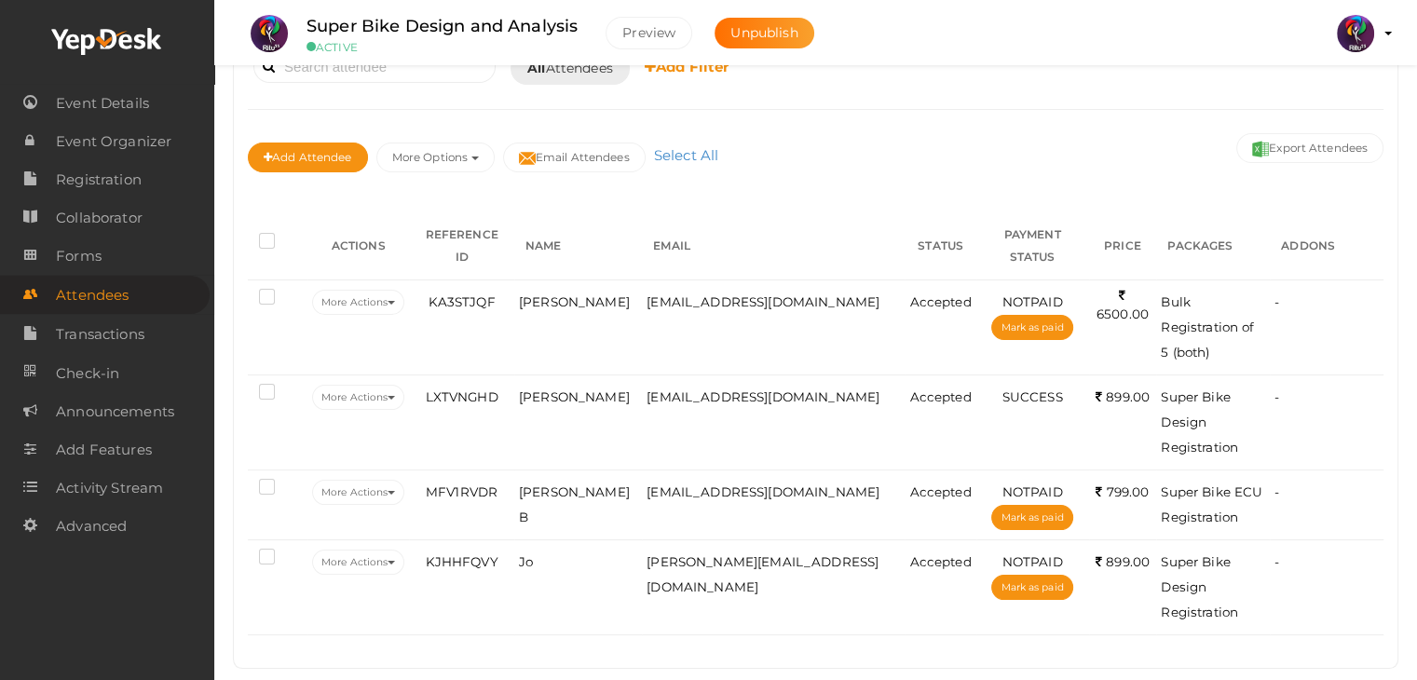
scroll to position [146, 0]
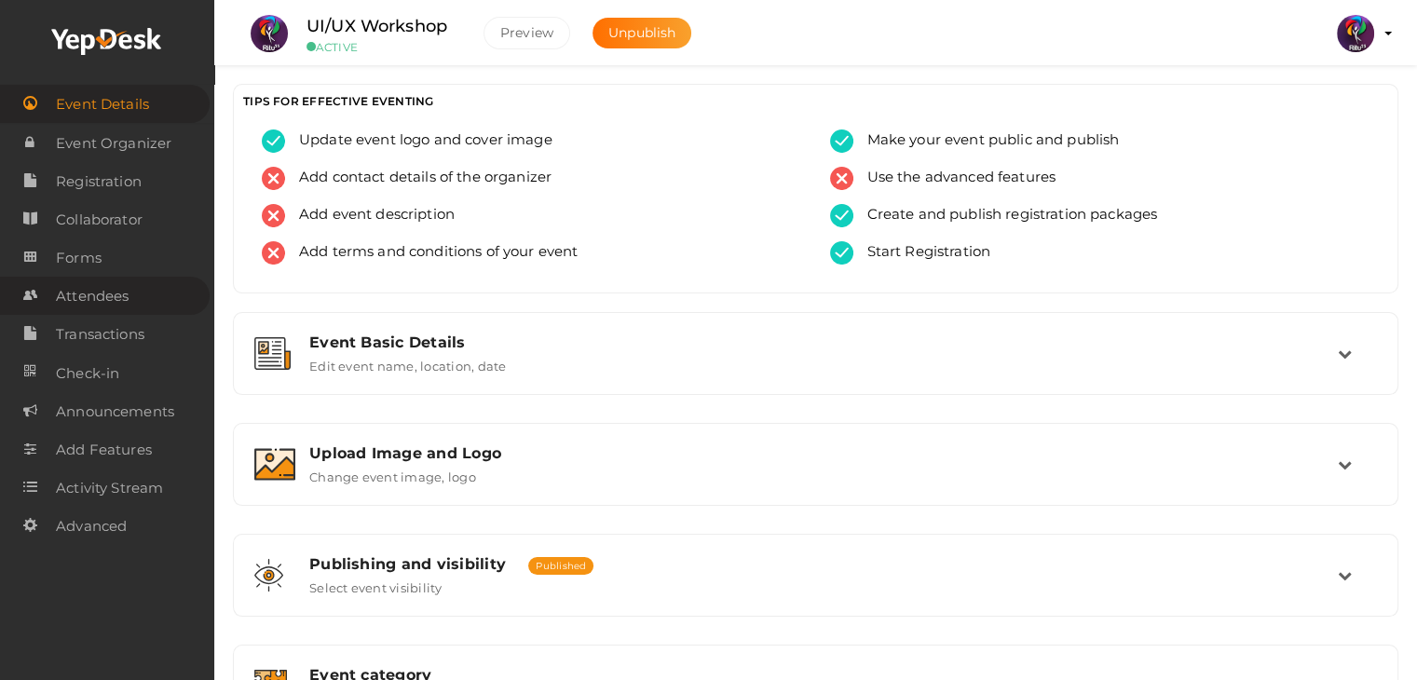
click at [118, 291] on span "Attendees" at bounding box center [92, 296] width 73 height 37
click at [83, 310] on span "Attendees" at bounding box center [92, 296] width 73 height 37
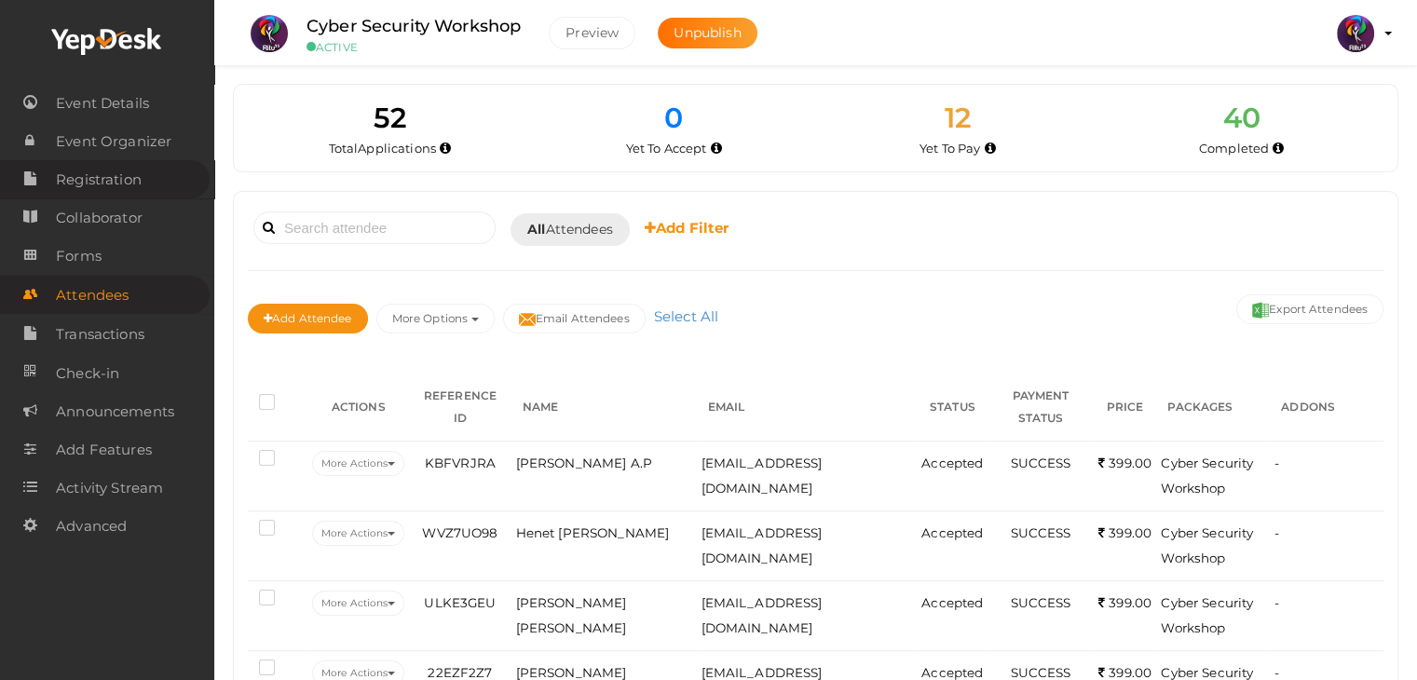
click at [108, 173] on span "Registration" at bounding box center [99, 179] width 86 height 37
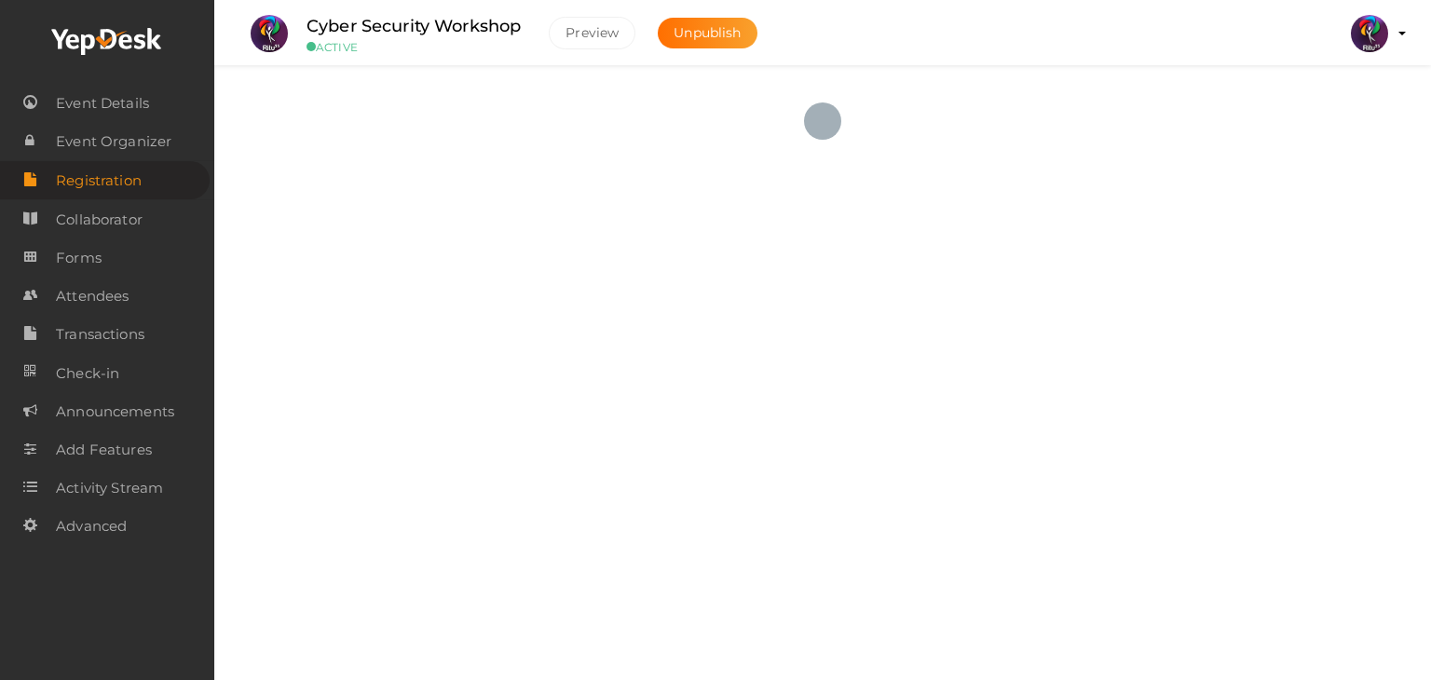
checkbox input "true"
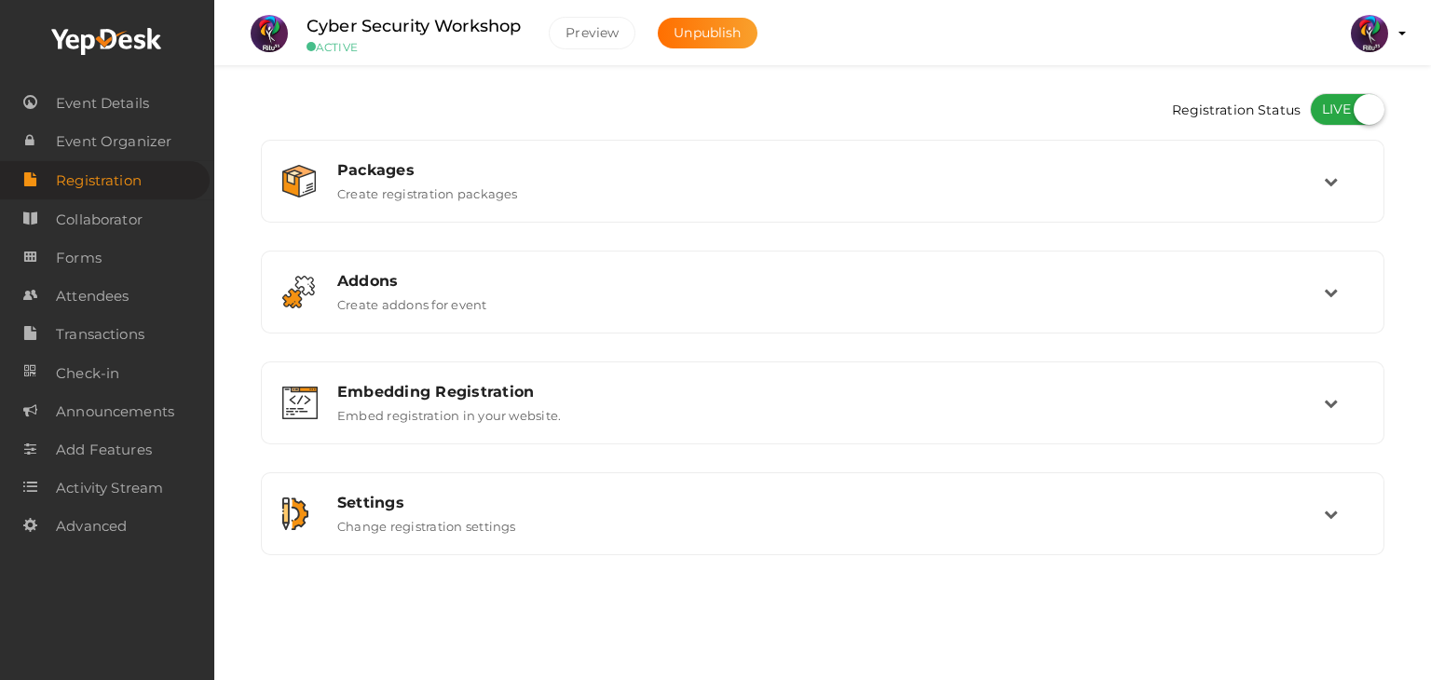
drag, startPoint x: 1430, startPoint y: 520, endPoint x: 1430, endPoint y: 230, distance: 289.7
click at [1430, 230] on div "Registration Status Packages Create registration packages Add Package No packag…" at bounding box center [822, 324] width 1217 height 648
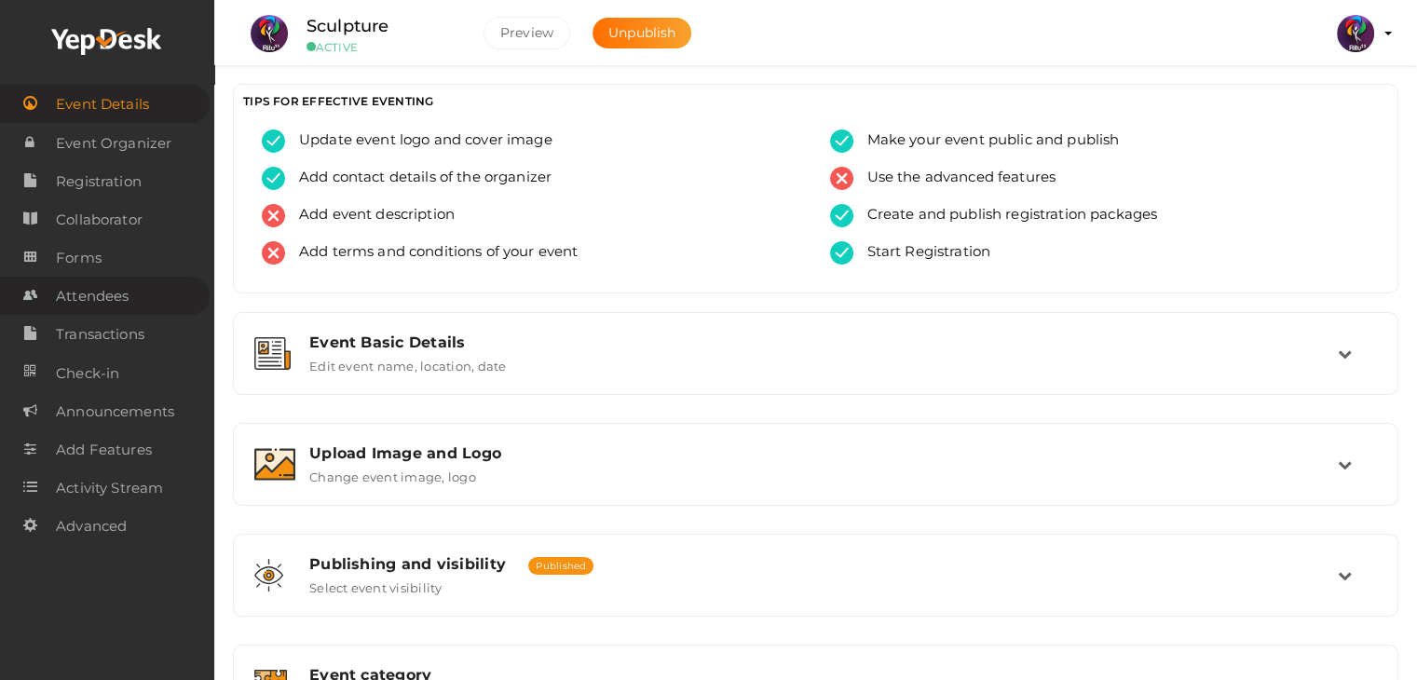
click at [156, 310] on link "Attendees" at bounding box center [105, 296] width 210 height 38
click at [109, 314] on span "Attendees" at bounding box center [92, 296] width 73 height 37
